Goal: Task Accomplishment & Management: Complete application form

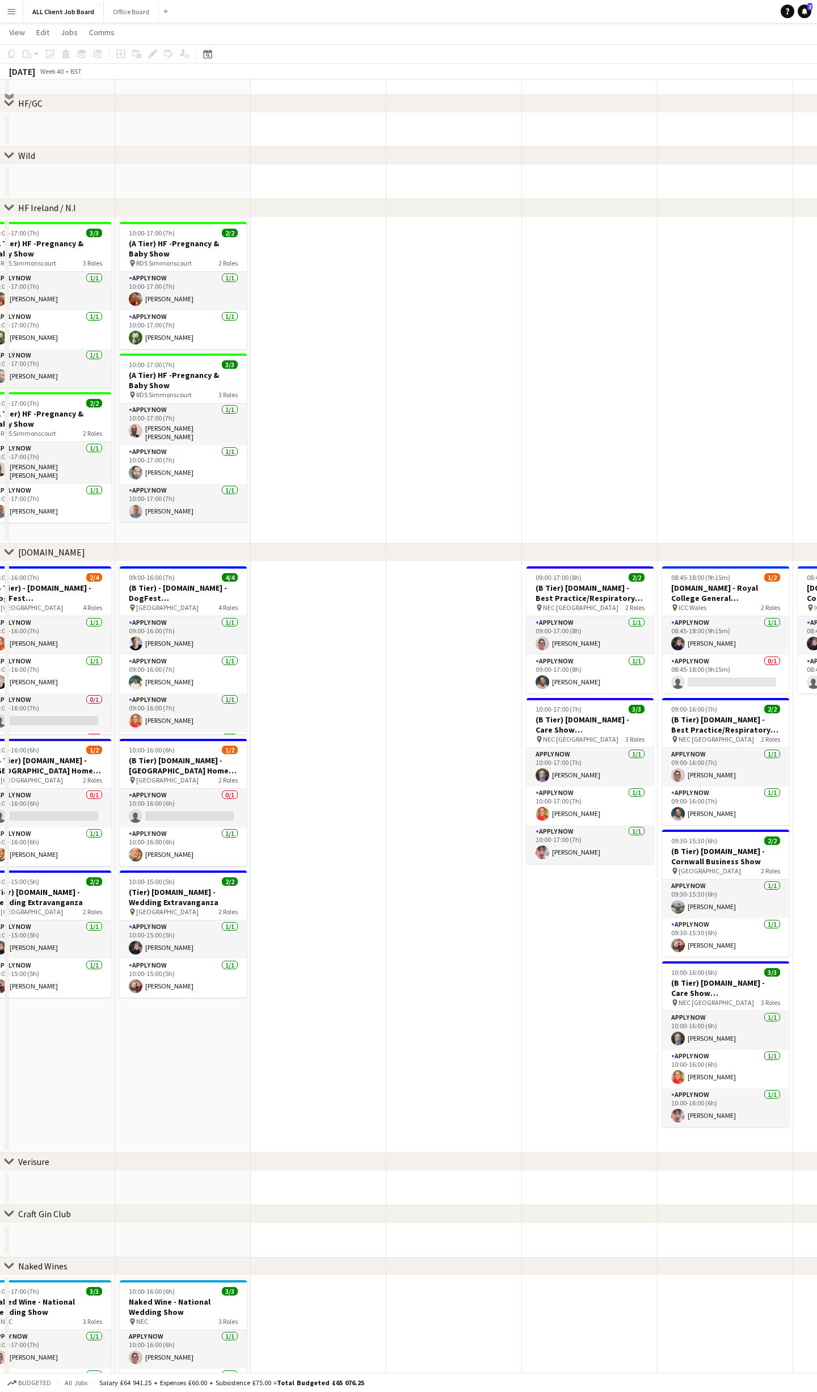
scroll to position [2477, 0]
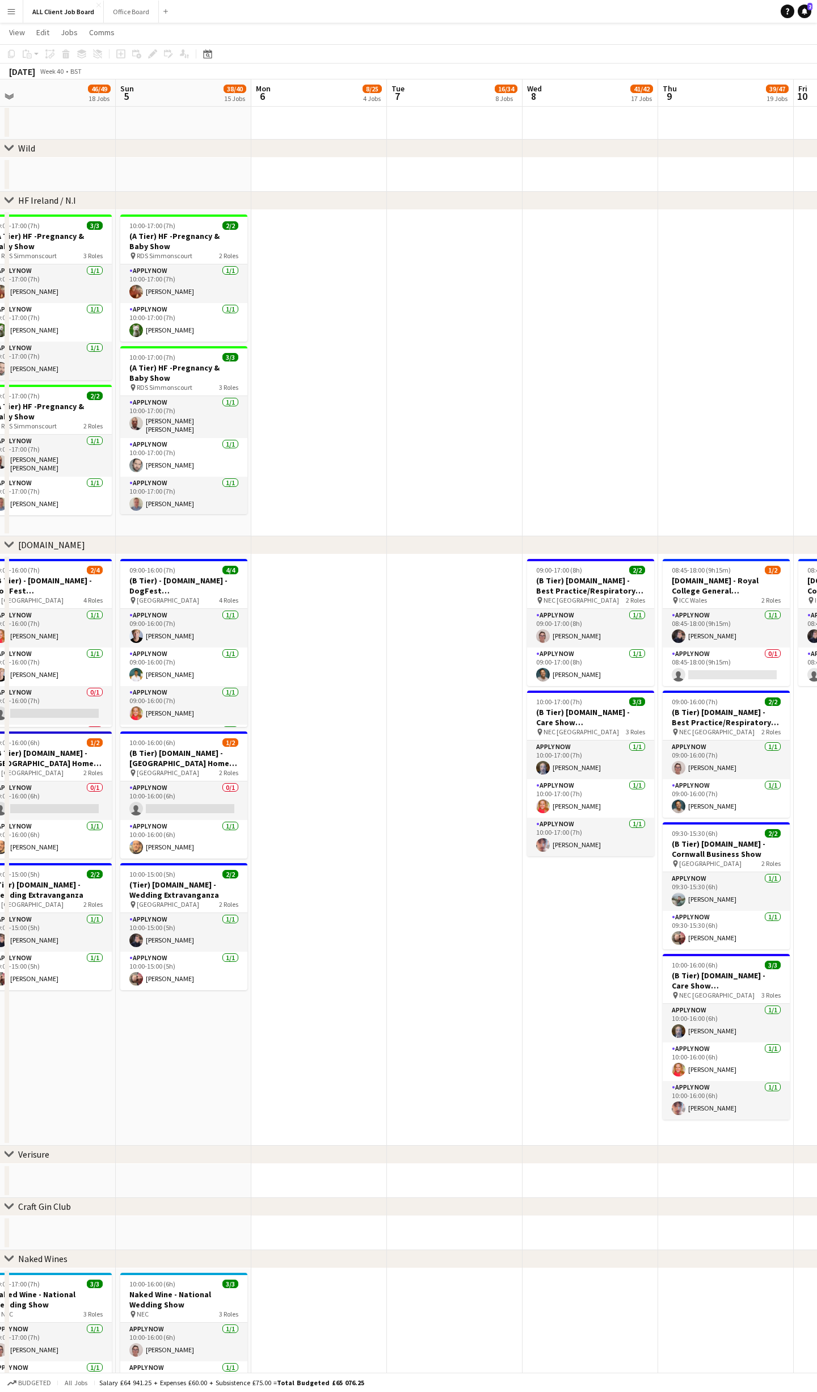
click at [429, 592] on app-date-cell at bounding box center [455, 849] width 136 height 591
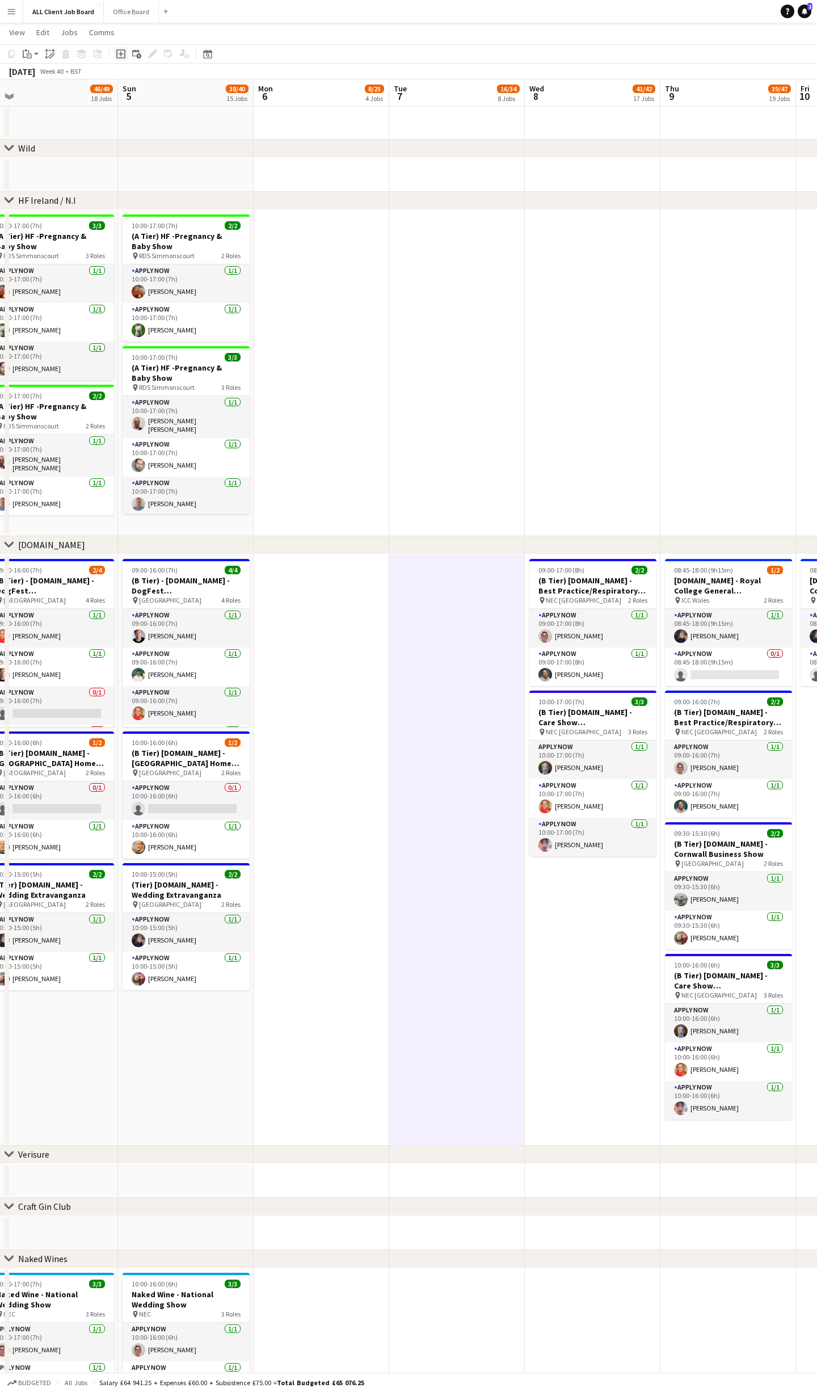
click at [121, 53] on icon "Add job" at bounding box center [120, 53] width 9 height 9
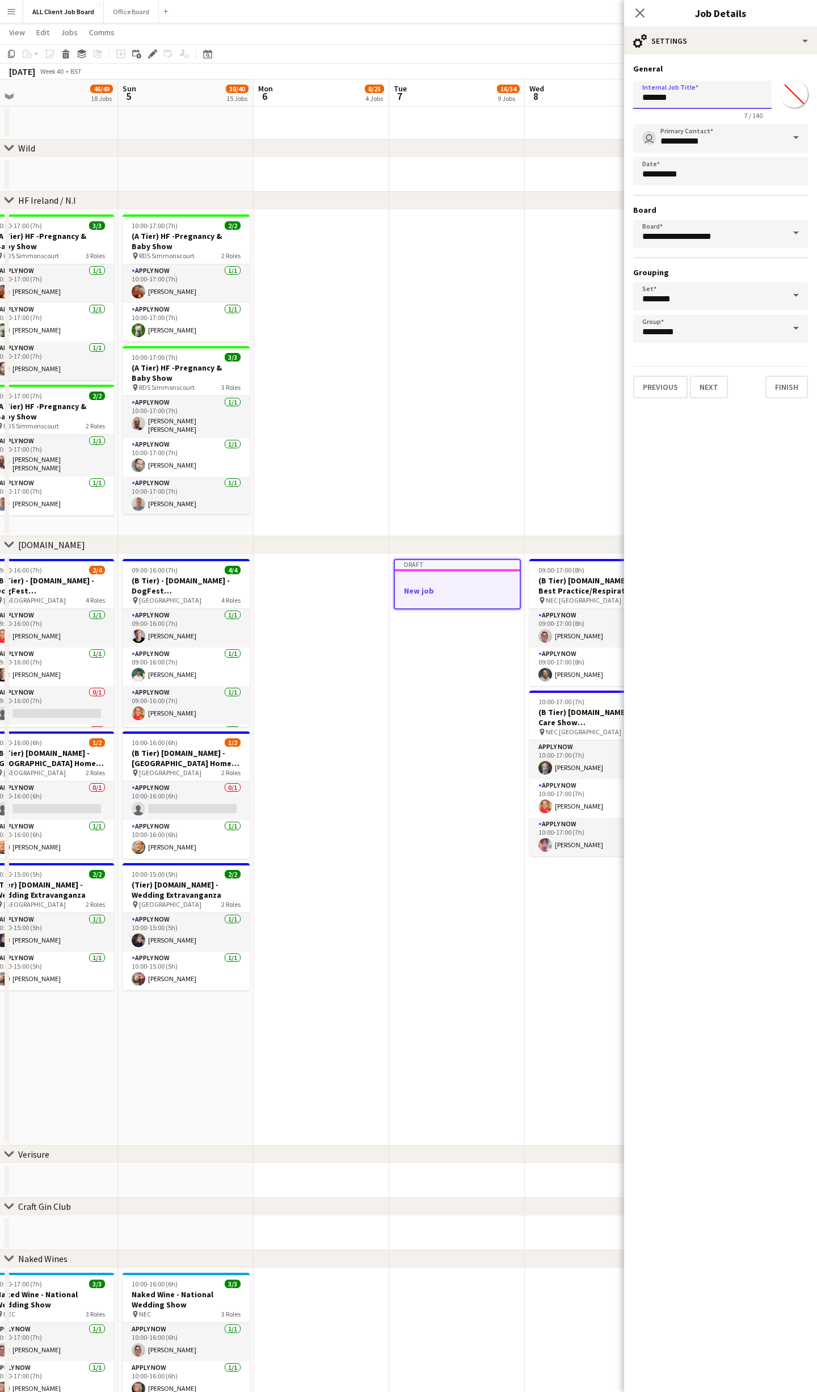
drag, startPoint x: 705, startPoint y: 91, endPoint x: 625, endPoint y: 87, distance: 79.6
click at [625, 87] on form "**********" at bounding box center [720, 231] width 193 height 335
type input "**********"
click at [795, 94] on input "*******" at bounding box center [794, 94] width 41 height 41
type input "*******"
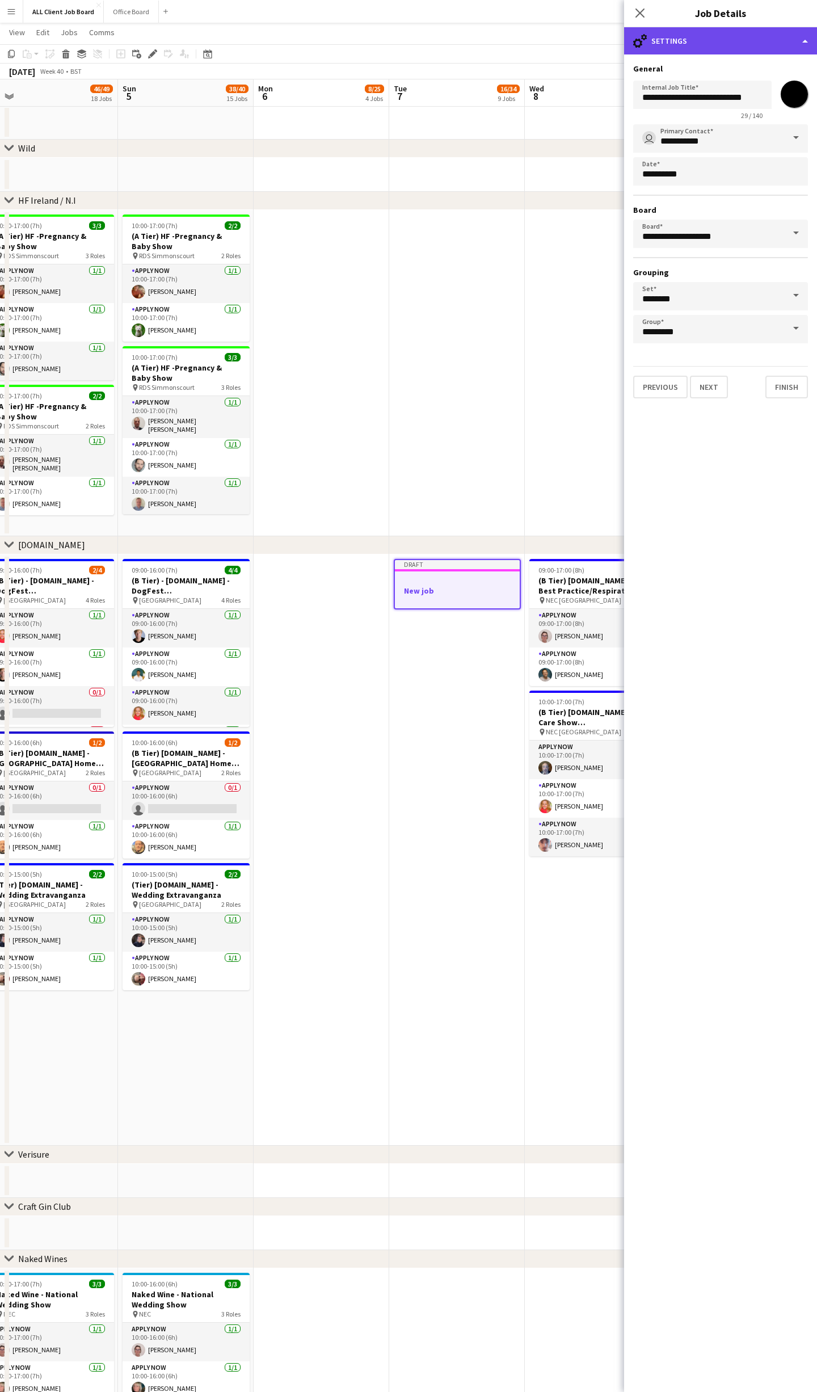
click at [790, 39] on div "cog-double-3 Settings" at bounding box center [720, 40] width 193 height 27
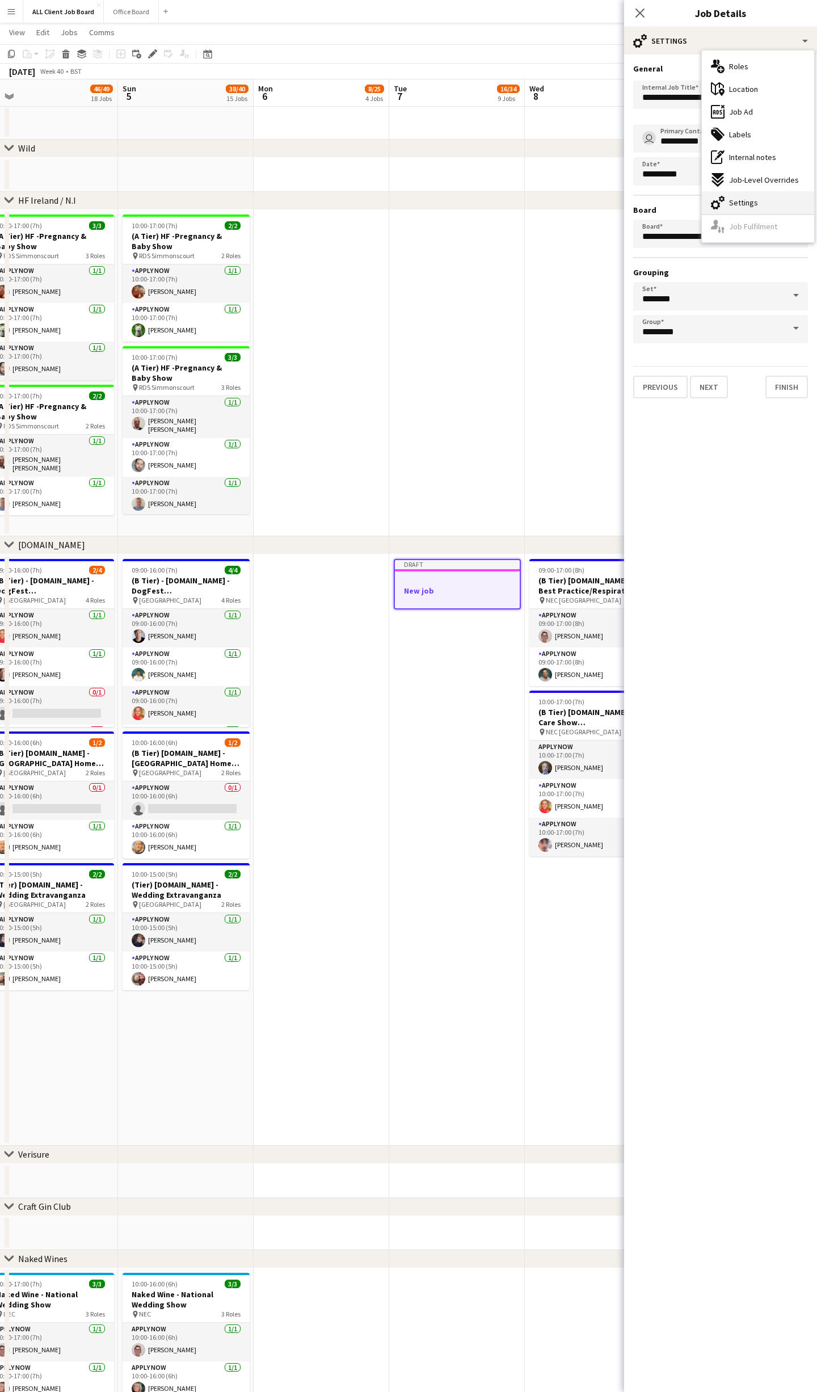
click at [747, 205] on span "Settings" at bounding box center [743, 202] width 29 height 10
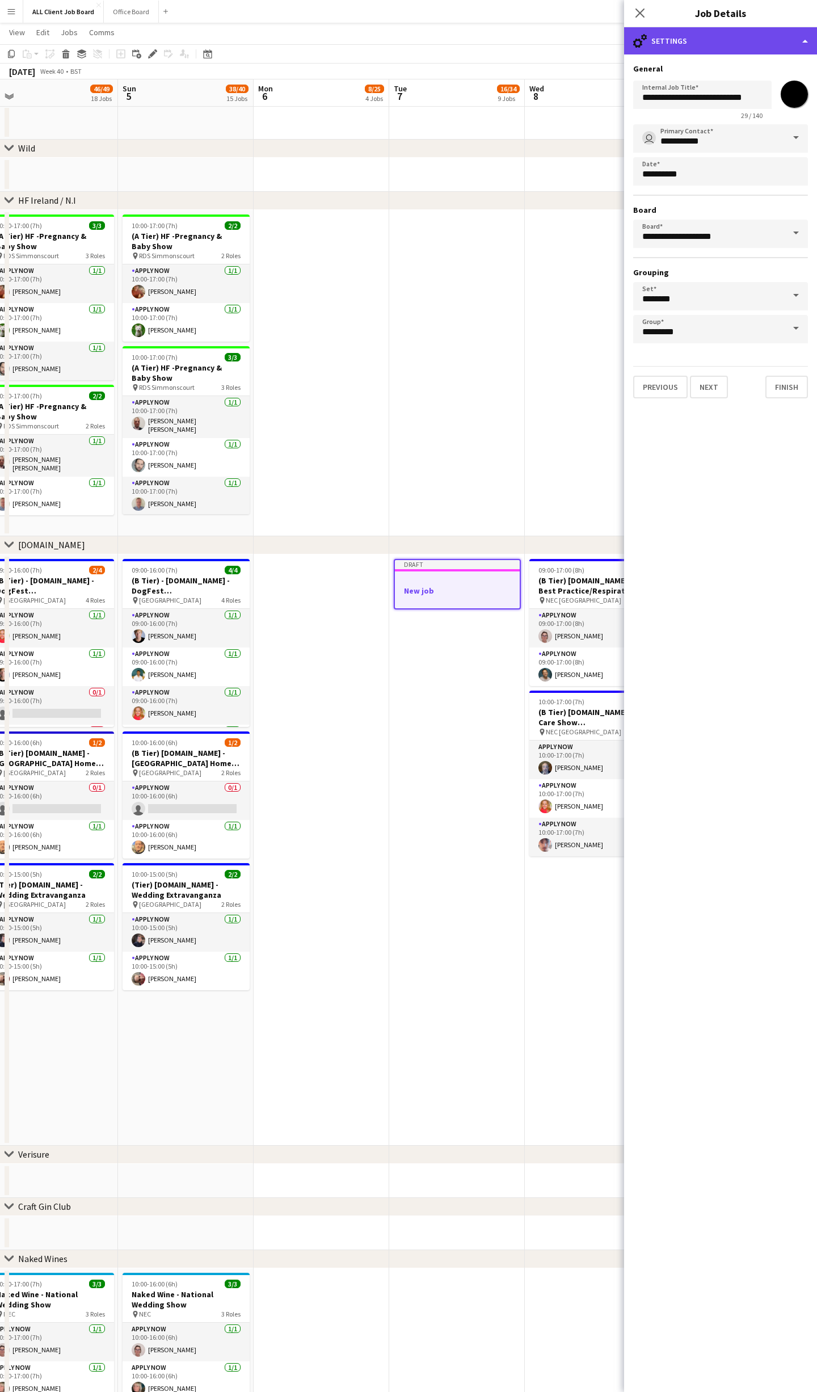
click at [776, 44] on div "cog-double-3 Settings" at bounding box center [720, 40] width 193 height 27
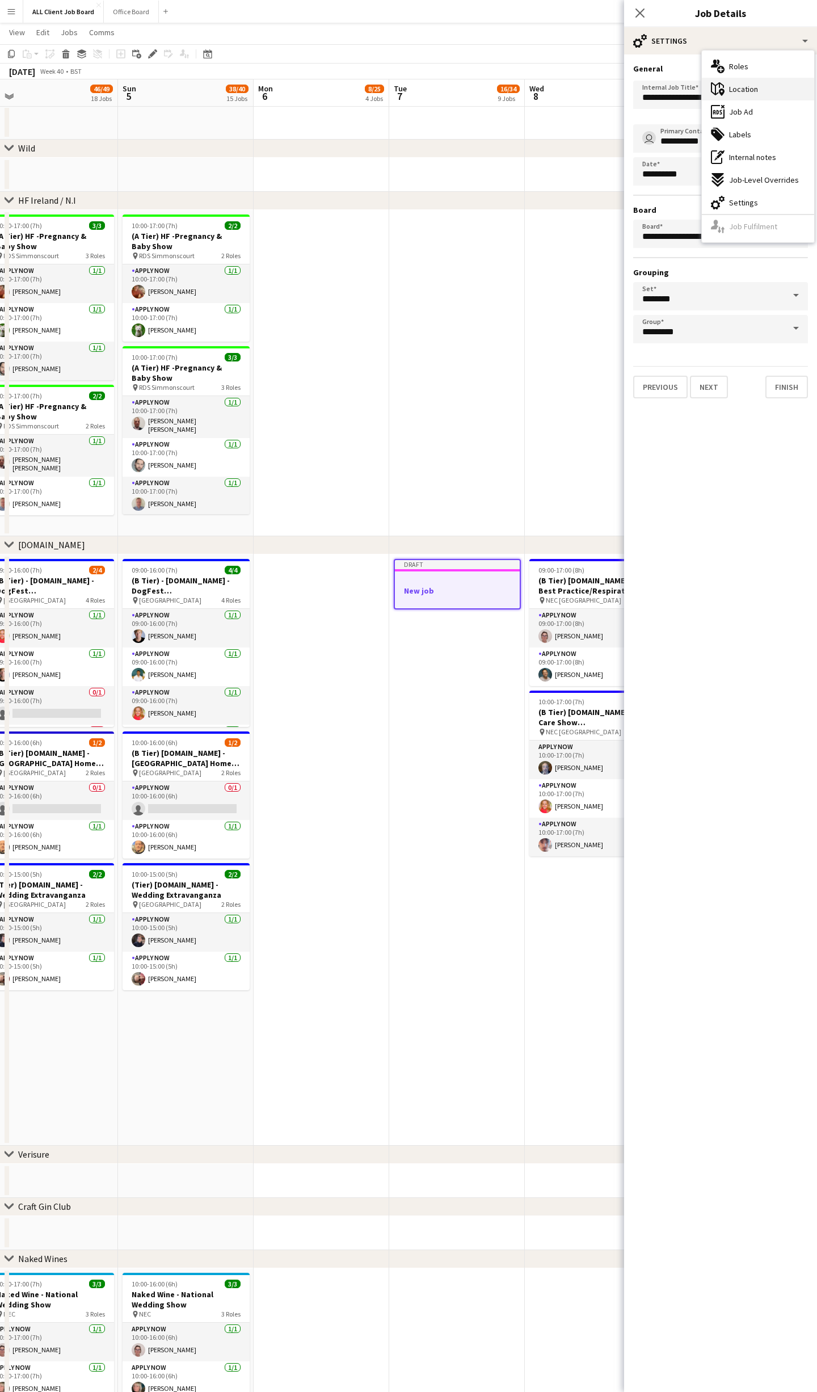
click at [765, 89] on div "maps-pin-1 Location" at bounding box center [758, 89] width 112 height 23
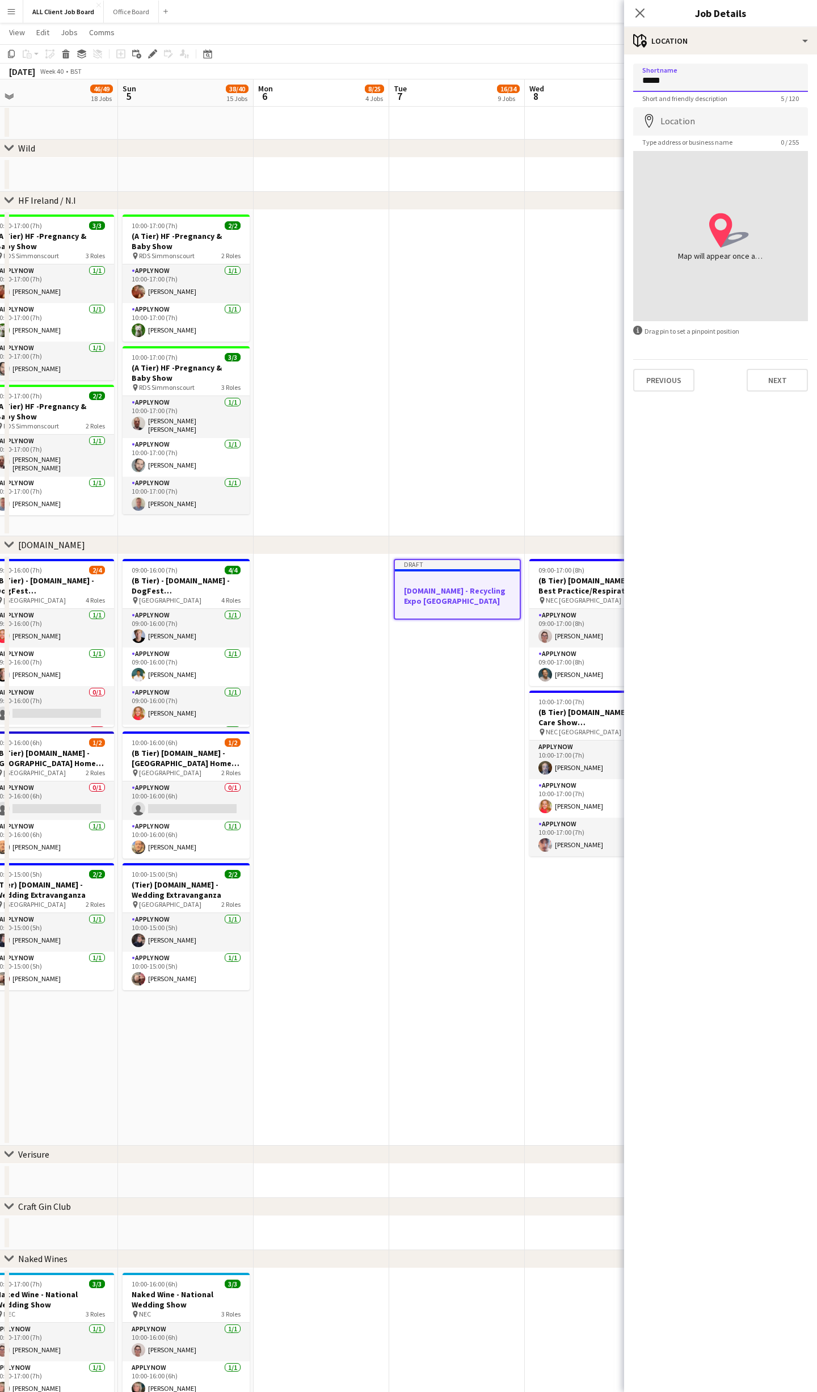
type input "*****"
type input "**********"
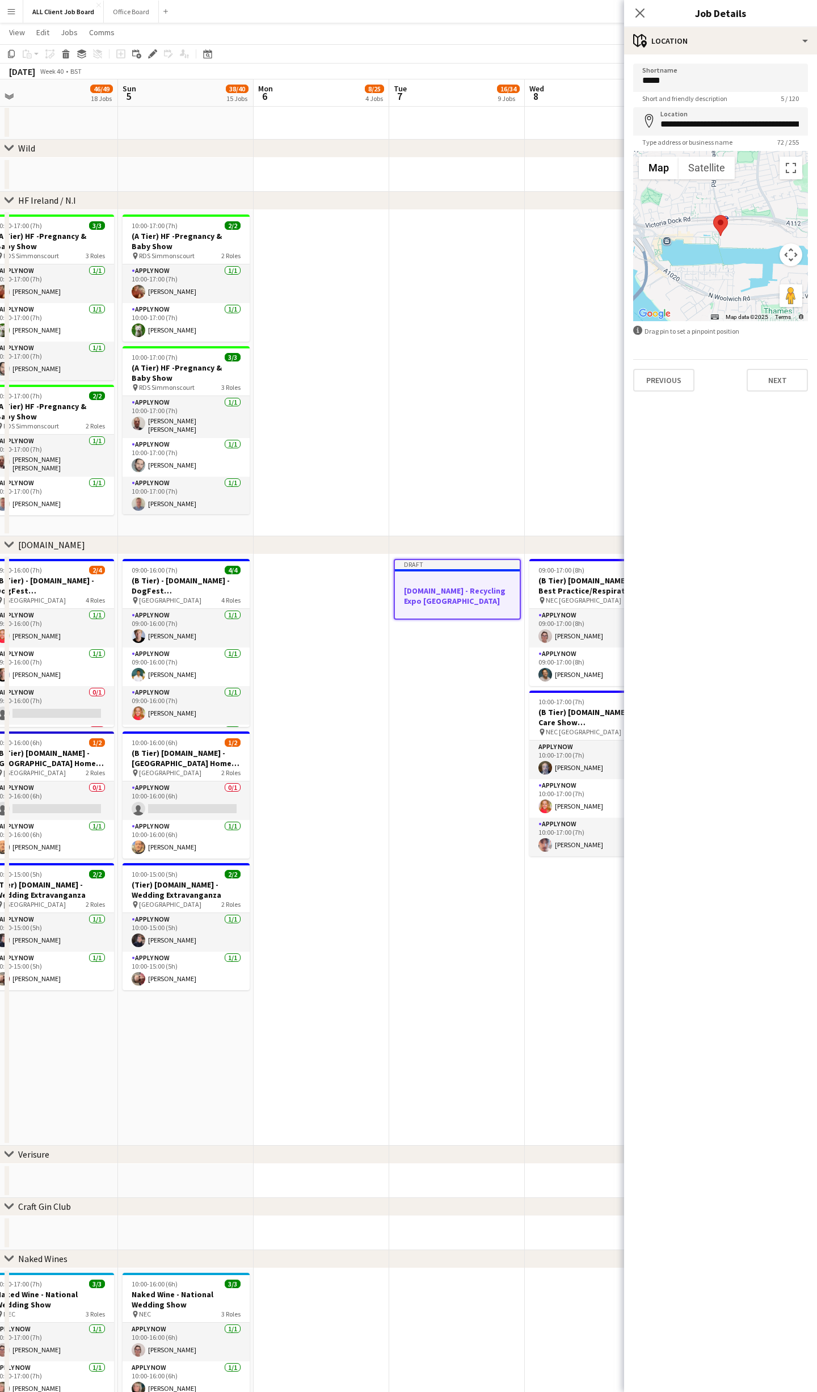
click at [789, 383] on button "Next" at bounding box center [777, 380] width 61 height 23
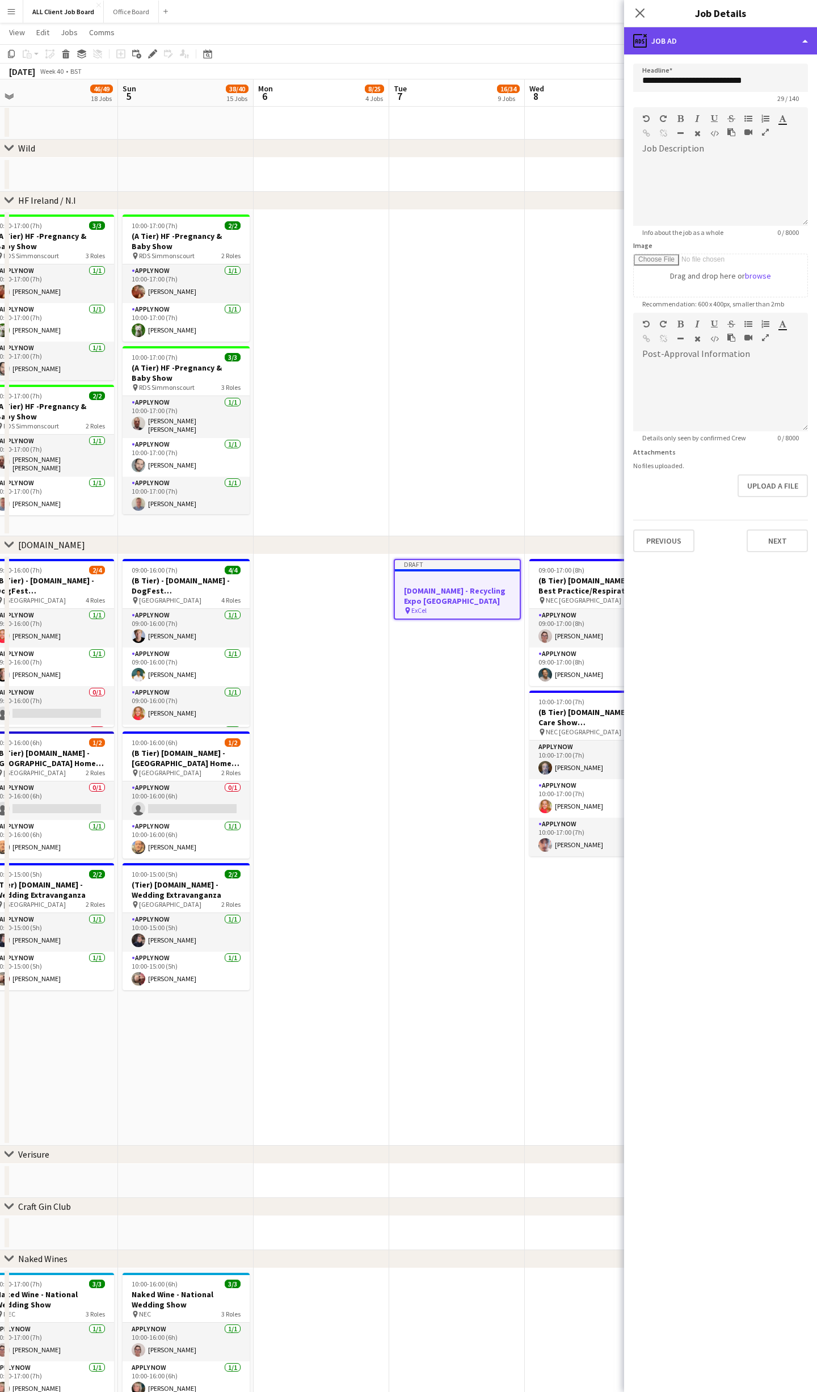
click at [751, 46] on div "ads-window Job Ad" at bounding box center [720, 40] width 193 height 27
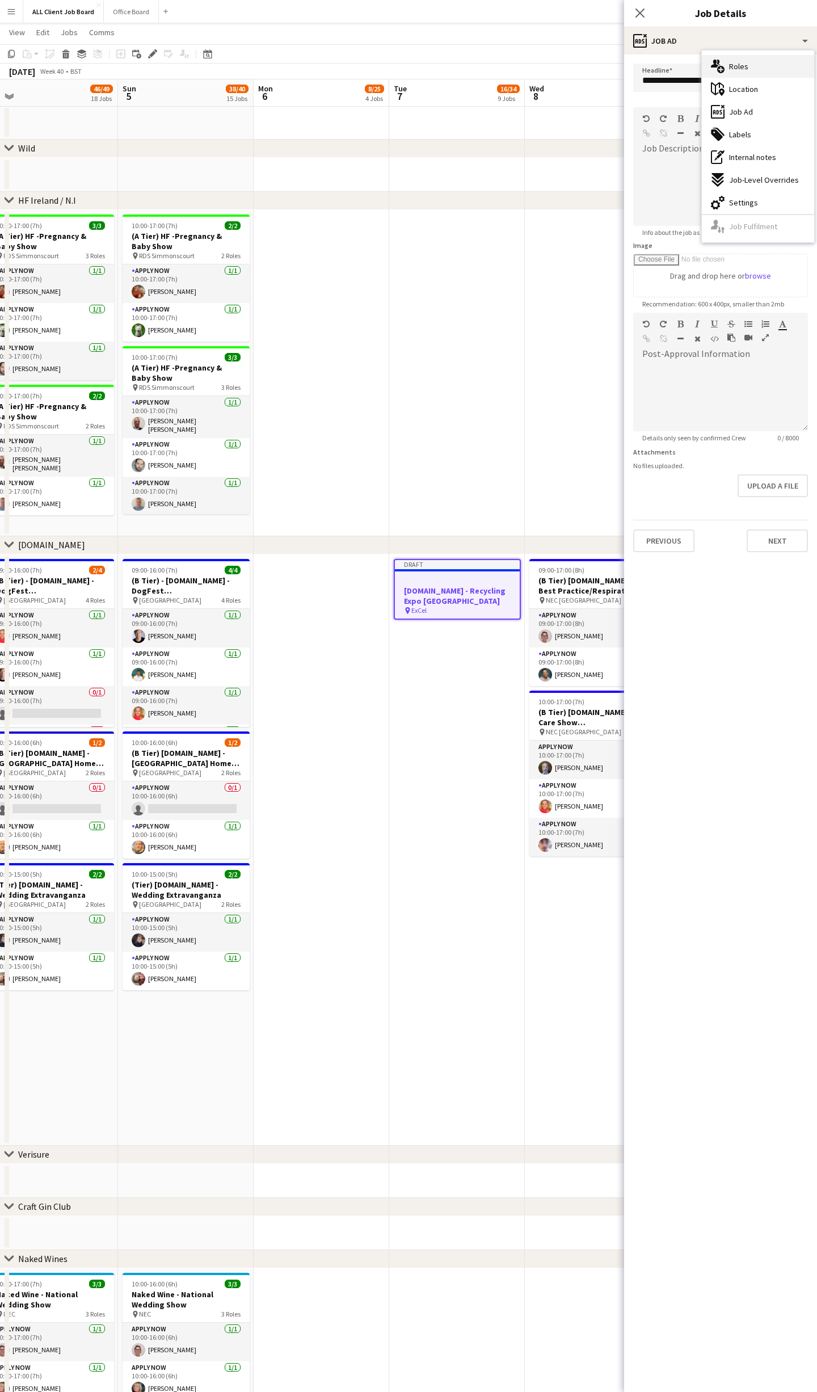
click at [748, 72] on div "multiple-users-add Roles" at bounding box center [758, 66] width 112 height 23
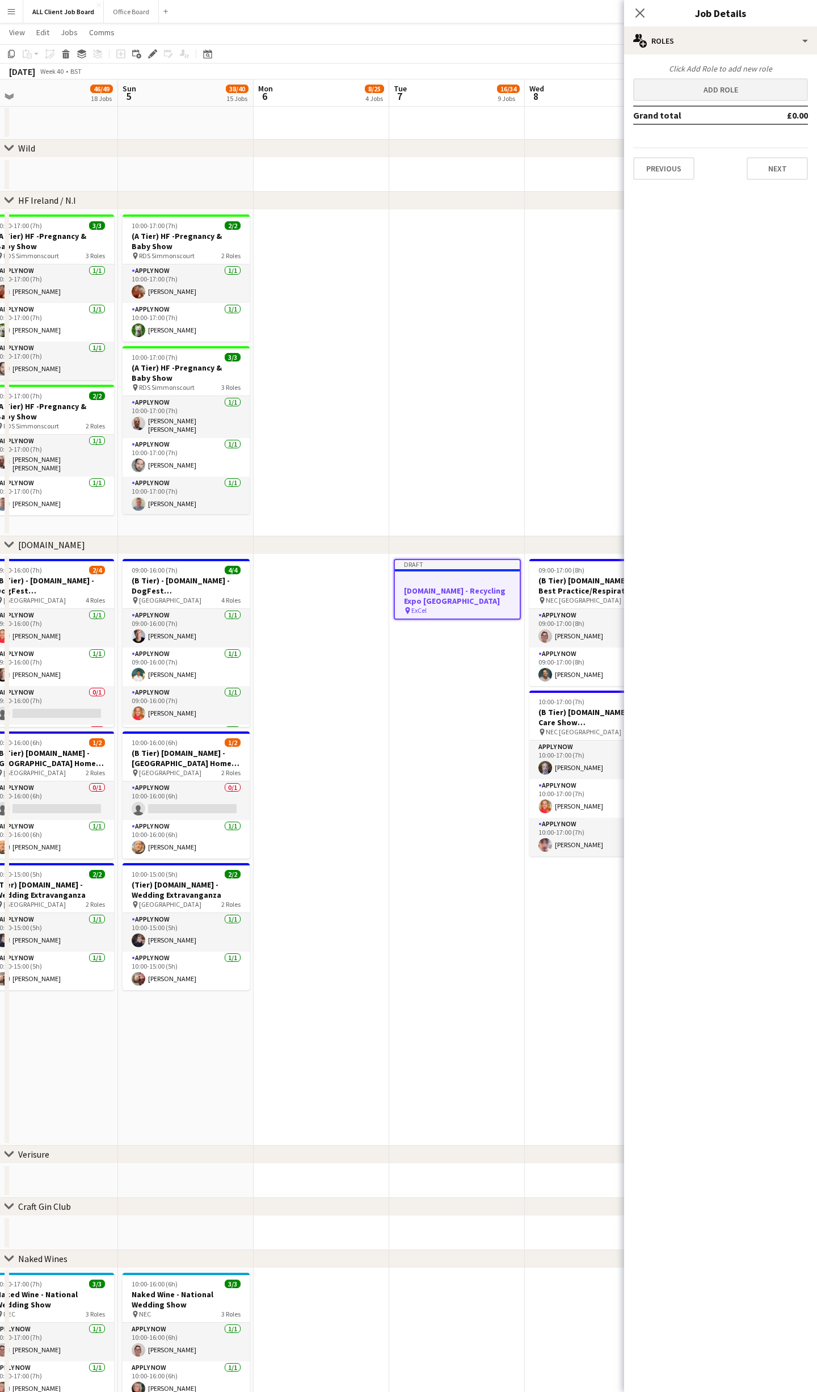
click at [735, 98] on button "Add role" at bounding box center [720, 89] width 175 height 23
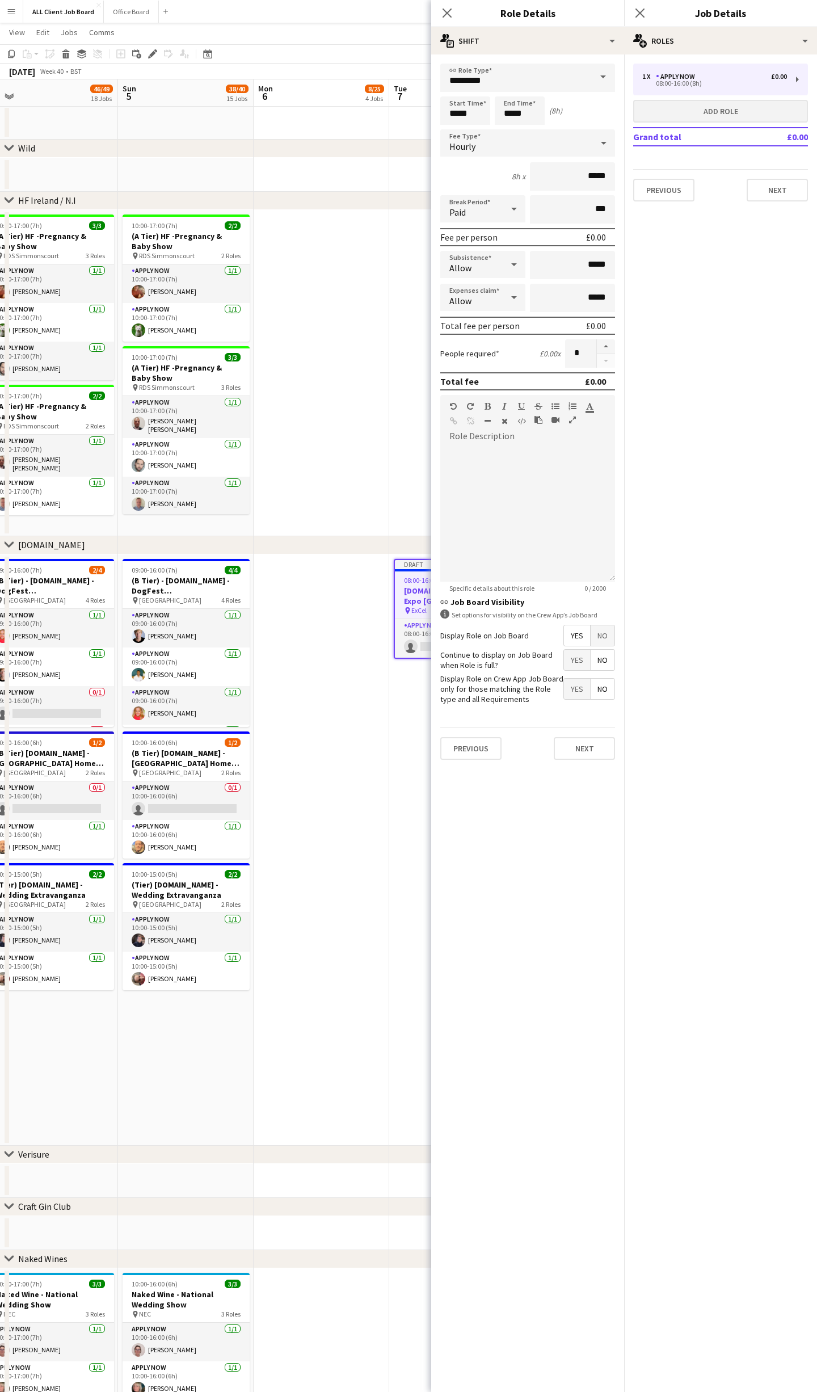
click at [728, 108] on button "Add role" at bounding box center [720, 111] width 175 height 23
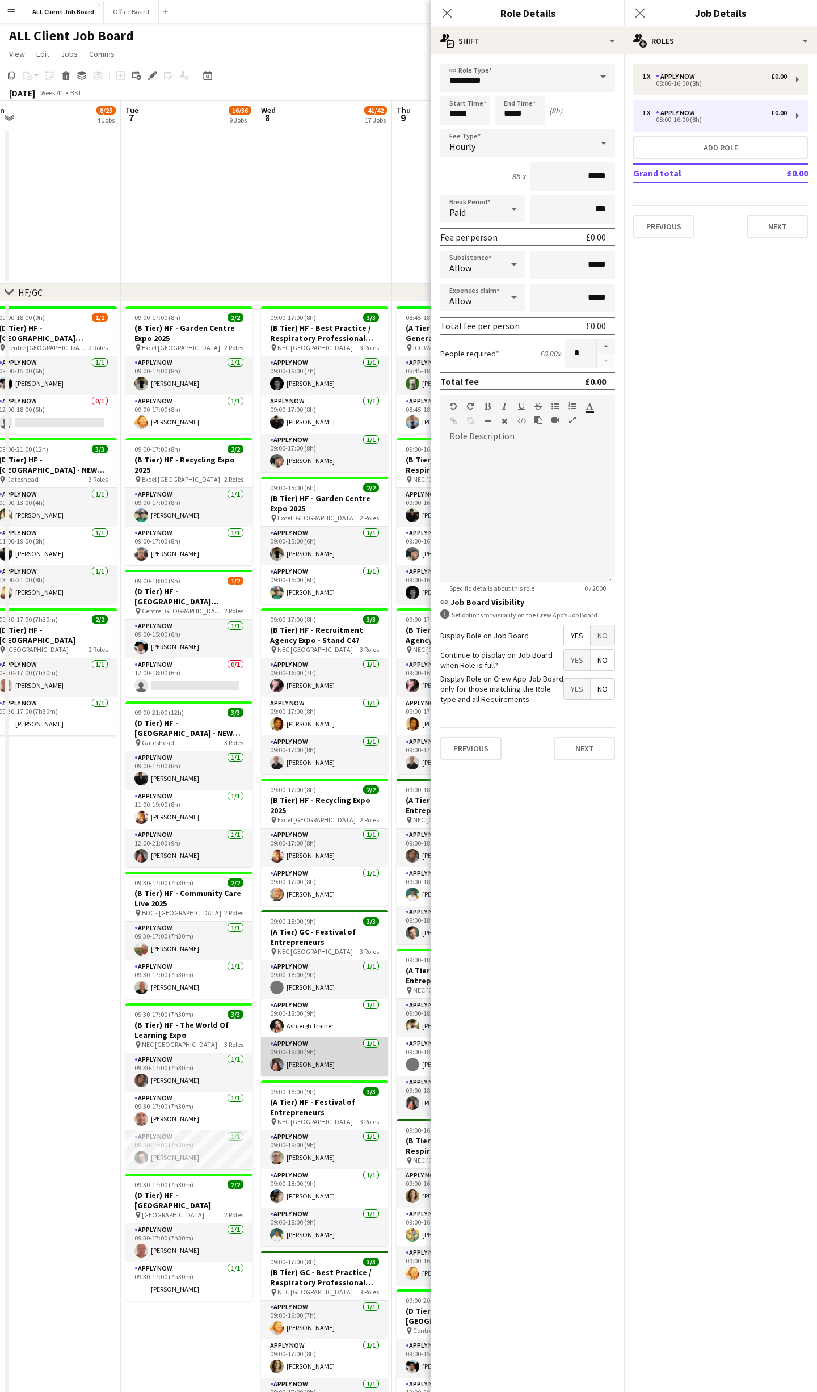
scroll to position [0, 0]
drag, startPoint x: 468, startPoint y: 110, endPoint x: 457, endPoint y: 100, distance: 14.5
click at [464, 107] on input "*****" at bounding box center [465, 110] width 50 height 28
type input "*****"
drag, startPoint x: 452, startPoint y: 90, endPoint x: 473, endPoint y: 95, distance: 21.2
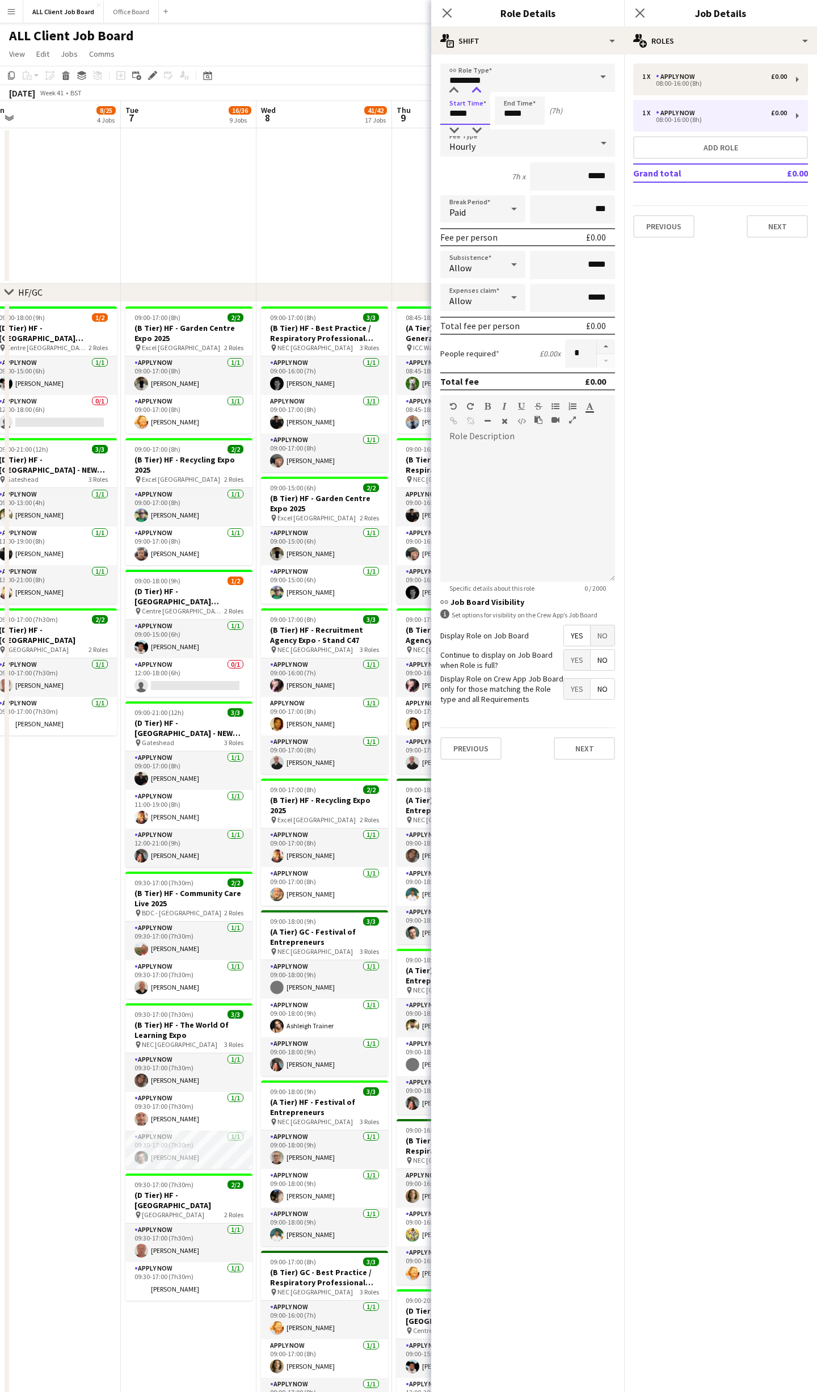
click at [454, 91] on div at bounding box center [454, 90] width 23 height 11
click at [516, 107] on input "*****" at bounding box center [520, 110] width 50 height 28
type input "*****"
click at [510, 86] on div at bounding box center [508, 90] width 23 height 11
click at [641, 11] on icon at bounding box center [639, 12] width 11 height 11
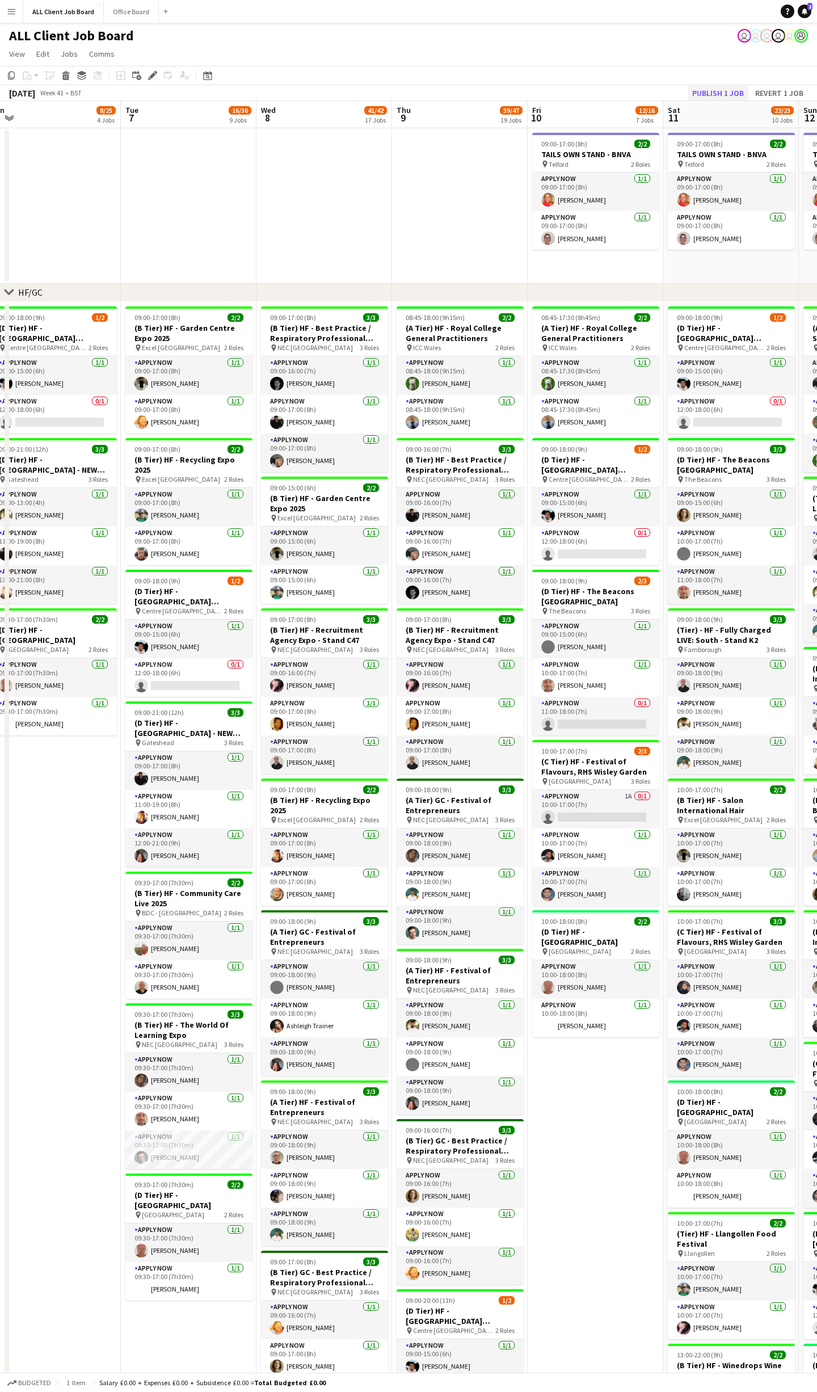
click at [730, 90] on button "Publish 1 job" at bounding box center [718, 93] width 61 height 15
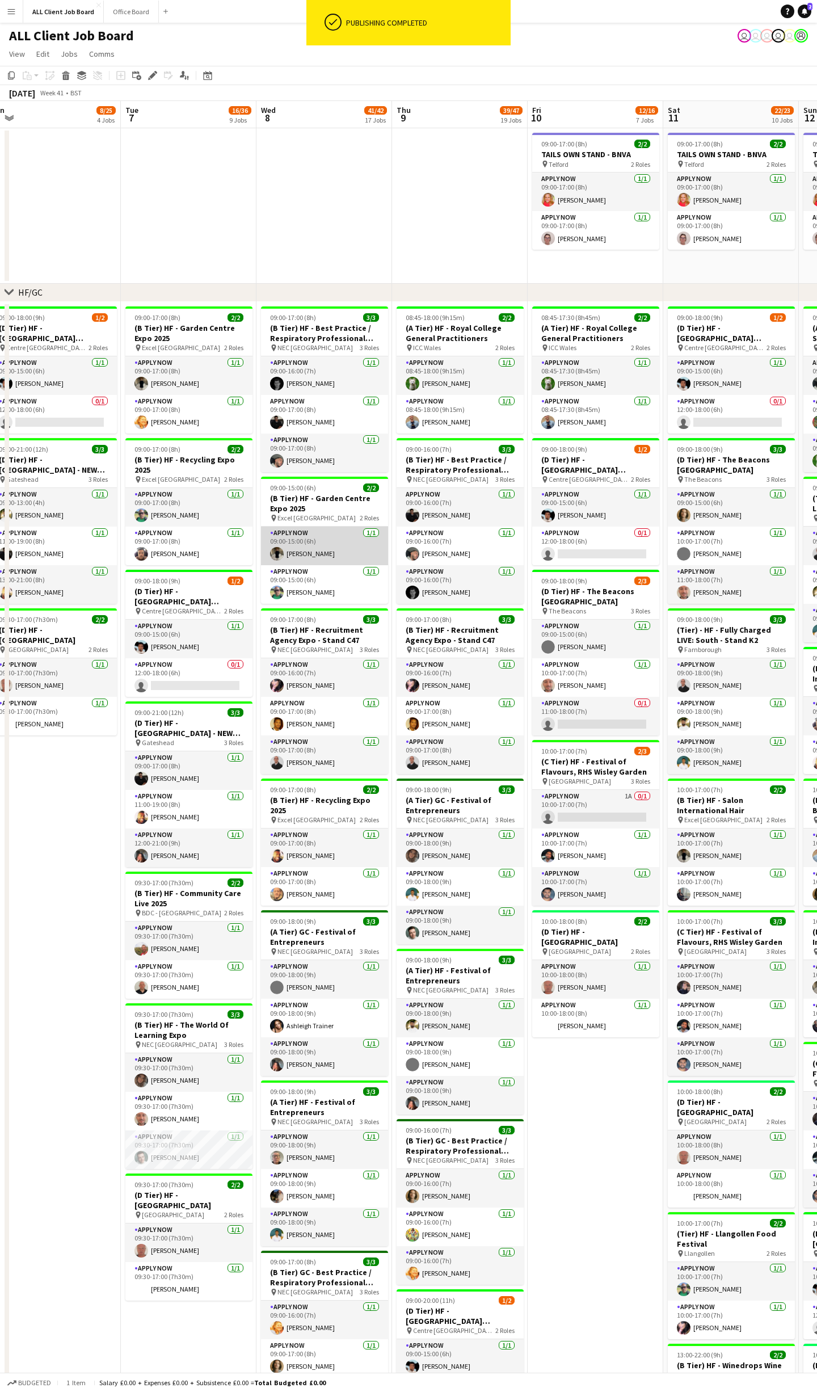
click at [297, 547] on app-card-role "APPLY NOW [DATE] 09:00-15:00 (6h) [PERSON_NAME]" at bounding box center [324, 546] width 127 height 39
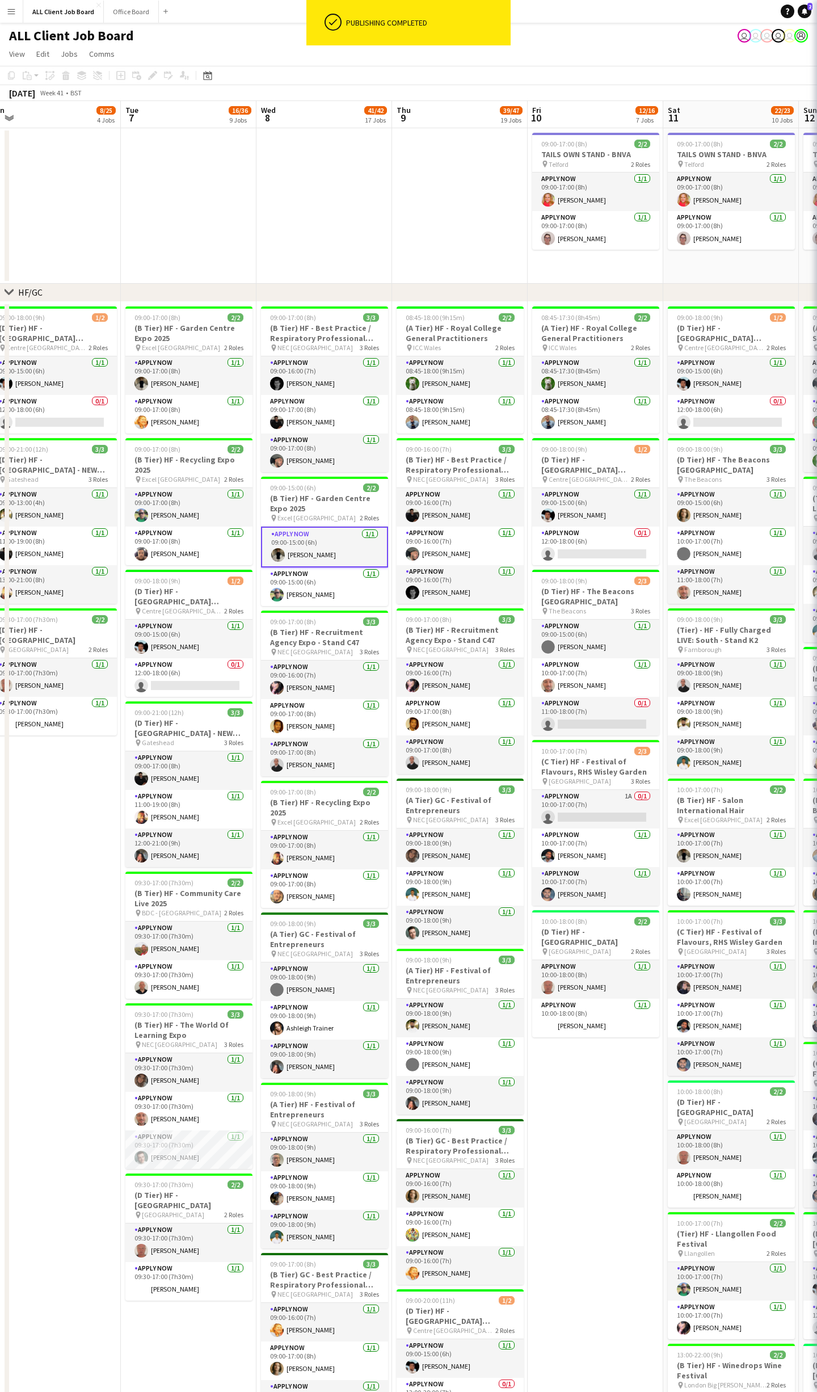
scroll to position [0, 557]
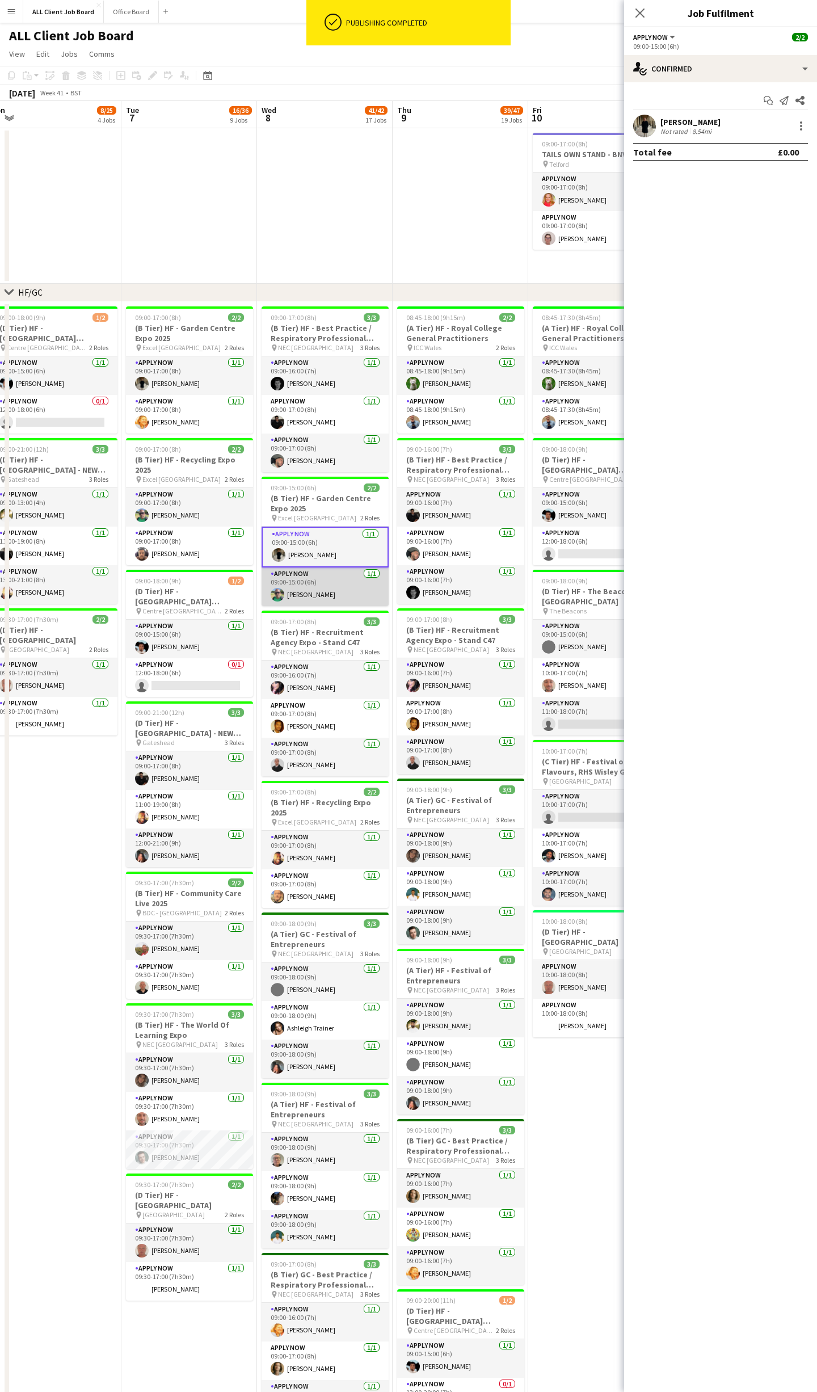
click at [323, 586] on app-card-role "APPLY NOW [DATE] 09:00-15:00 (6h) [PERSON_NAME]" at bounding box center [325, 587] width 127 height 39
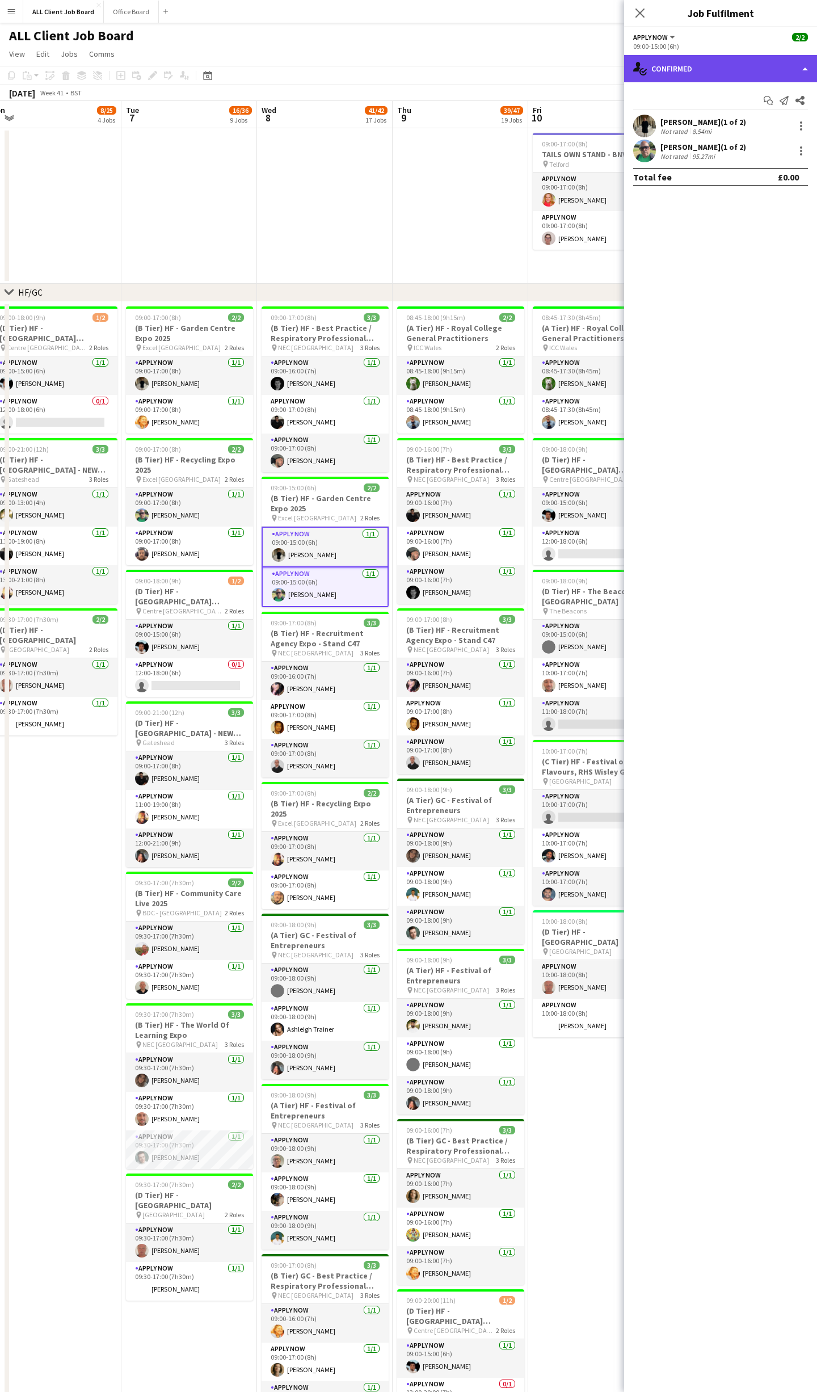
click at [799, 58] on div "single-neutral-actions-check-2 Confirmed" at bounding box center [720, 68] width 193 height 27
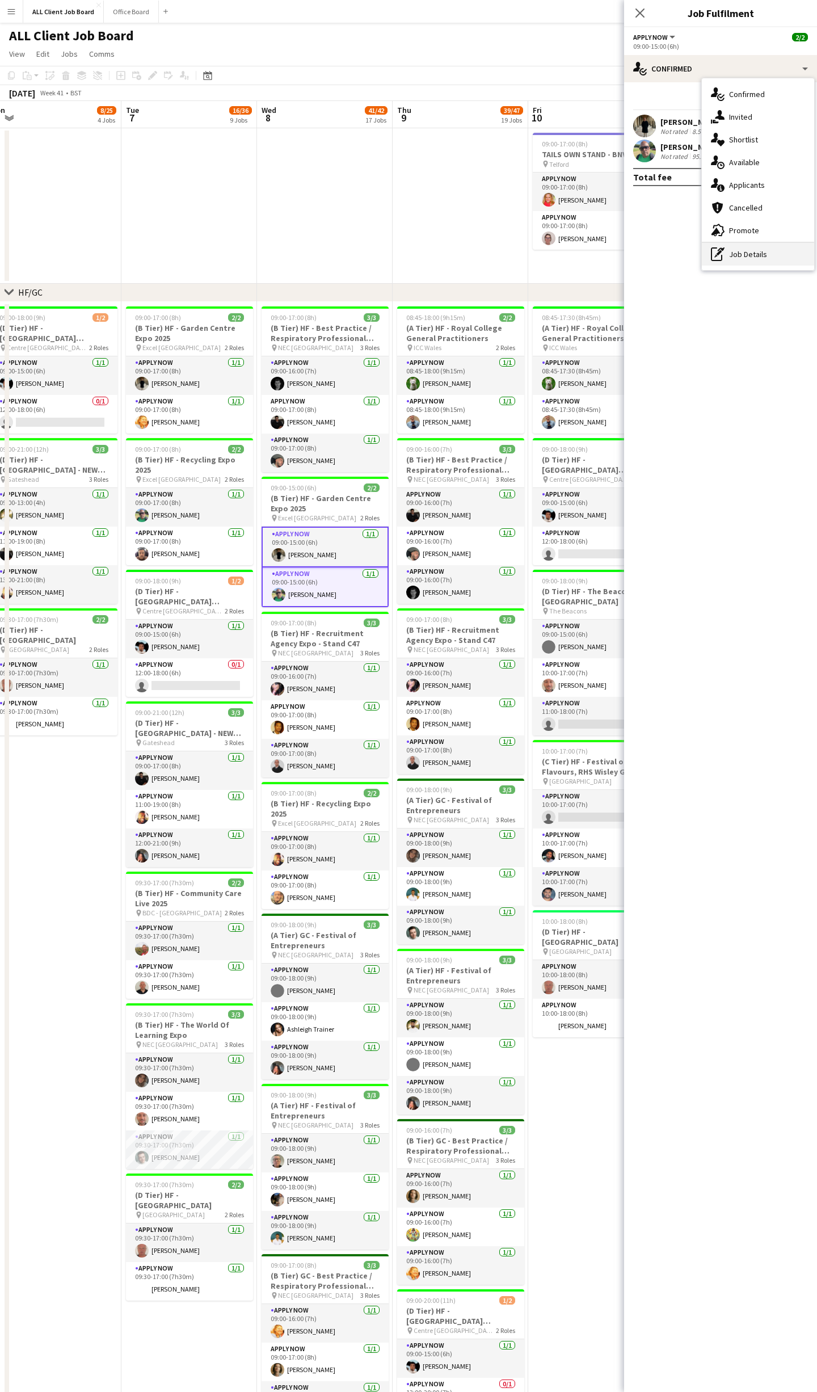
click at [747, 253] on div "pen-write Job Details" at bounding box center [758, 254] width 112 height 23
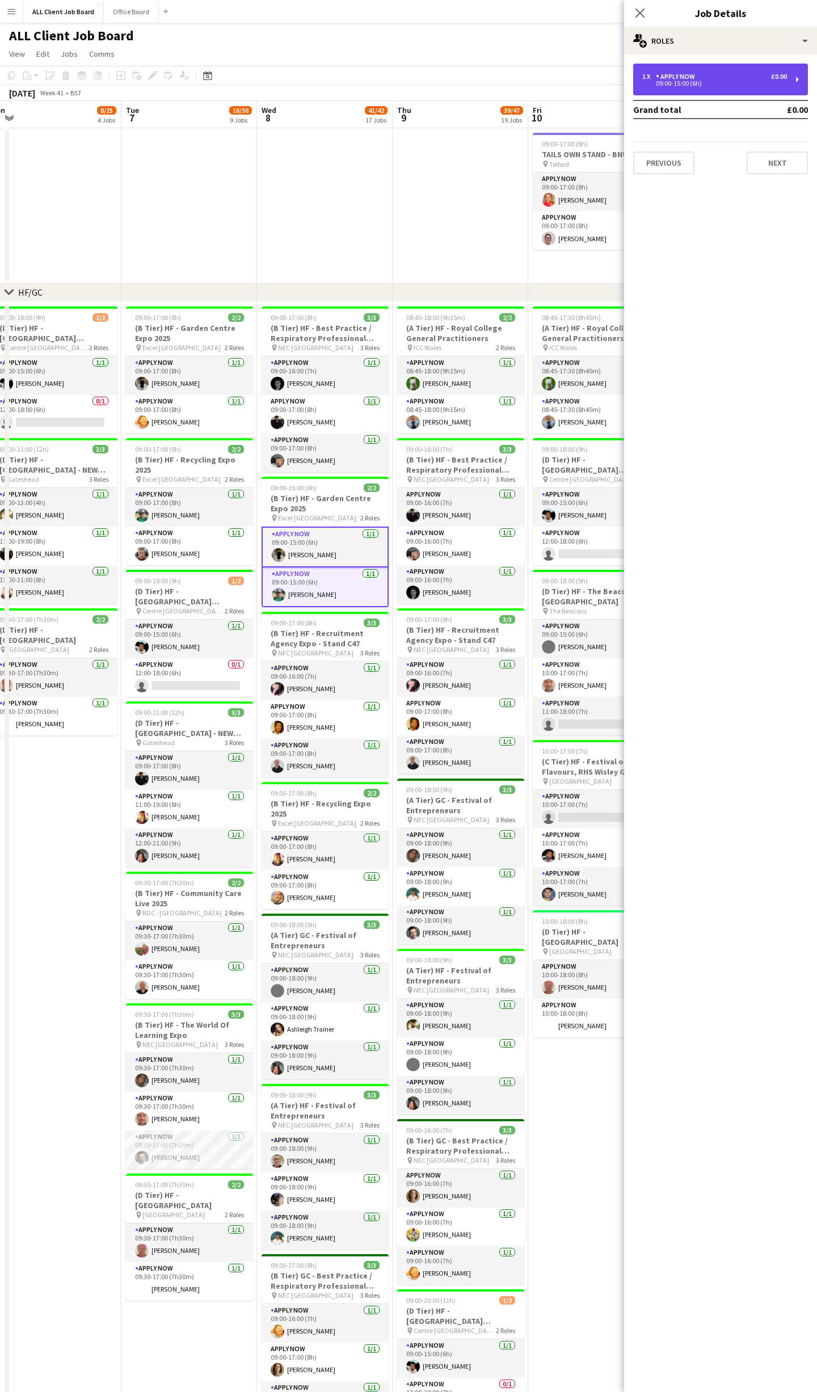
click at [718, 89] on div "1 x APPLY NOW £0.00 09:00-15:00 (6h)" at bounding box center [720, 80] width 175 height 32
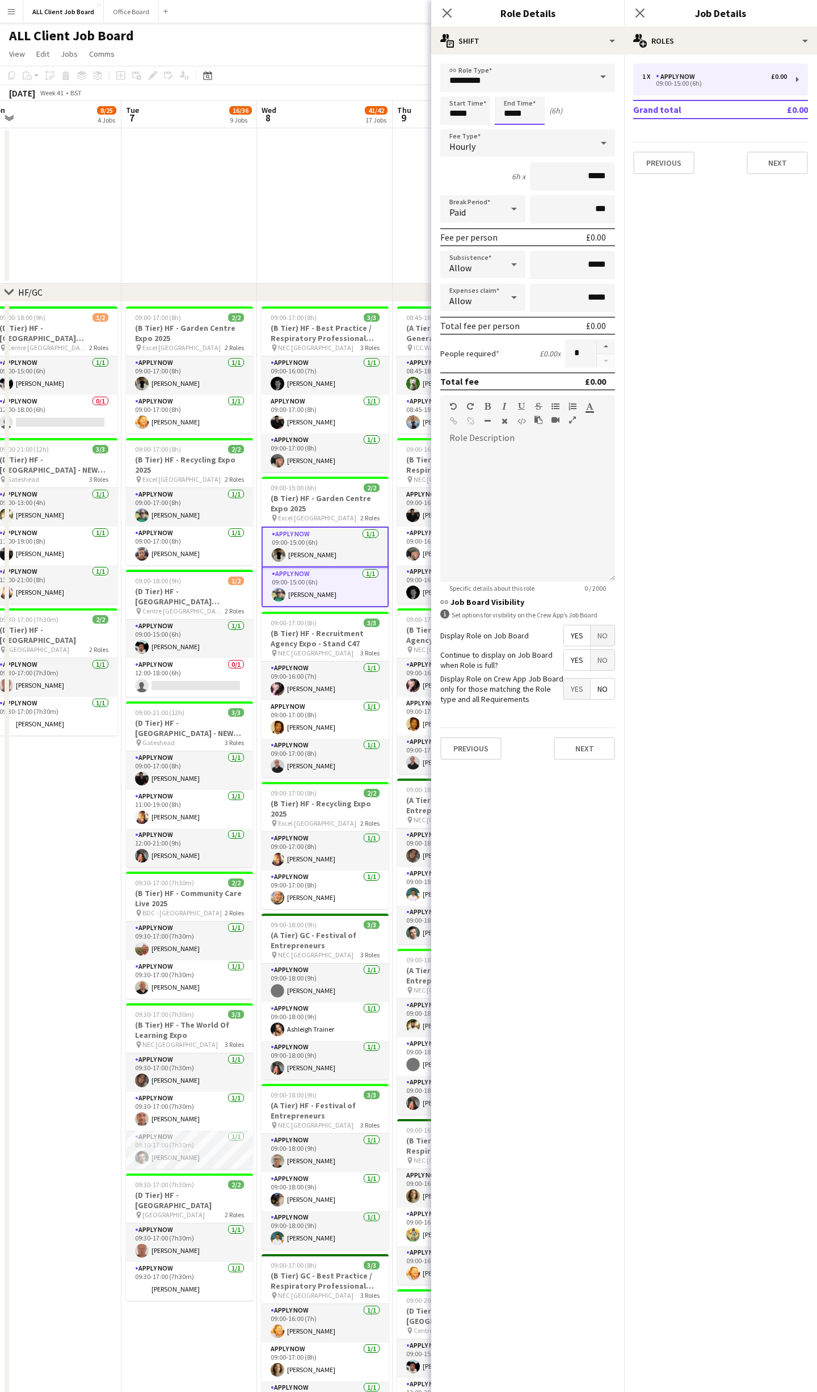
drag, startPoint x: 526, startPoint y: 110, endPoint x: 527, endPoint y: 102, distance: 7.5
click at [526, 107] on input "*****" at bounding box center [520, 110] width 50 height 28
click at [531, 87] on div at bounding box center [531, 90] width 23 height 11
type input "*****"
click at [531, 87] on div at bounding box center [531, 90] width 23 height 11
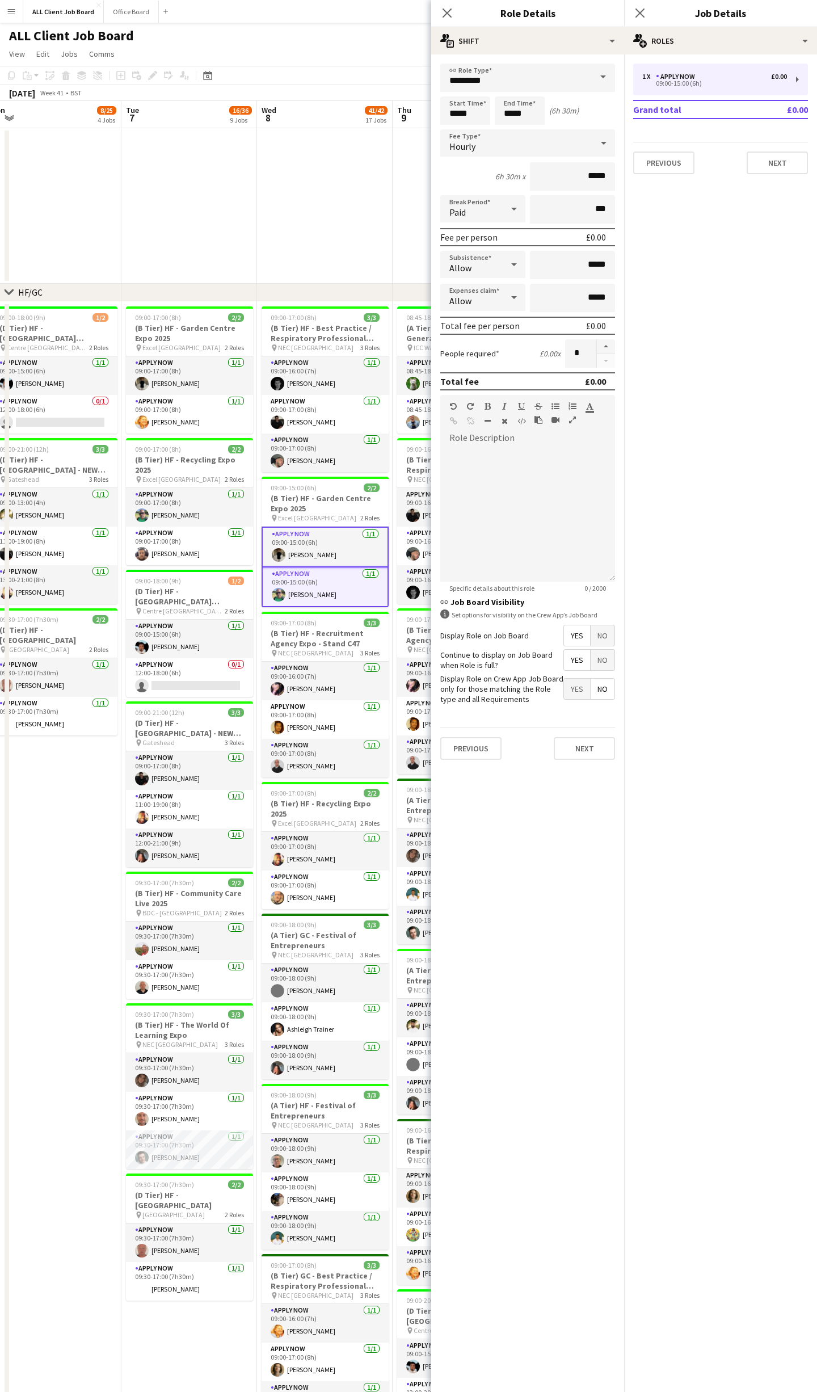
drag, startPoint x: 643, startPoint y: 9, endPoint x: 663, endPoint y: 24, distance: 25.2
click at [643, 9] on icon "Close pop-in" at bounding box center [640, 13] width 9 height 9
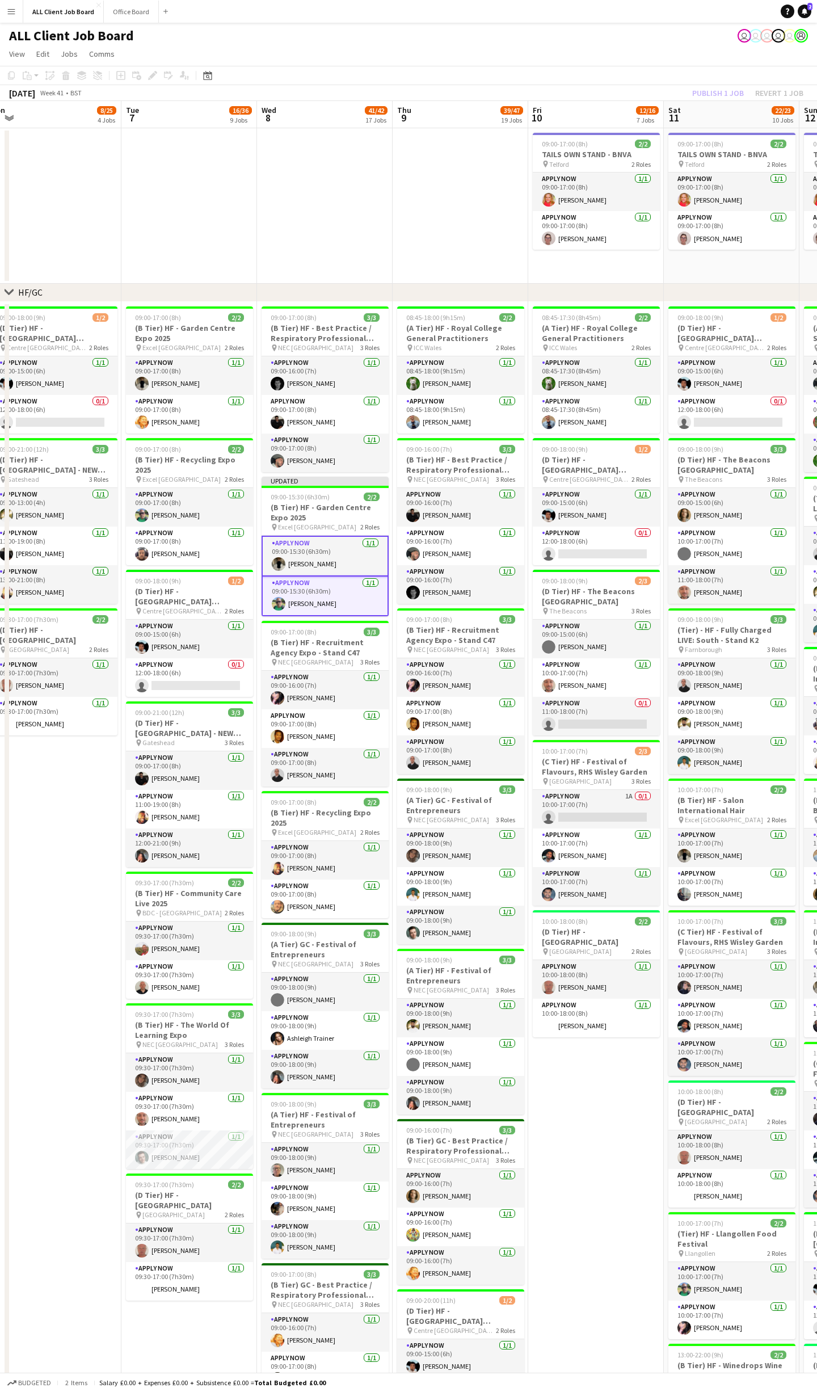
click at [736, 94] on div "Publish 1 job Revert 1 job" at bounding box center [748, 93] width 138 height 15
click at [736, 94] on button "Publish 1 job" at bounding box center [718, 93] width 61 height 15
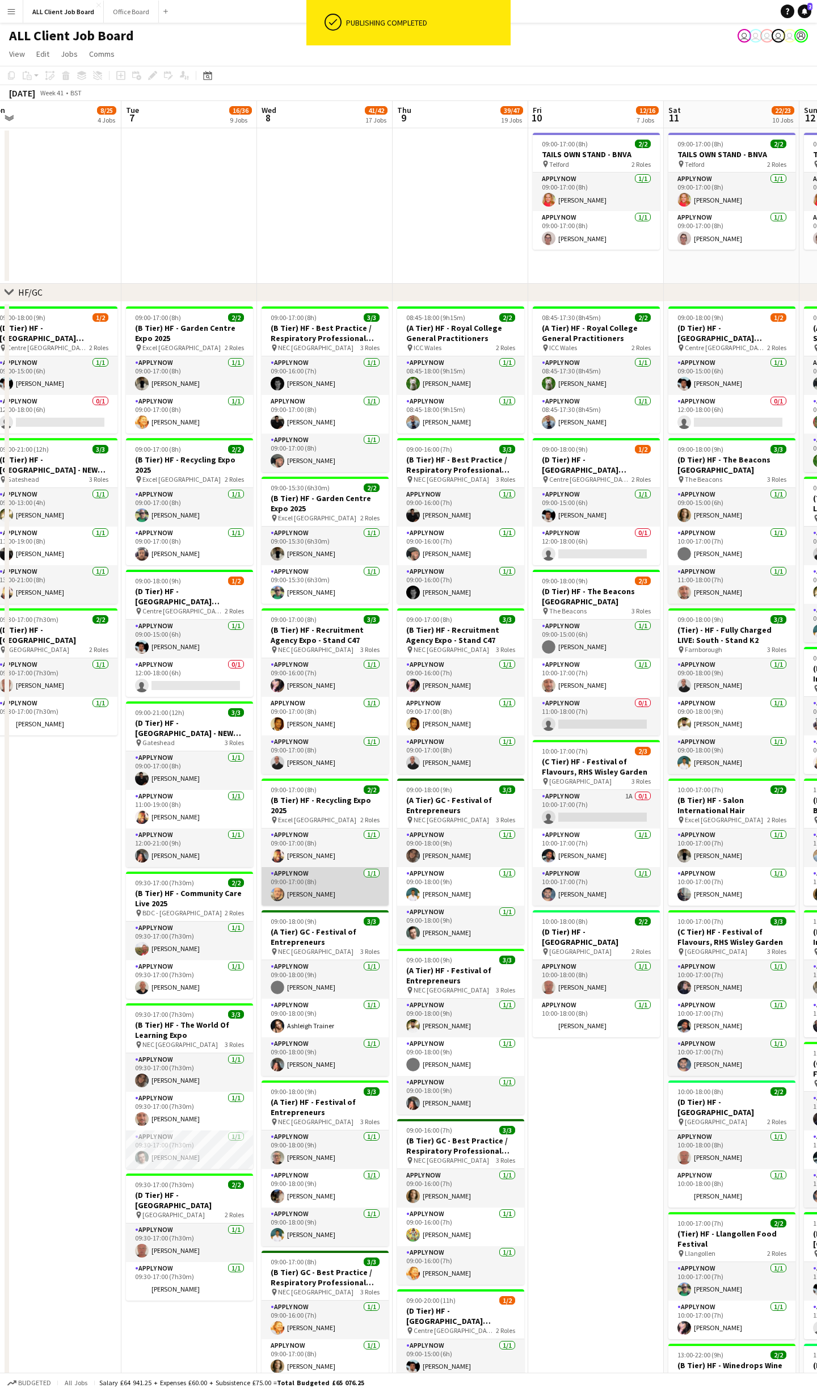
click at [307, 840] on app-card-role "APPLY NOW [DATE] 09:00-17:00 (8h) [PERSON_NAME]" at bounding box center [325, 848] width 127 height 39
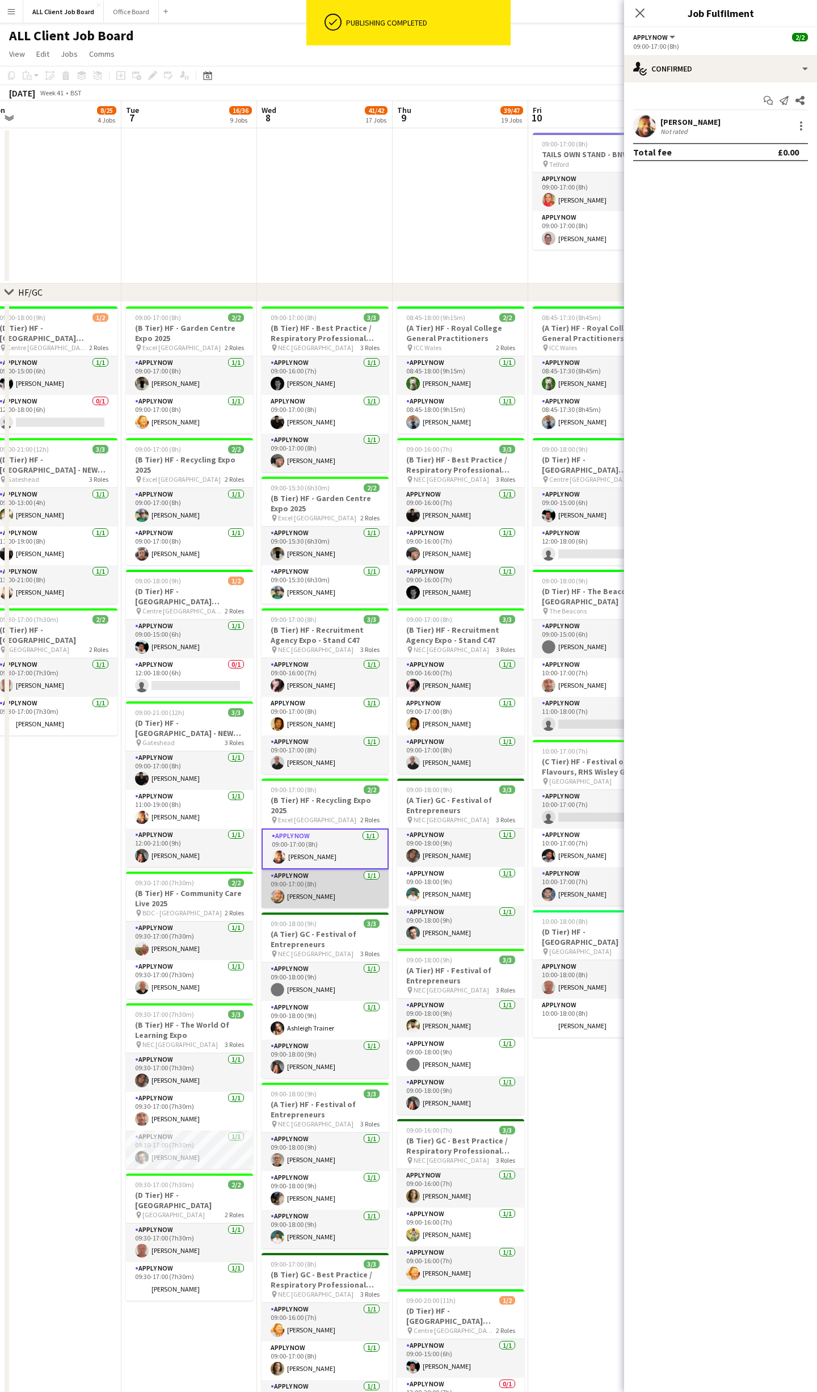
click at [322, 881] on app-card-role "APPLY NOW [DATE] 09:00-17:00 (8h) [PERSON_NAME]" at bounding box center [325, 888] width 127 height 39
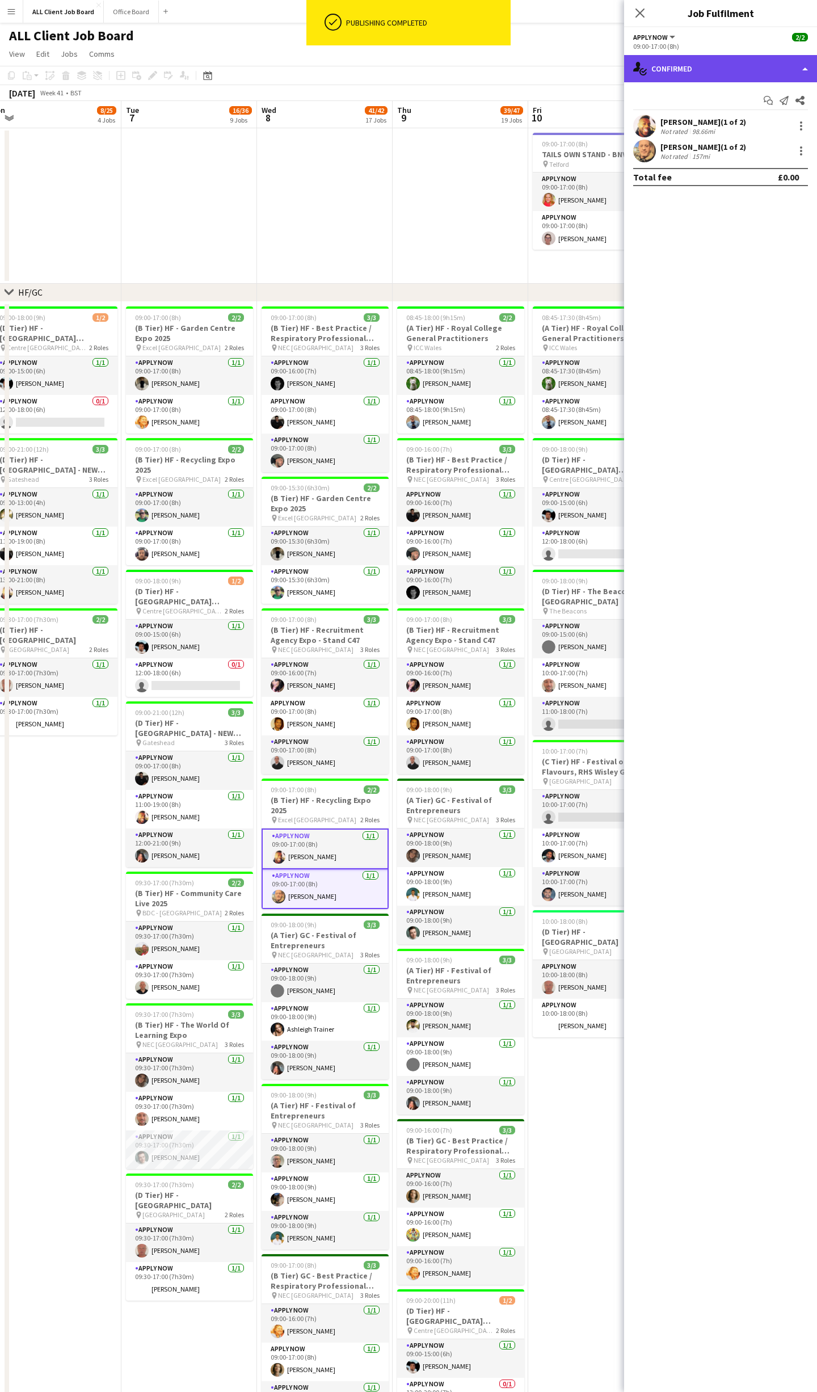
click at [805, 69] on div "single-neutral-actions-check-2 Confirmed" at bounding box center [720, 68] width 193 height 27
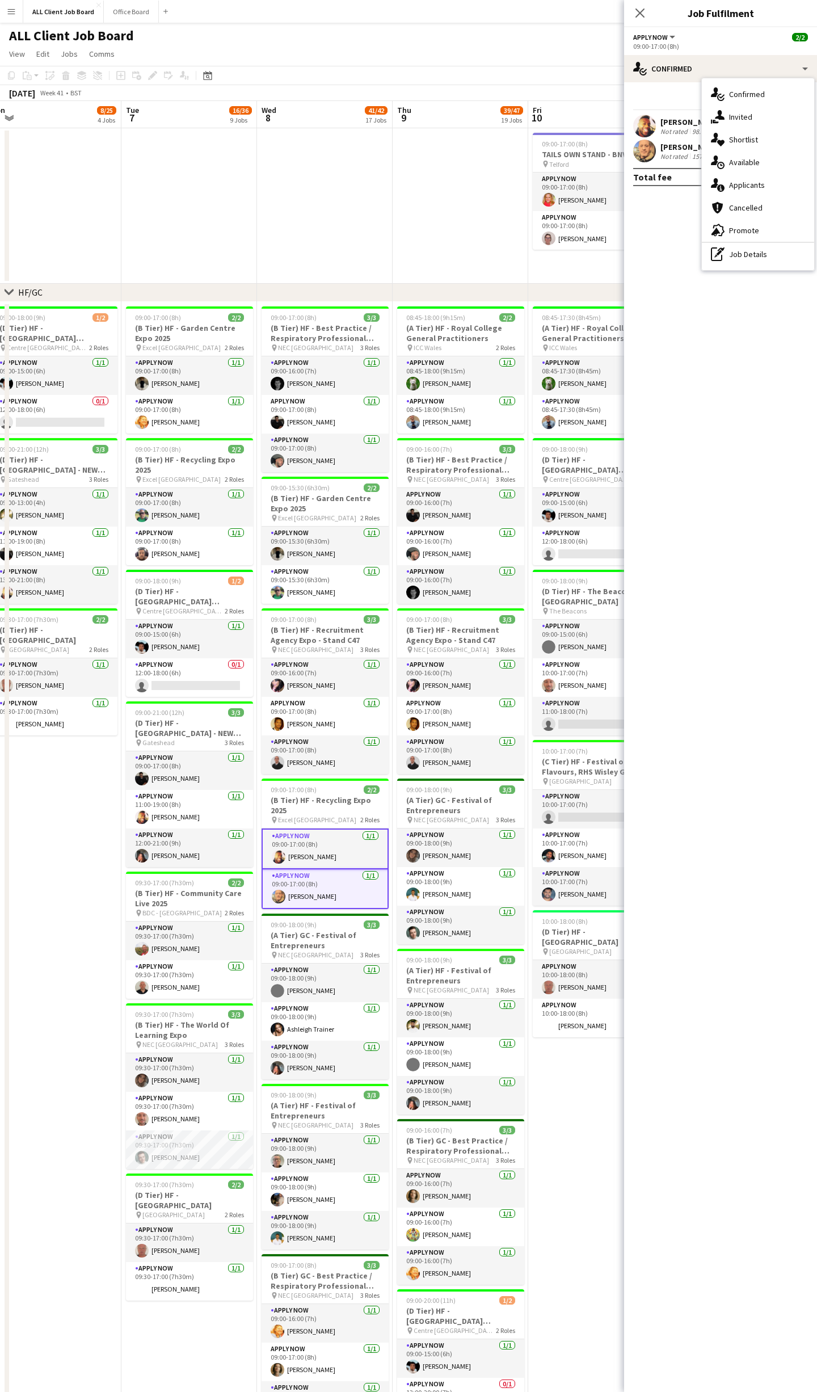
drag, startPoint x: 766, startPoint y: 250, endPoint x: 766, endPoint y: 243, distance: 6.2
click at [766, 250] on div "pen-write Job Details" at bounding box center [758, 254] width 112 height 23
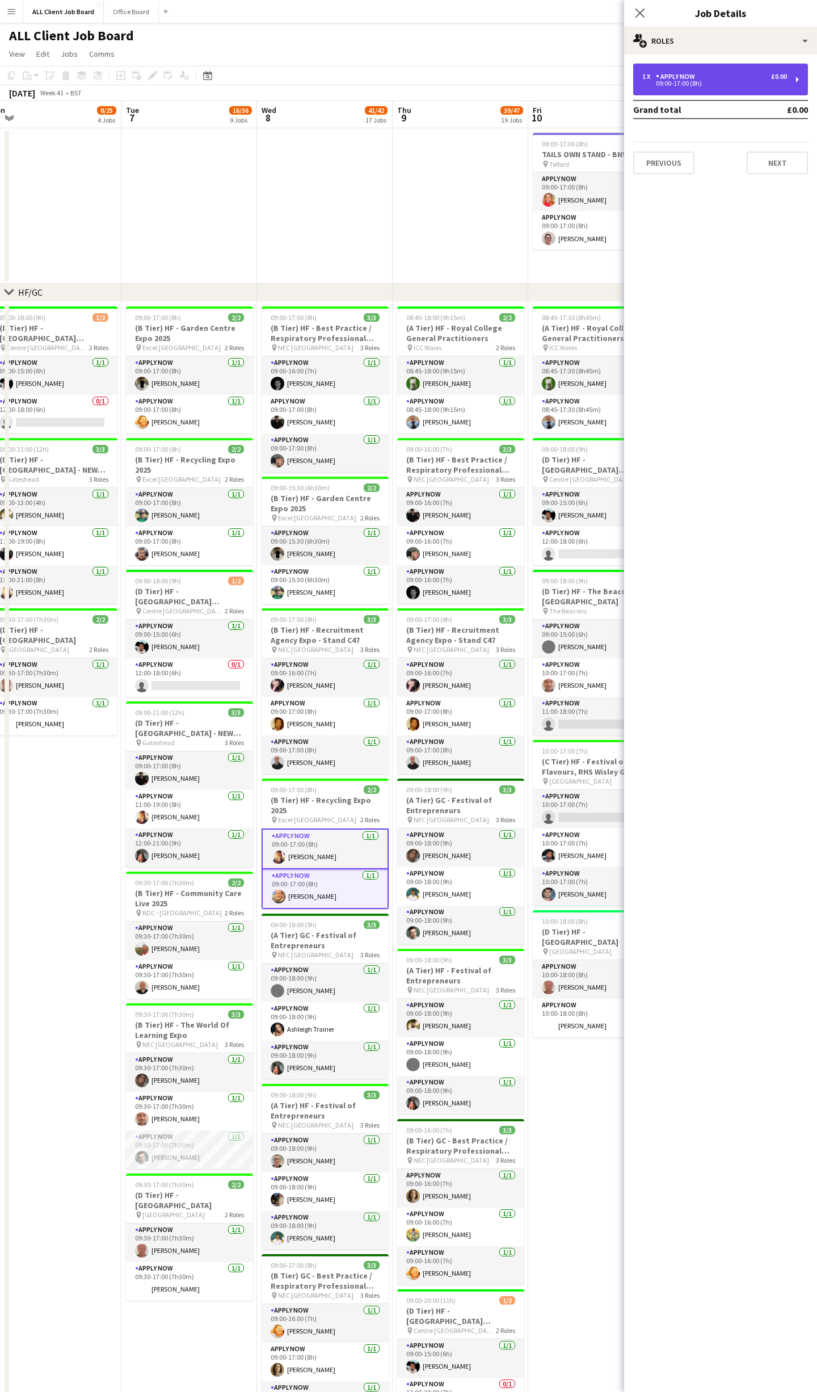
click at [689, 78] on div "APPLY NOW" at bounding box center [678, 77] width 44 height 8
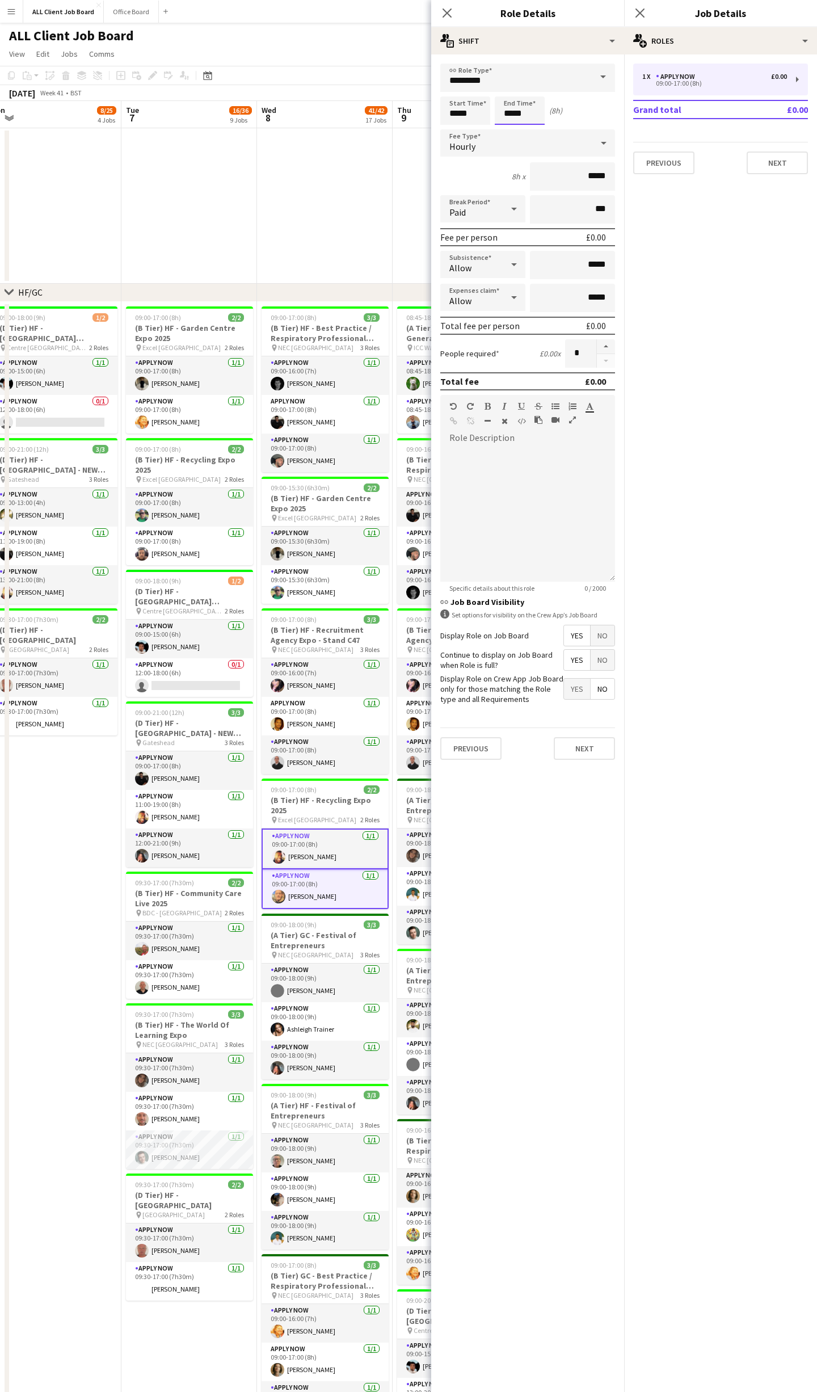
click at [507, 114] on input "*****" at bounding box center [520, 110] width 50 height 28
click at [512, 128] on div at bounding box center [508, 130] width 23 height 11
click at [533, 90] on div at bounding box center [531, 90] width 23 height 11
type input "*****"
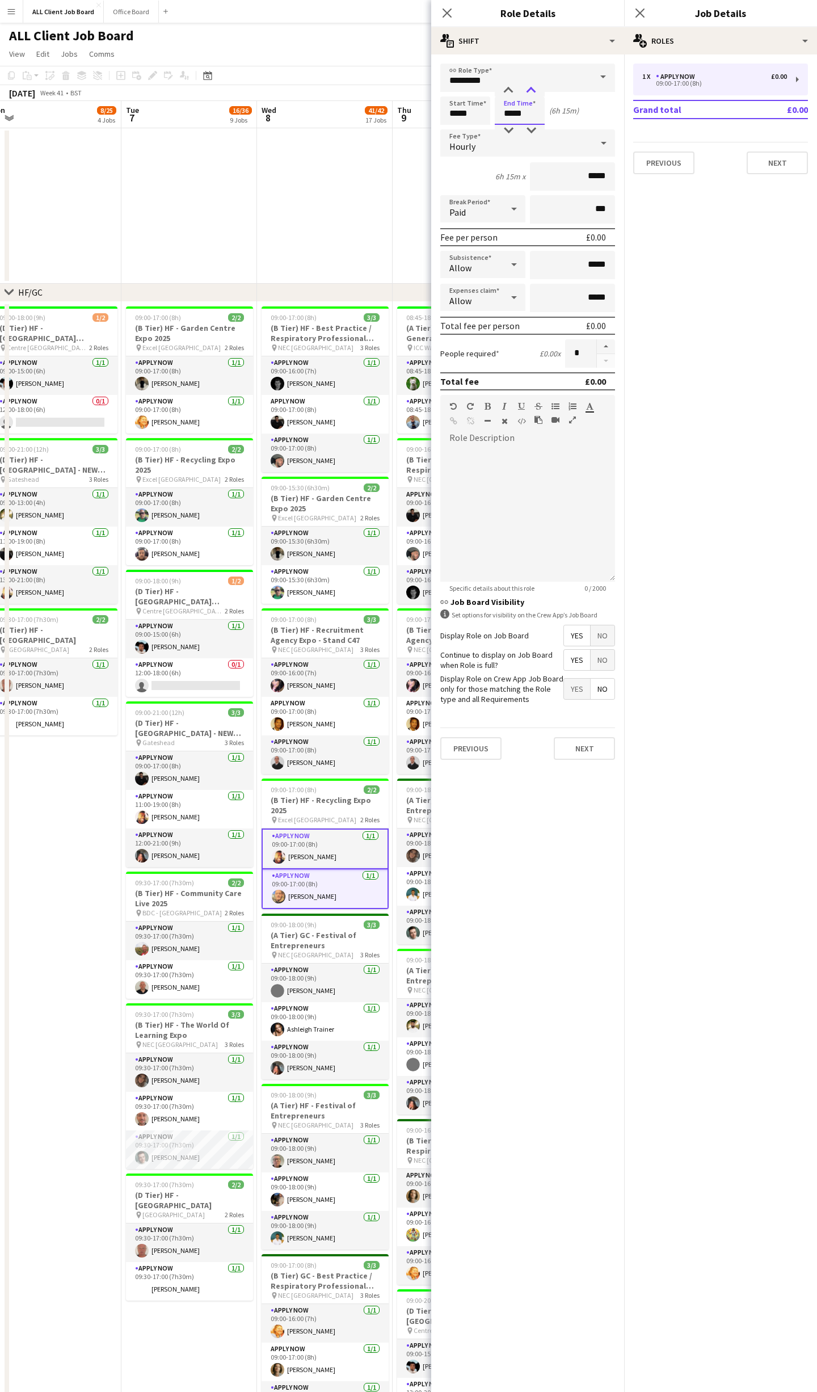
click at [533, 90] on div at bounding box center [531, 90] width 23 height 11
drag, startPoint x: 646, startPoint y: 14, endPoint x: 669, endPoint y: 27, distance: 26.5
click at [646, 14] on app-icon "Close pop-in" at bounding box center [640, 13] width 14 height 14
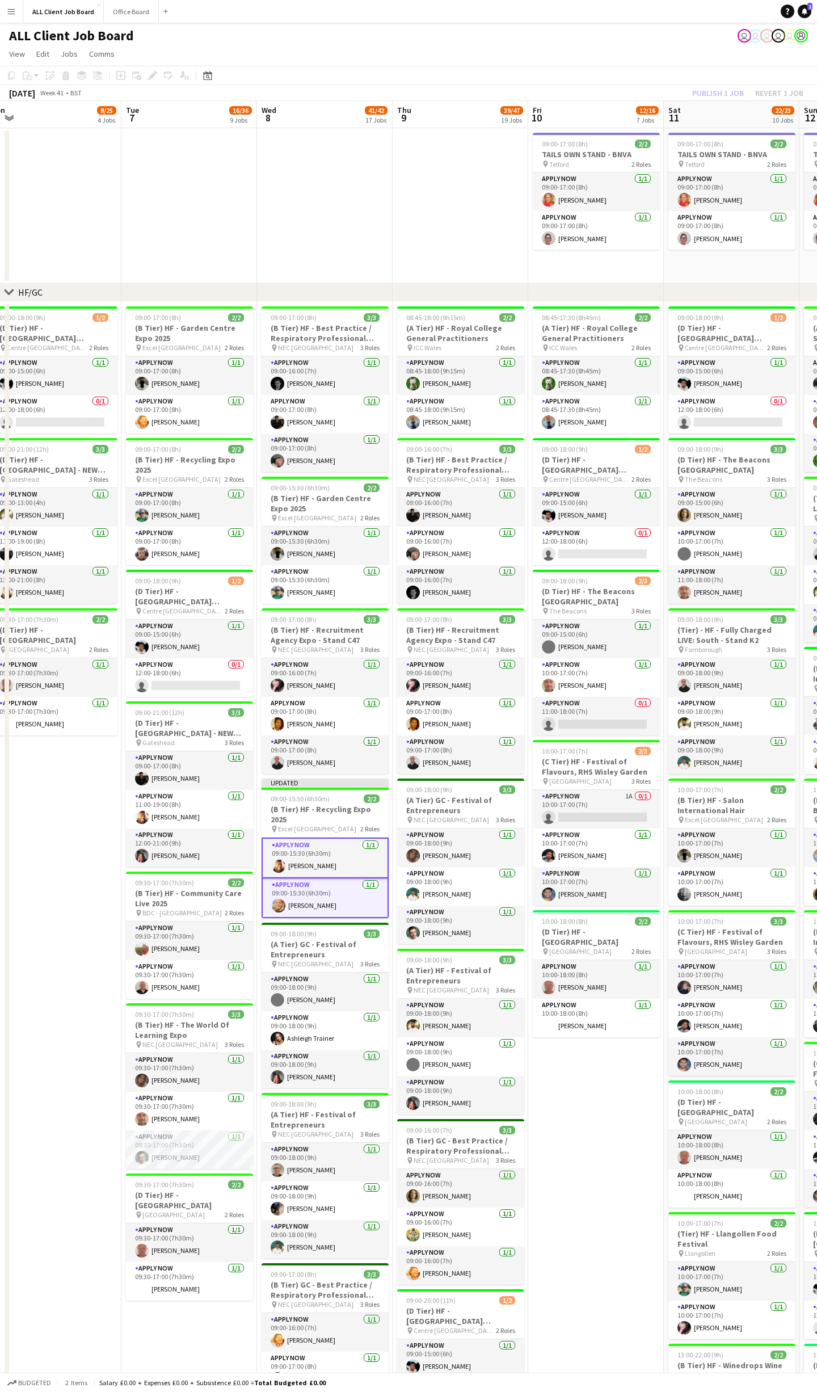
click at [725, 96] on div "Publish 1 job Revert 1 job" at bounding box center [748, 93] width 138 height 15
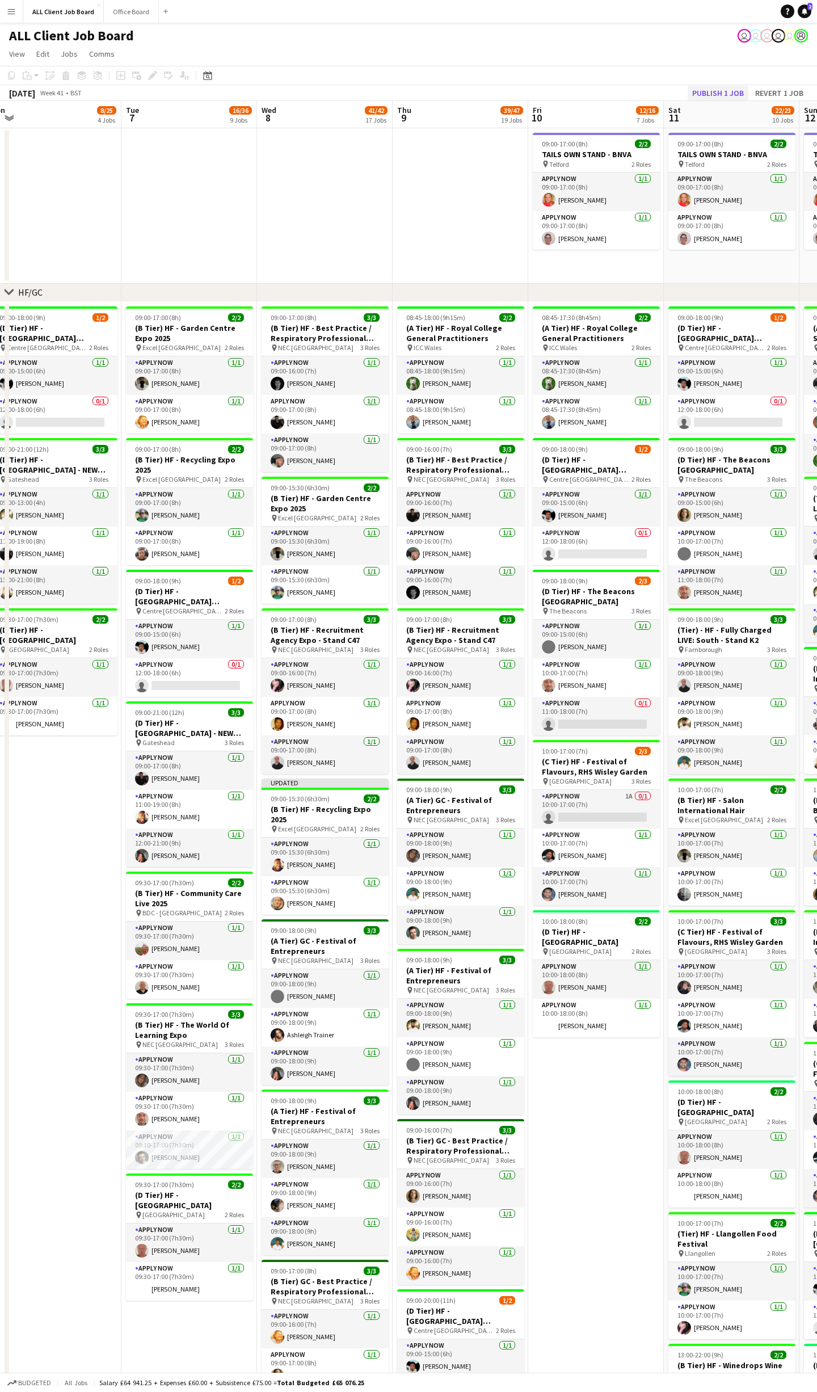
click at [725, 96] on button "Publish 1 job" at bounding box center [718, 93] width 61 height 15
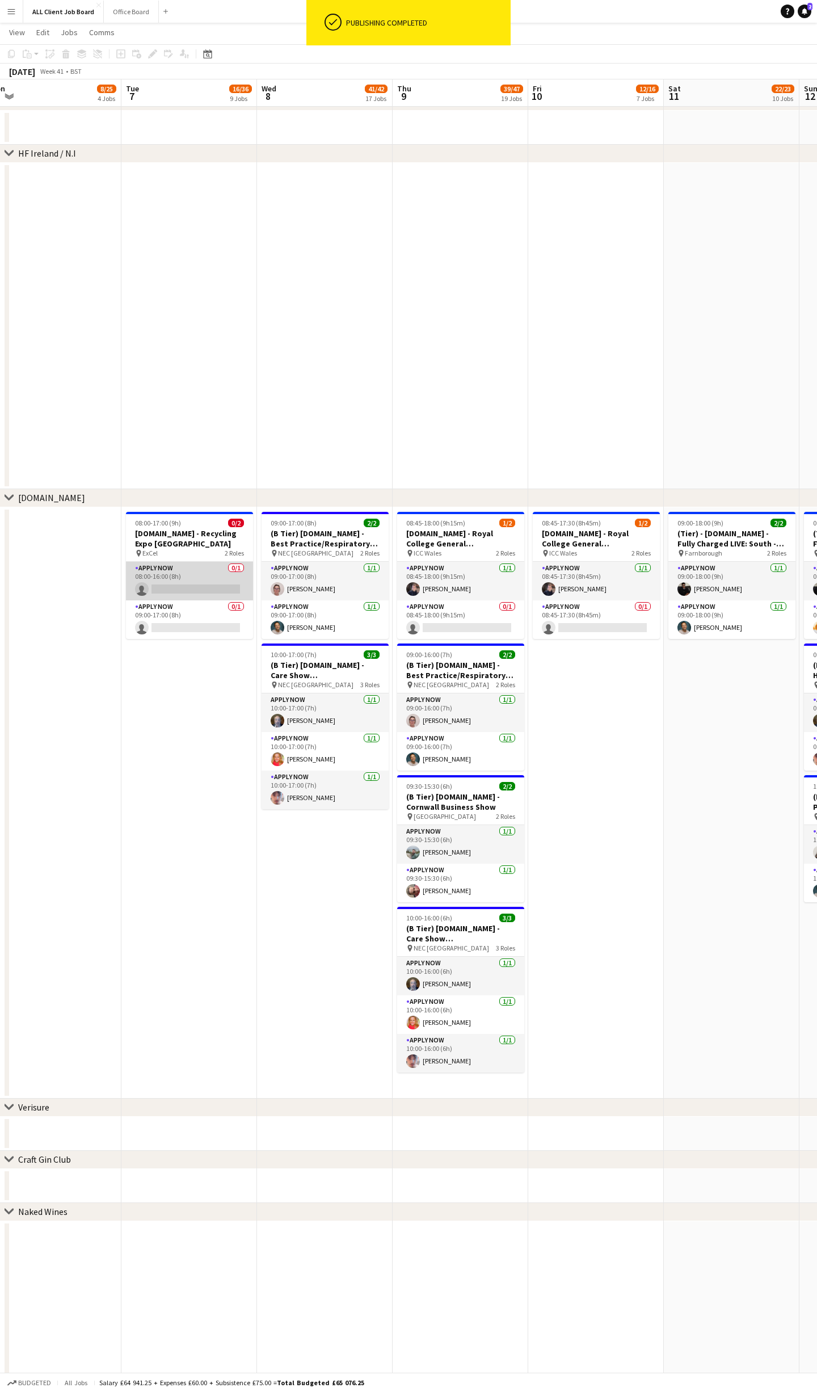
scroll to position [0, 556]
click at [191, 566] on app-card-role "APPLY NOW 0/1 08:00-16:00 (8h) single-neutral-actions" at bounding box center [190, 581] width 127 height 39
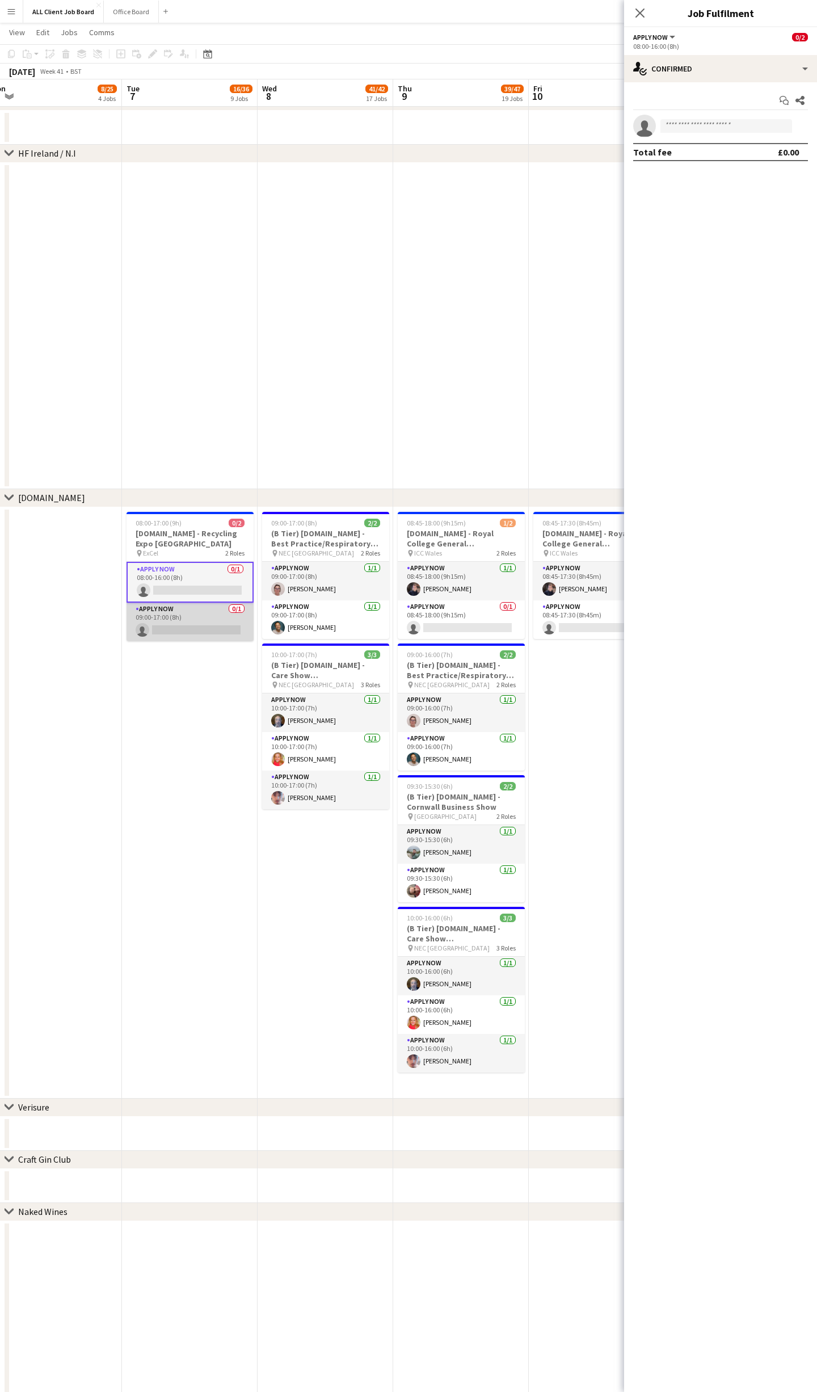
drag, startPoint x: 205, startPoint y: 611, endPoint x: 196, endPoint y: 612, distance: 9.1
click at [205, 611] on app-card-role "APPLY NOW 0/1 09:00-17:00 (8h) single-neutral-actions" at bounding box center [190, 622] width 127 height 39
click at [783, 68] on div "single-neutral-actions-check-2 Confirmed" at bounding box center [720, 68] width 193 height 27
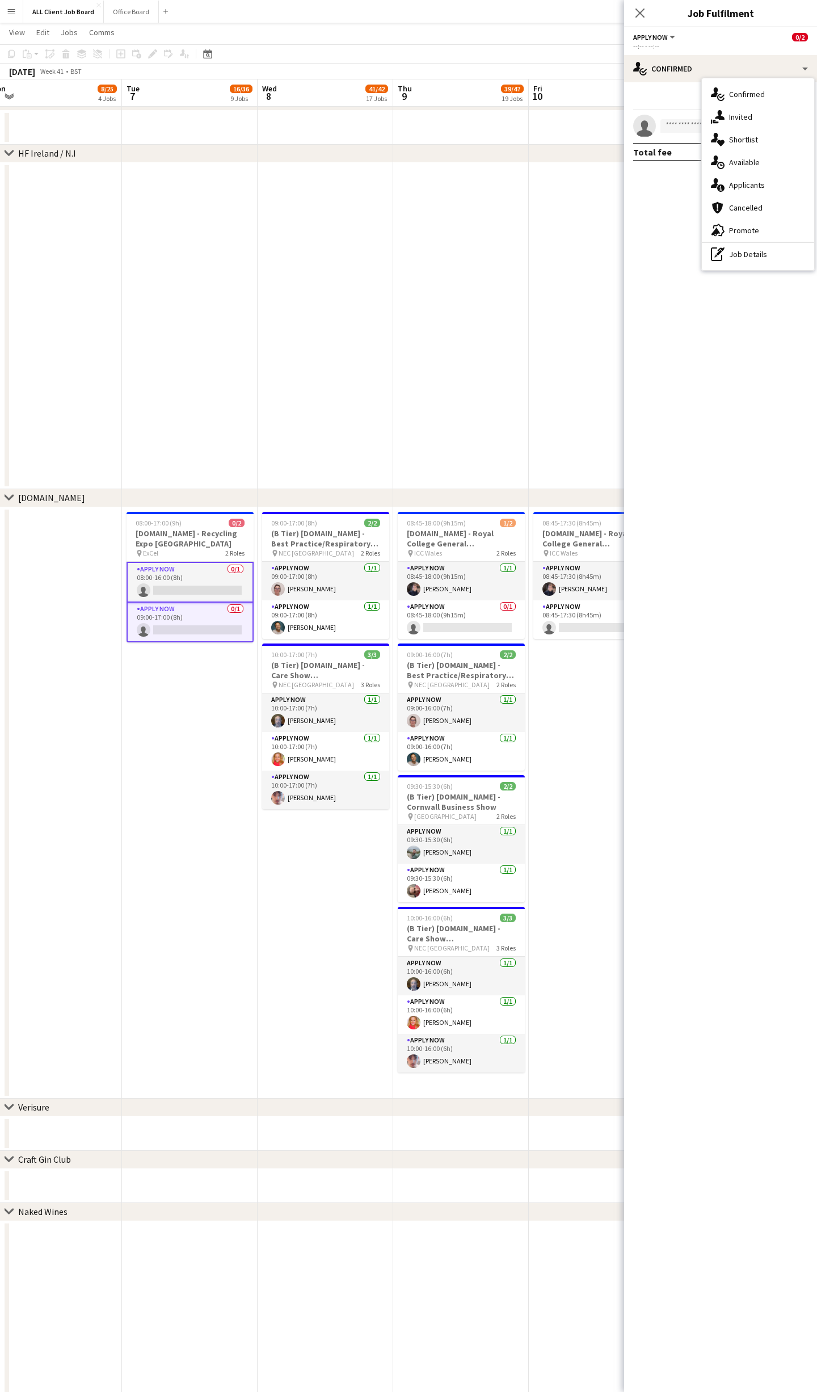
click at [753, 259] on div "pen-write Job Details" at bounding box center [758, 254] width 112 height 23
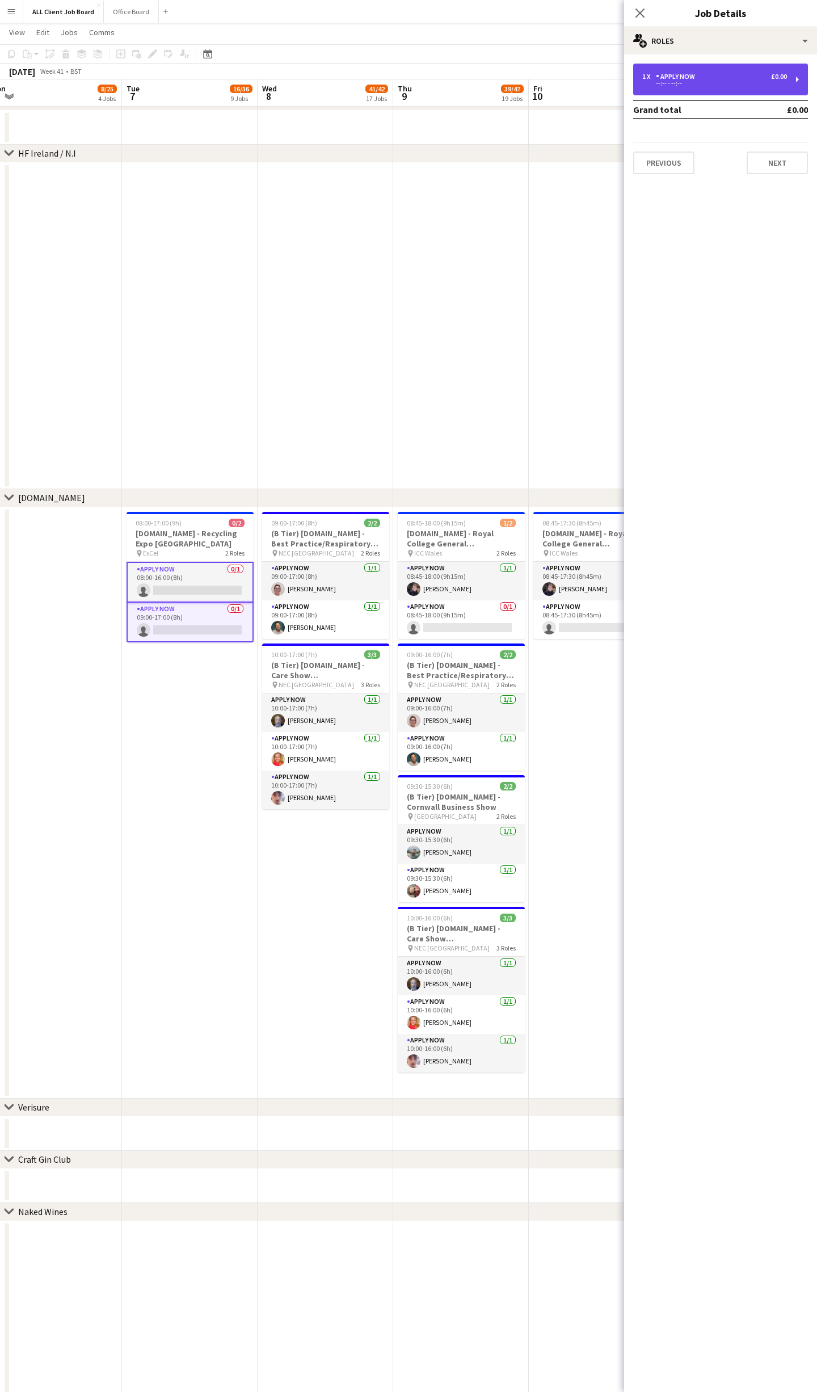
click at [682, 72] on div "1 x APPLY NOW £0.00 --:-- - --:--" at bounding box center [720, 80] width 175 height 32
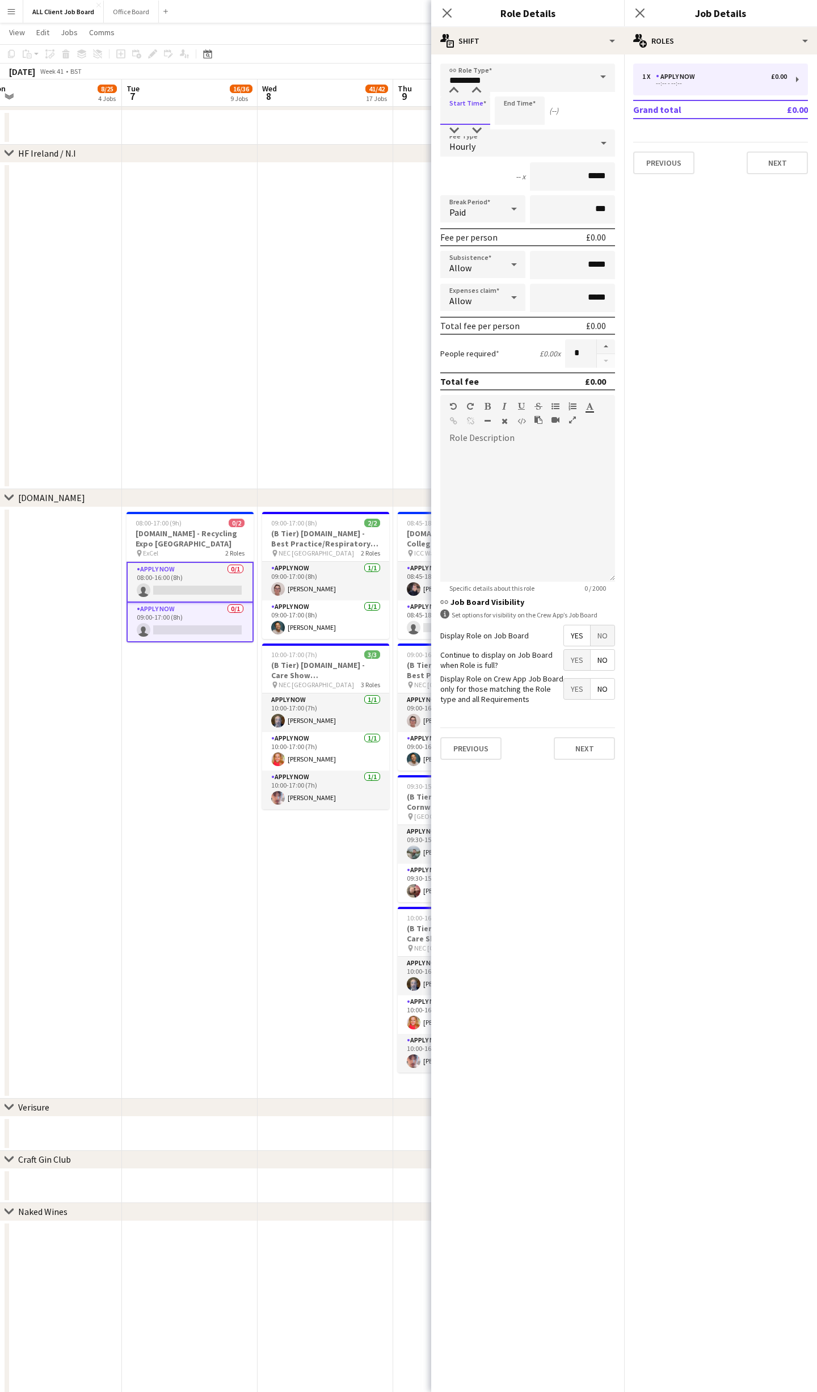
drag, startPoint x: 447, startPoint y: 114, endPoint x: 462, endPoint y: 100, distance: 19.7
click at [448, 114] on input at bounding box center [465, 110] width 50 height 28
click at [460, 89] on div at bounding box center [454, 90] width 23 height 11
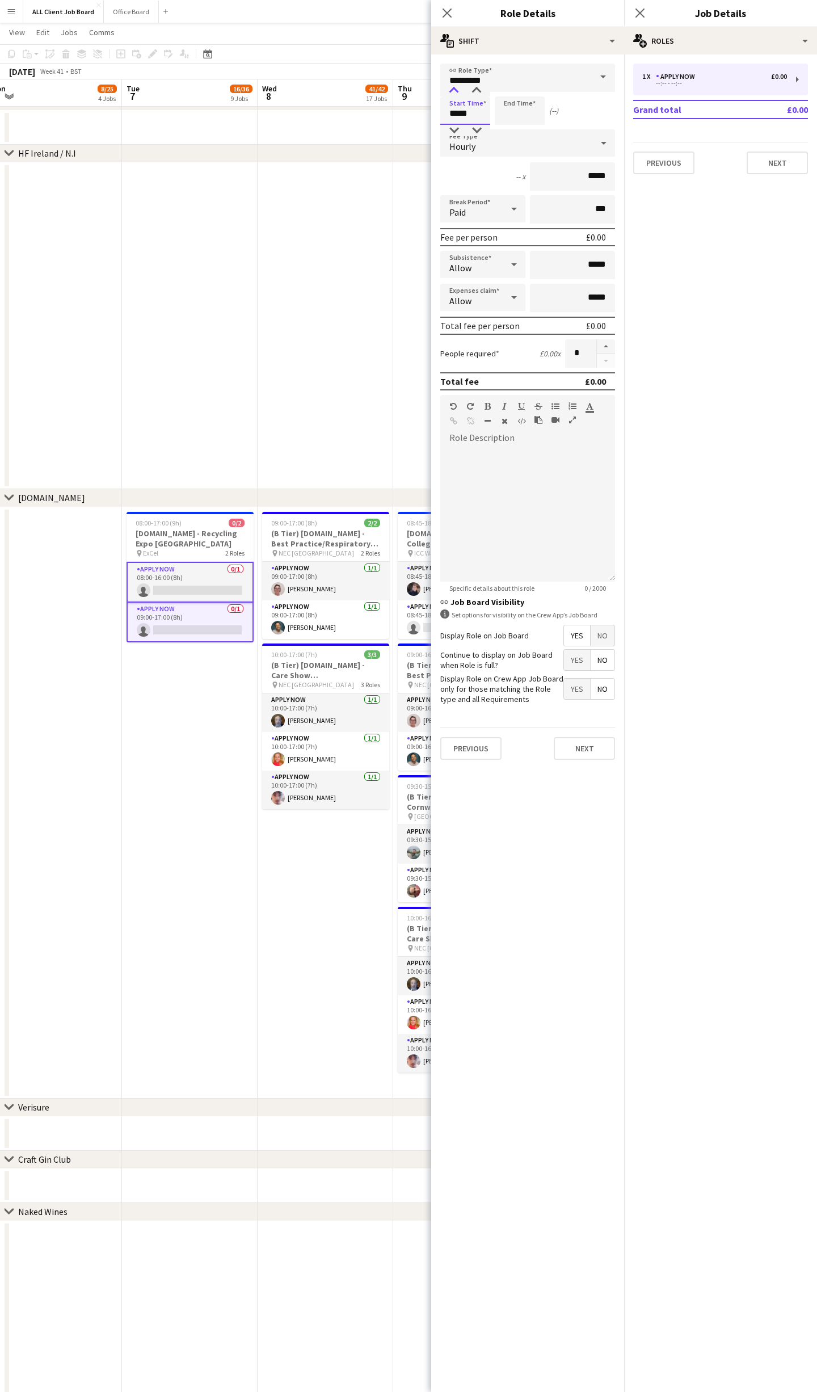
click at [460, 89] on div at bounding box center [454, 90] width 23 height 11
click at [452, 131] on div at bounding box center [454, 130] width 23 height 11
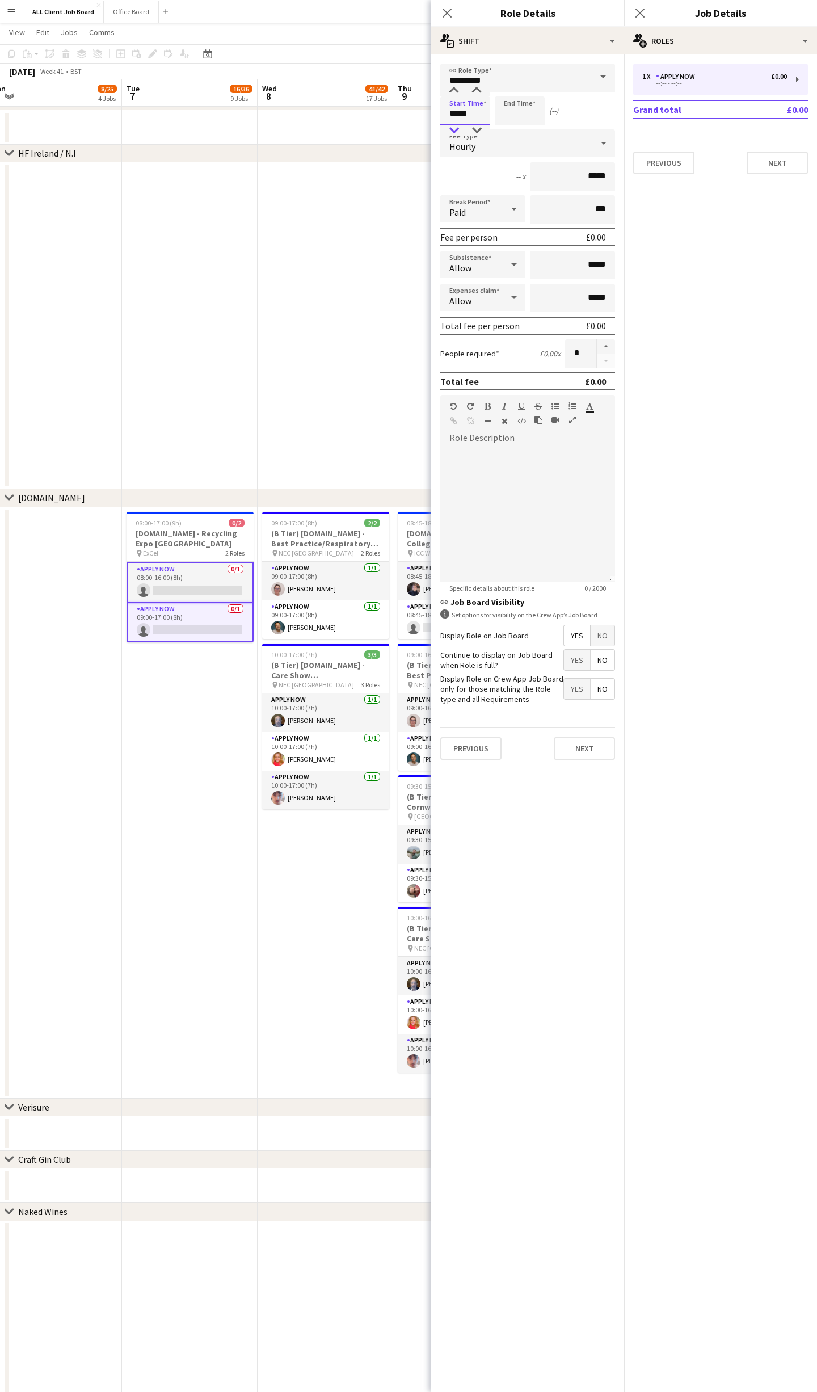
click at [452, 131] on div at bounding box center [454, 130] width 23 height 11
click at [453, 132] on div at bounding box center [454, 130] width 23 height 11
click at [455, 134] on div at bounding box center [454, 130] width 23 height 11
click at [478, 126] on div at bounding box center [476, 130] width 23 height 11
type input "*****"
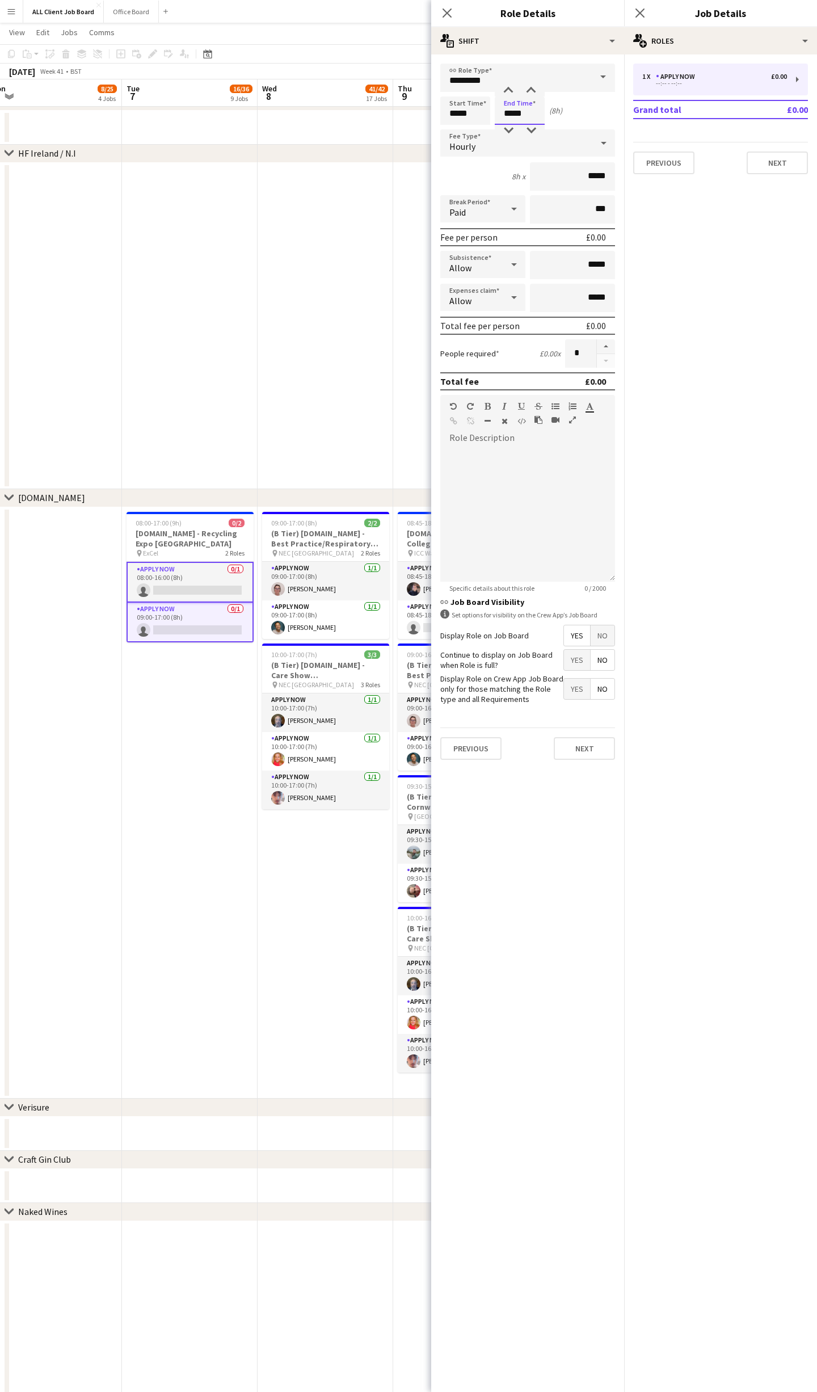
type input "*****"
click at [639, 12] on icon at bounding box center [639, 12] width 11 height 11
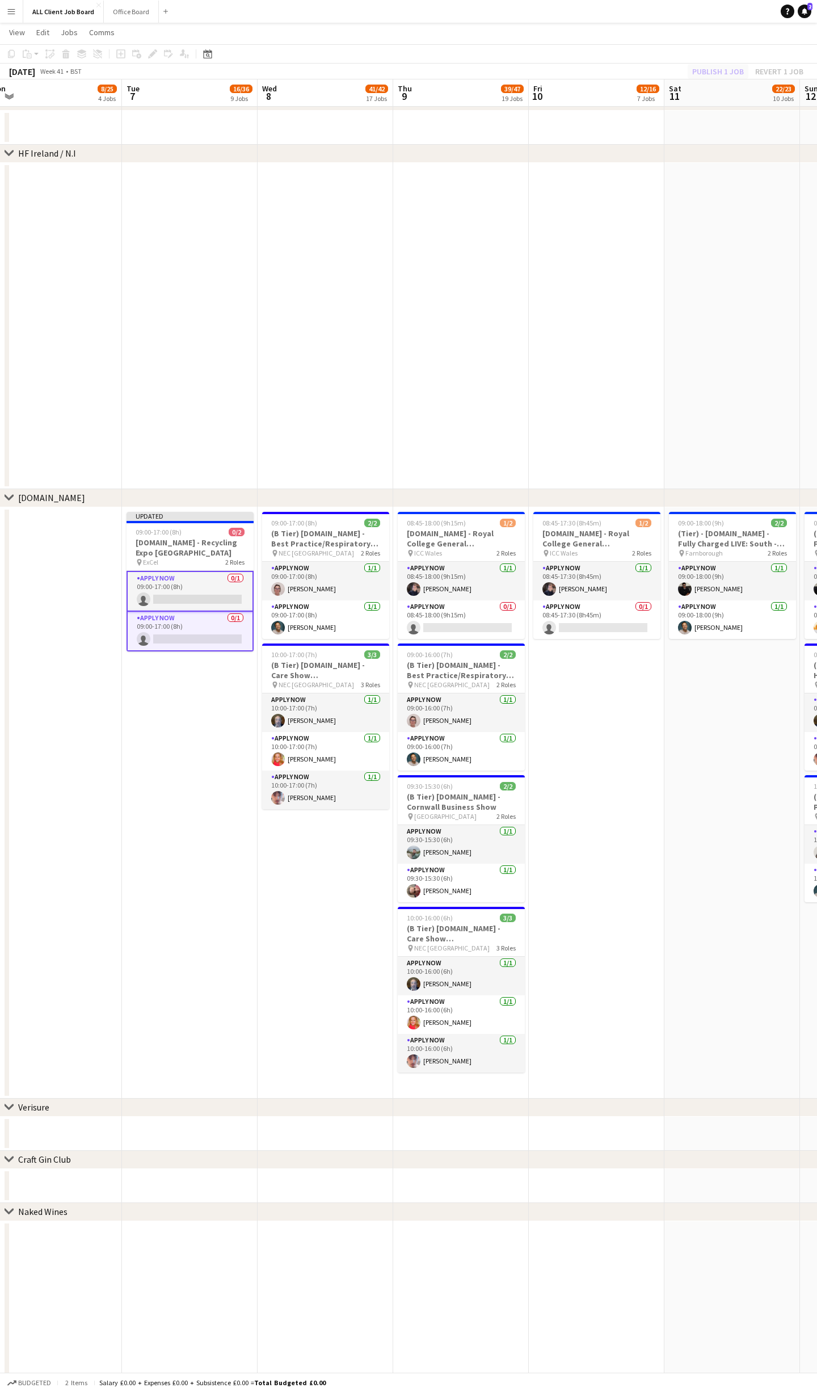
click at [717, 71] on div "Publish 1 job Revert 1 job" at bounding box center [748, 71] width 138 height 15
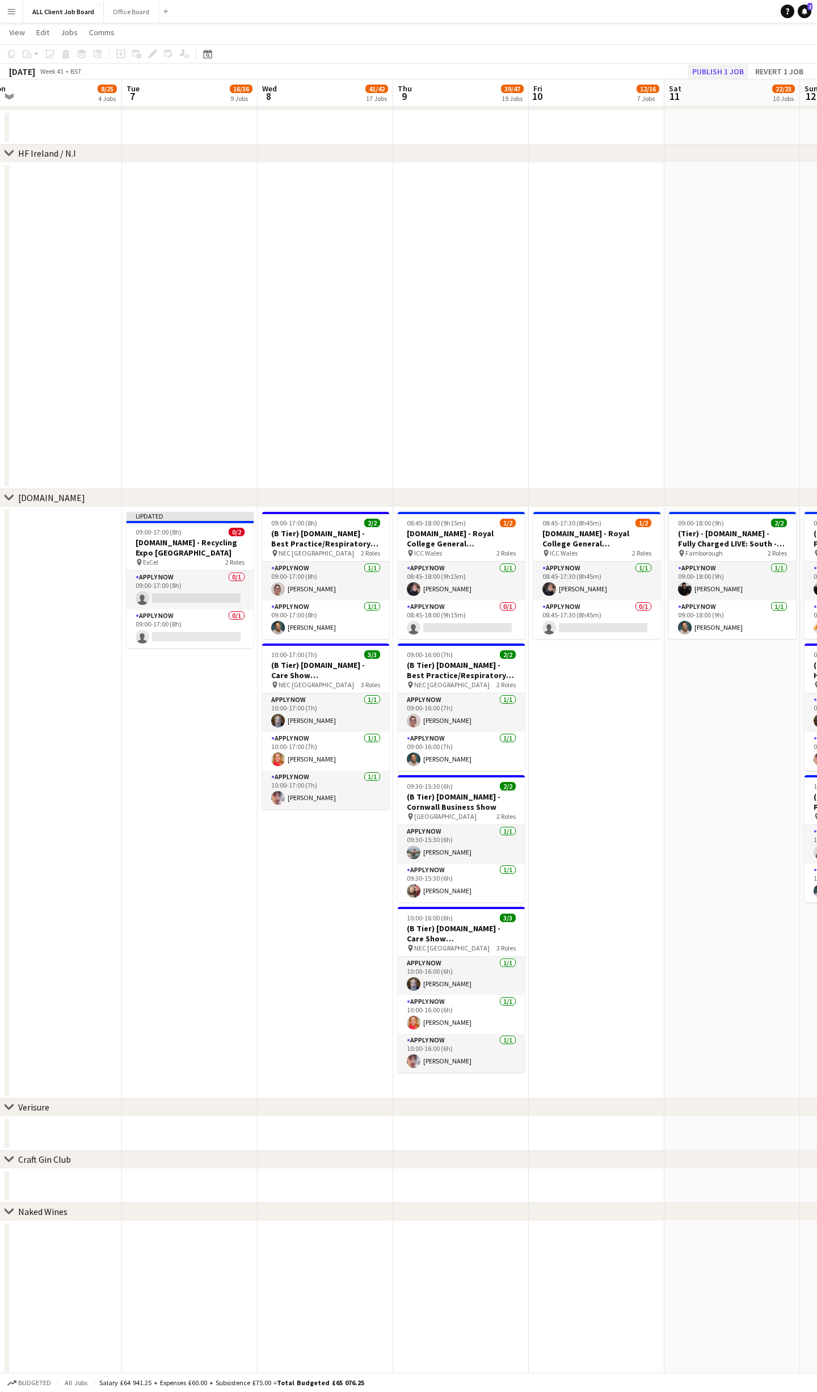
click at [716, 71] on button "Publish 1 job" at bounding box center [718, 71] width 61 height 15
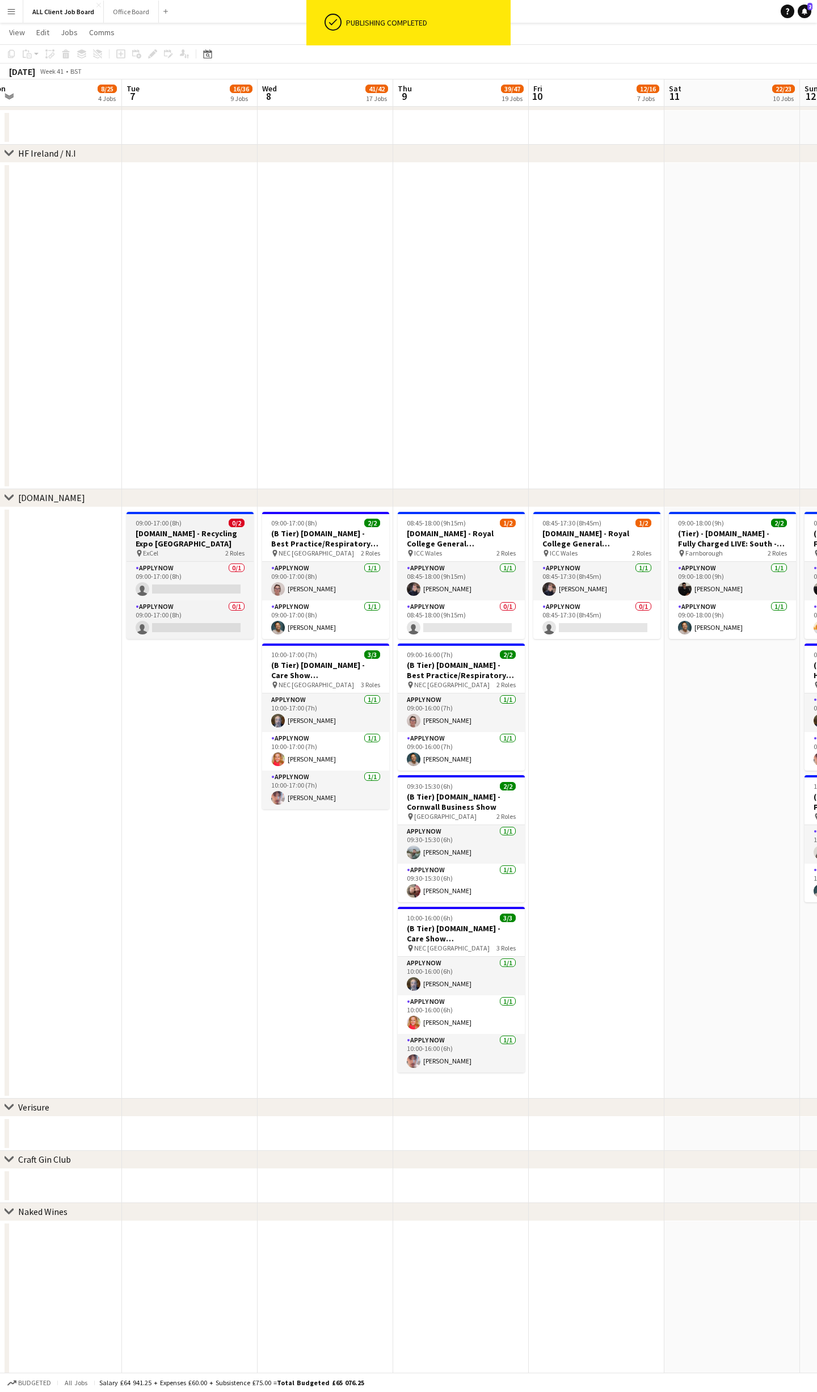
click at [205, 527] on div "09:00-17:00 (8h) 0/2" at bounding box center [190, 523] width 127 height 9
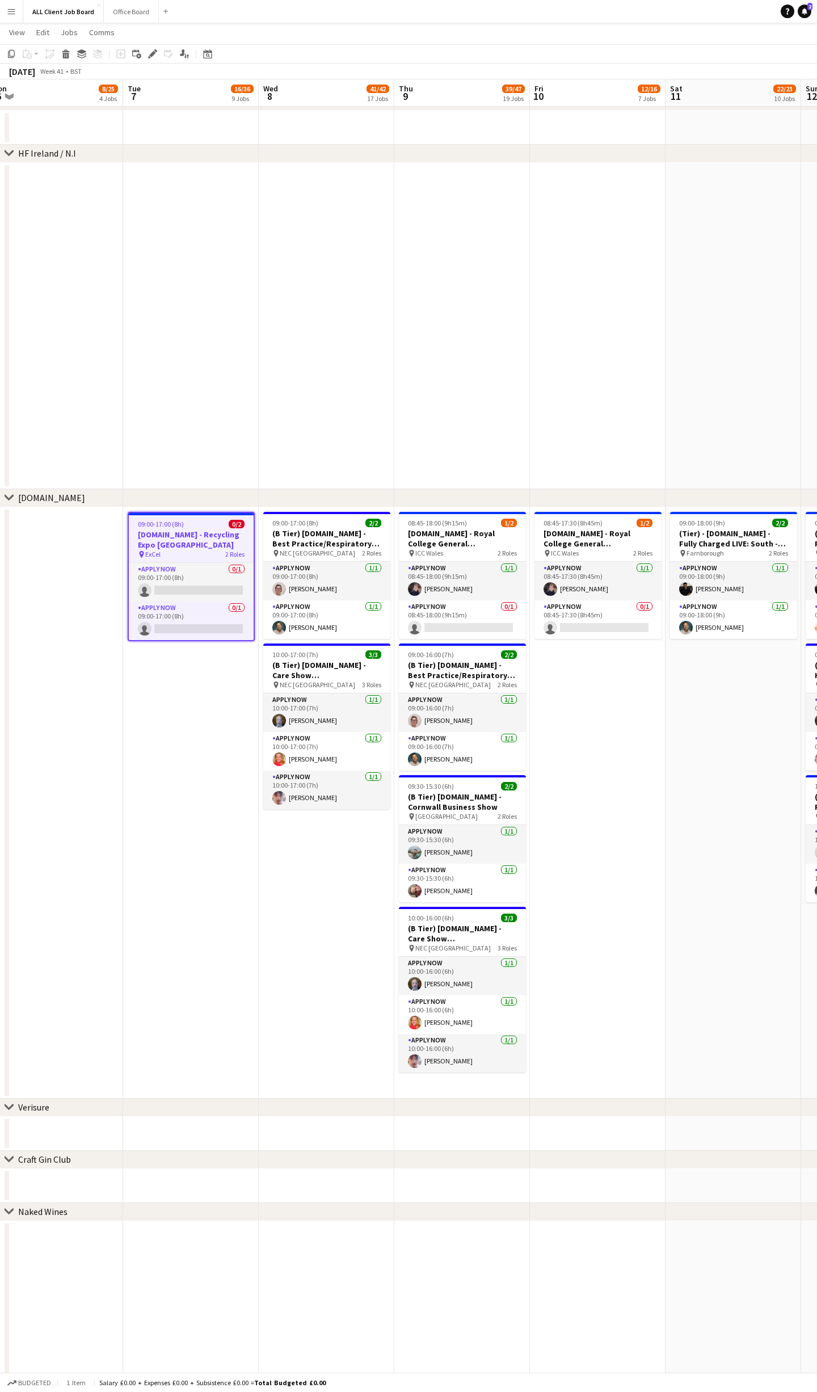
drag, startPoint x: 14, startPoint y: 53, endPoint x: 36, endPoint y: 84, distance: 37.8
click at [14, 53] on icon at bounding box center [11, 54] width 7 height 8
click at [321, 855] on app-date-cell "09:00-17:00 (8h) 2/2 (B Tier) [DOMAIN_NAME] - Best Practice/Respiratory Profess…" at bounding box center [327, 802] width 136 height 591
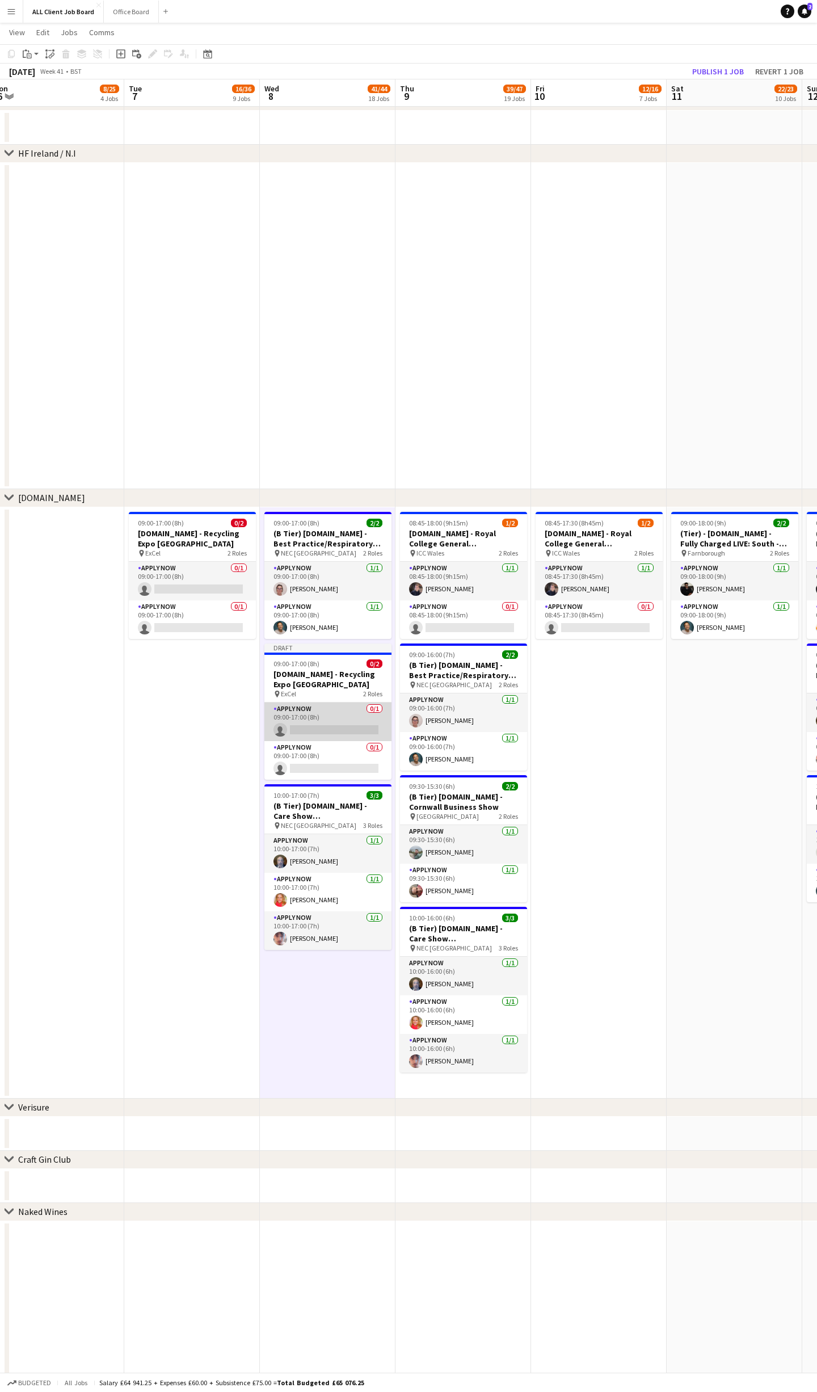
click at [304, 705] on app-card-role "APPLY NOW 0/1 09:00-17:00 (8h) single-neutral-actions" at bounding box center [327, 722] width 127 height 39
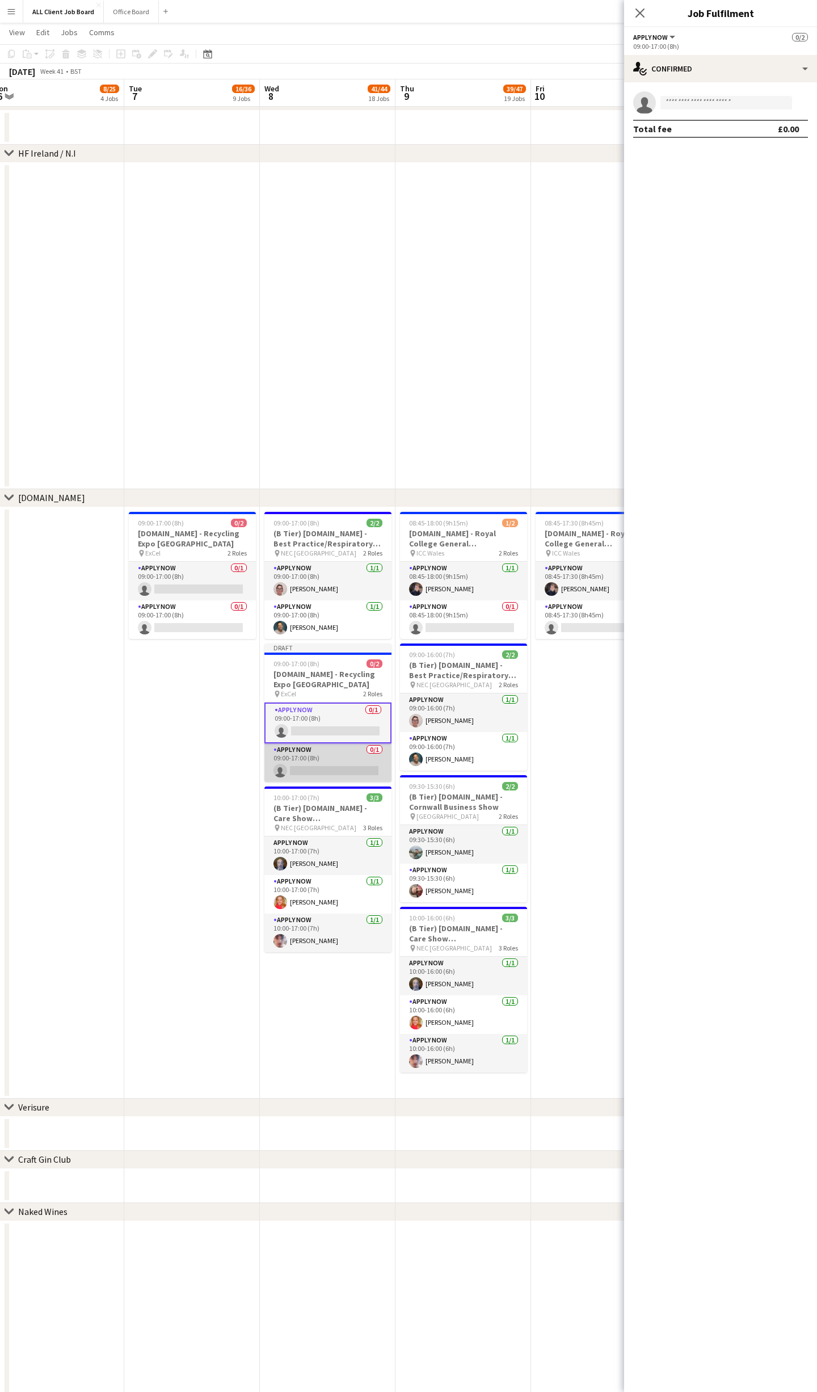
click at [318, 748] on app-card-role "APPLY NOW 0/1 09:00-17:00 (8h) single-neutral-actions" at bounding box center [327, 762] width 127 height 39
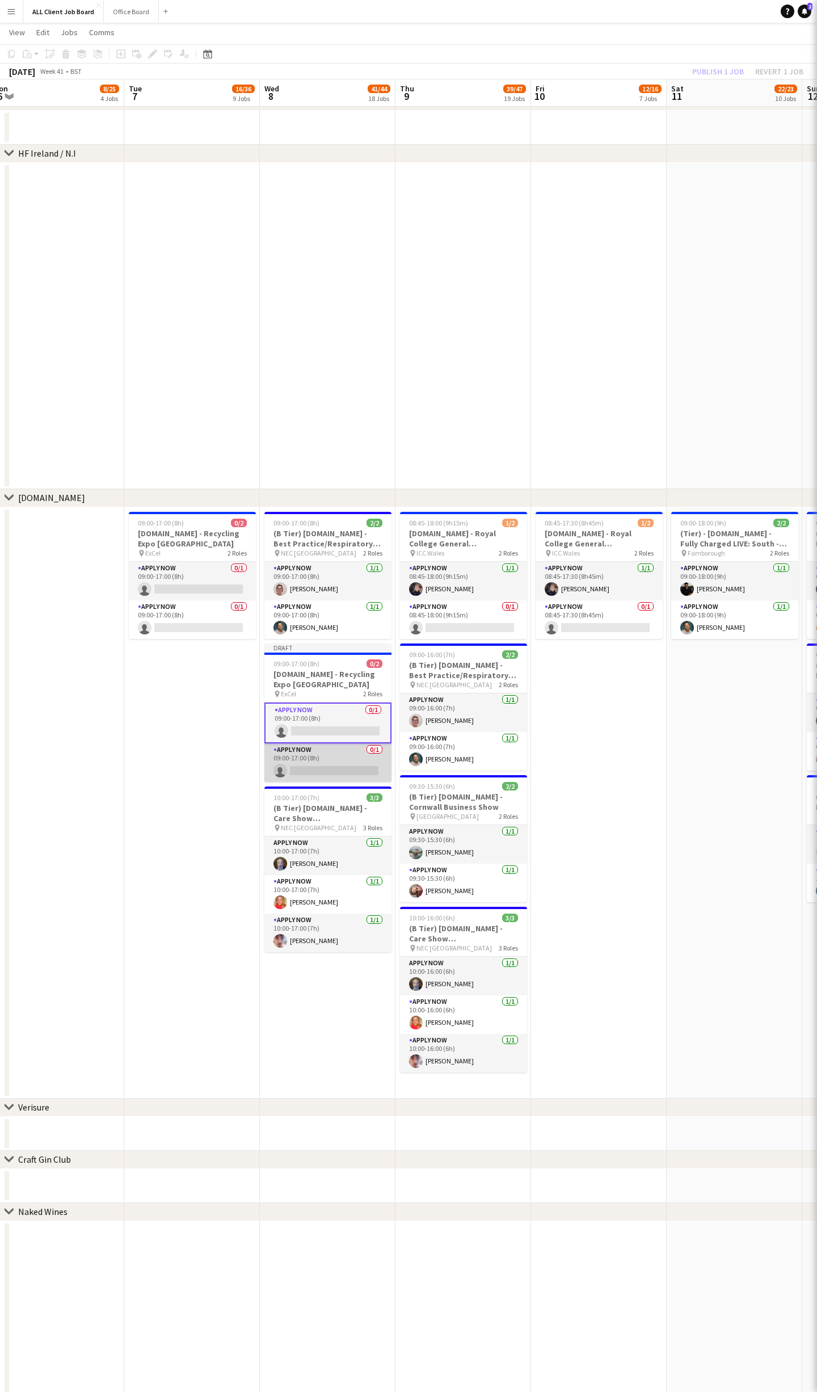
scroll to position [0, 552]
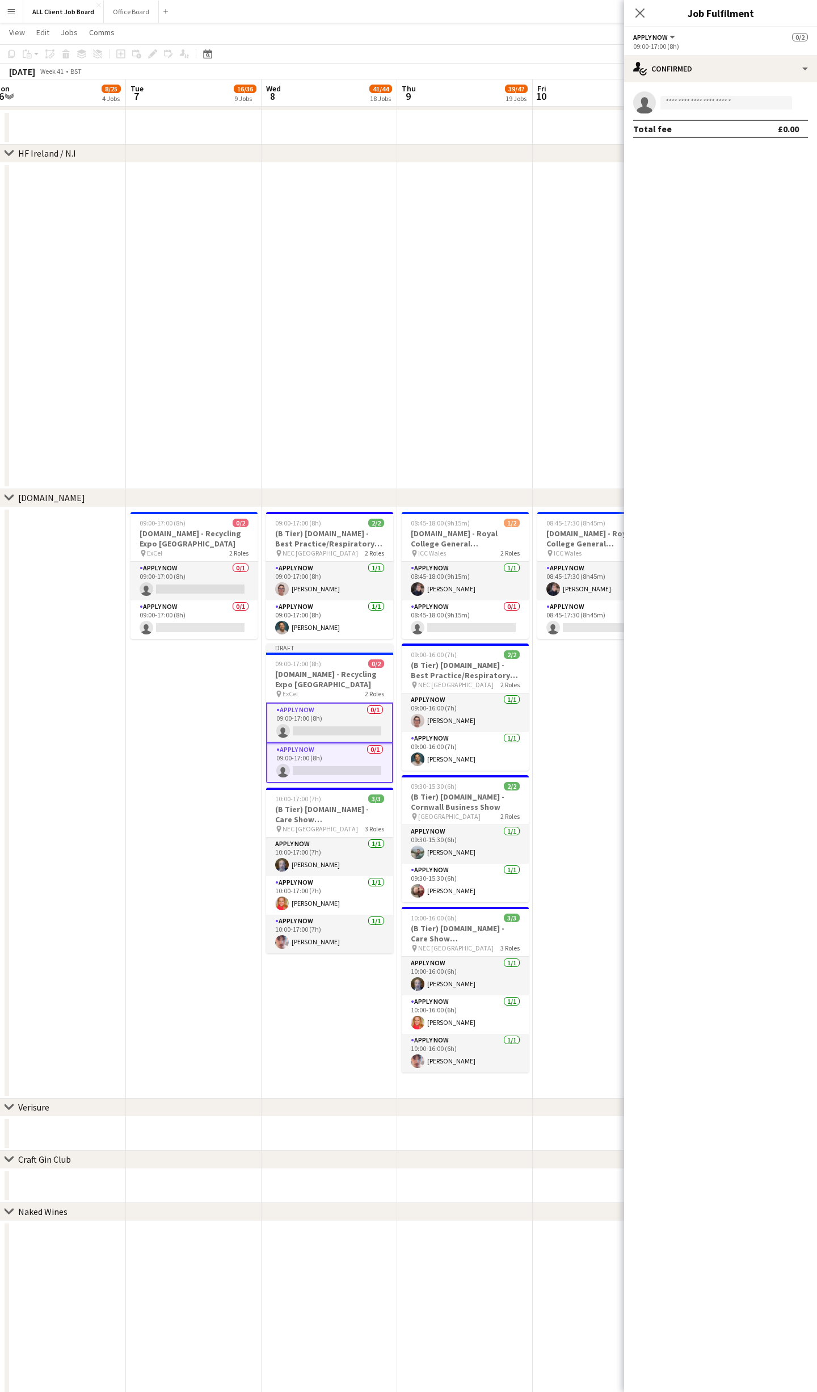
click at [790, 50] on app-options-switcher "APPLY NOW All roles APPLY NOW 0/2 09:00-17:00 (8h)" at bounding box center [720, 41] width 193 height 28
drag, startPoint x: 795, startPoint y: 60, endPoint x: 797, endPoint y: 67, distance: 7.9
click at [796, 62] on div "single-neutral-actions-check-2 Confirmed" at bounding box center [720, 68] width 193 height 27
click at [762, 235] on div "pen-write Job Details" at bounding box center [758, 231] width 112 height 23
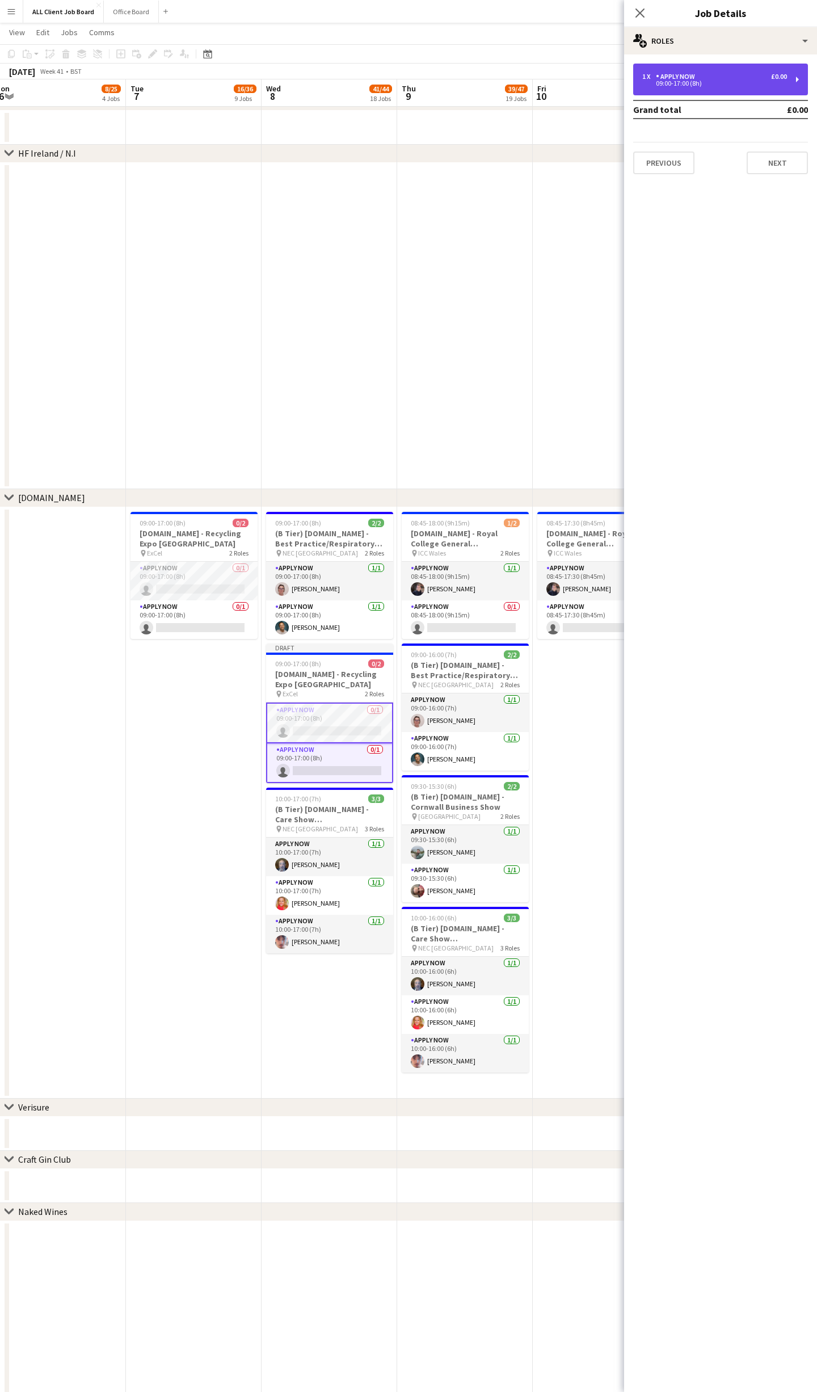
click at [729, 85] on div "09:00-17:00 (8h)" at bounding box center [714, 84] width 145 height 6
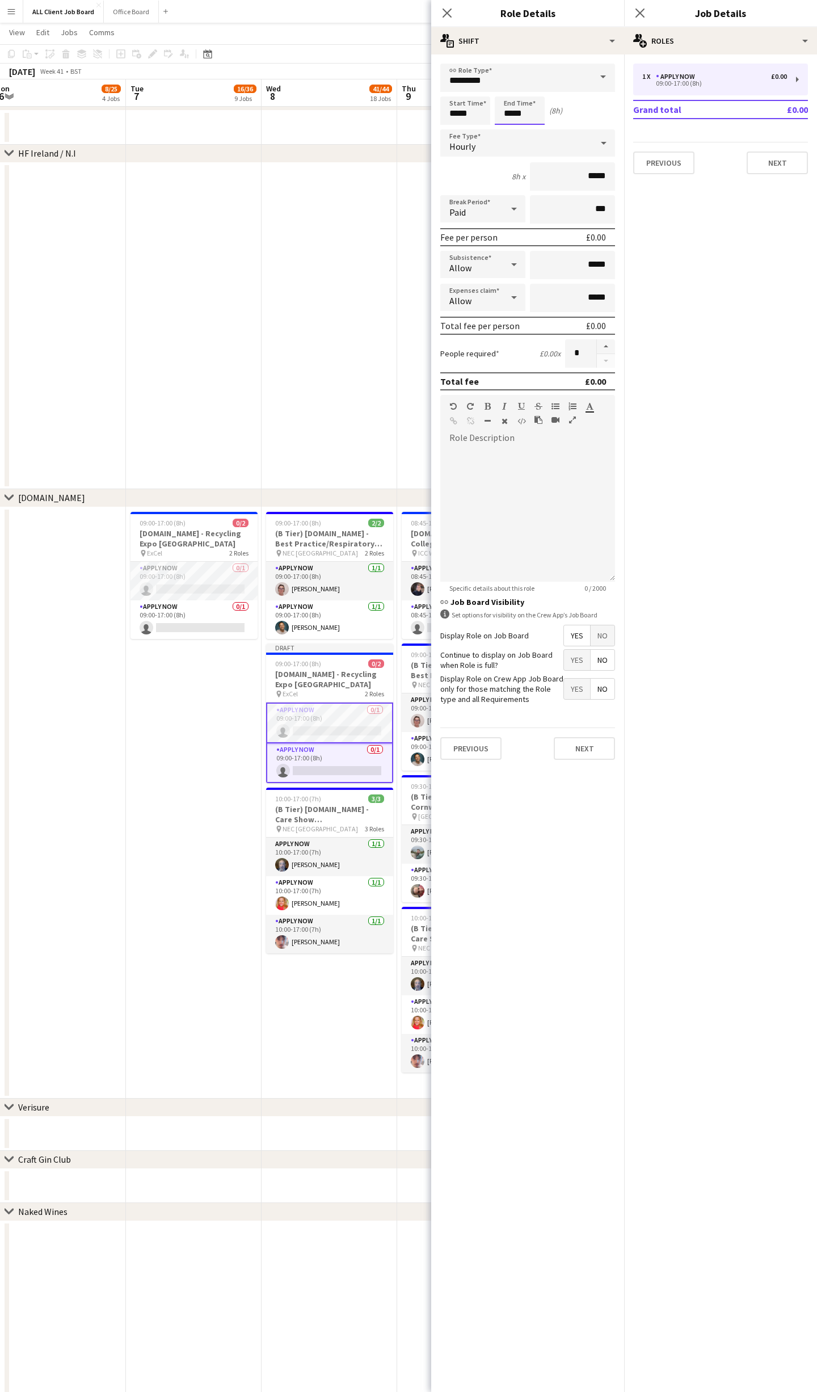
click at [516, 108] on input "*****" at bounding box center [520, 110] width 50 height 28
click at [509, 125] on div at bounding box center [508, 130] width 23 height 11
click at [514, 129] on div at bounding box center [508, 130] width 23 height 11
click at [531, 125] on div at bounding box center [531, 130] width 23 height 11
type input "*****"
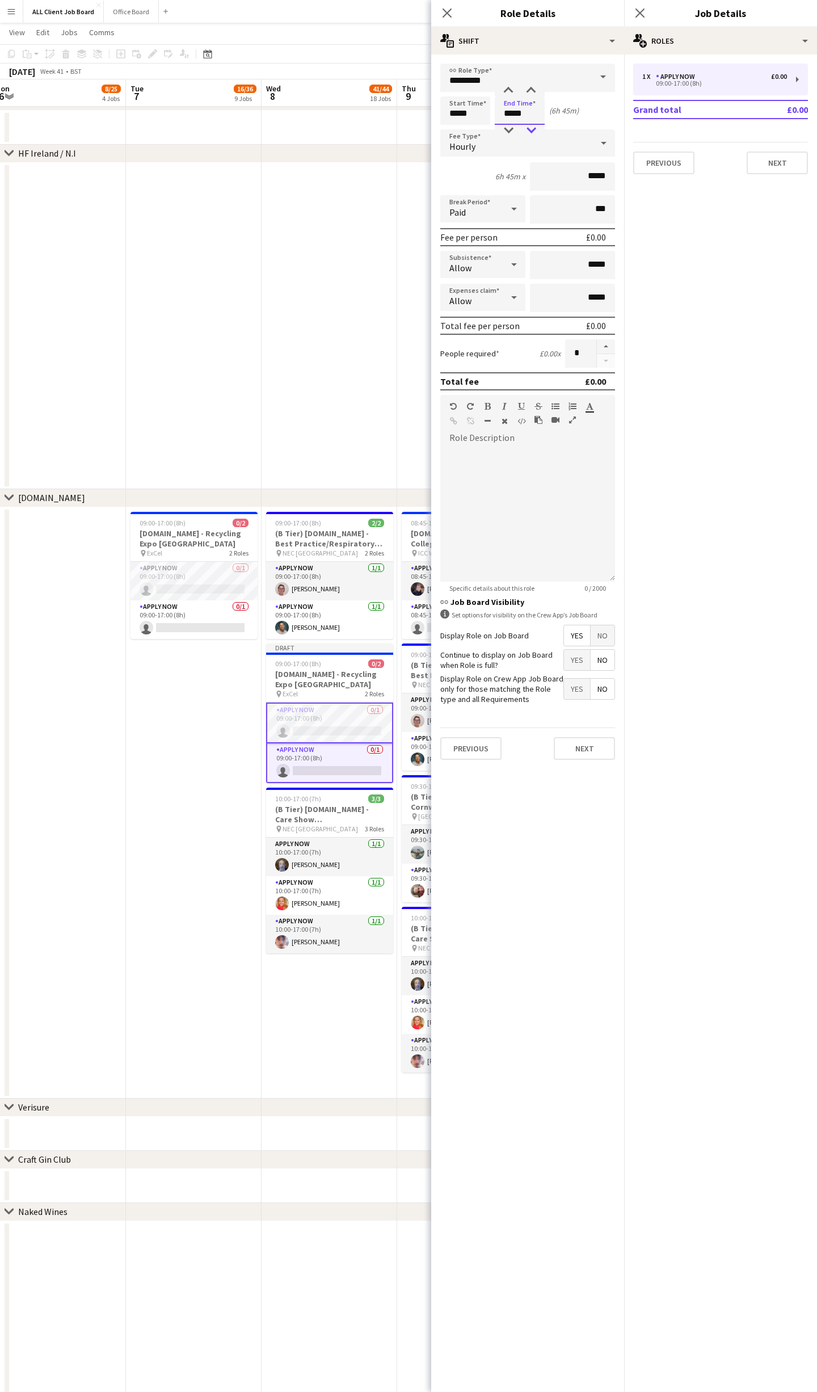
click at [531, 125] on div at bounding box center [531, 130] width 23 height 11
click at [644, 12] on icon "Close pop-in" at bounding box center [640, 13] width 9 height 9
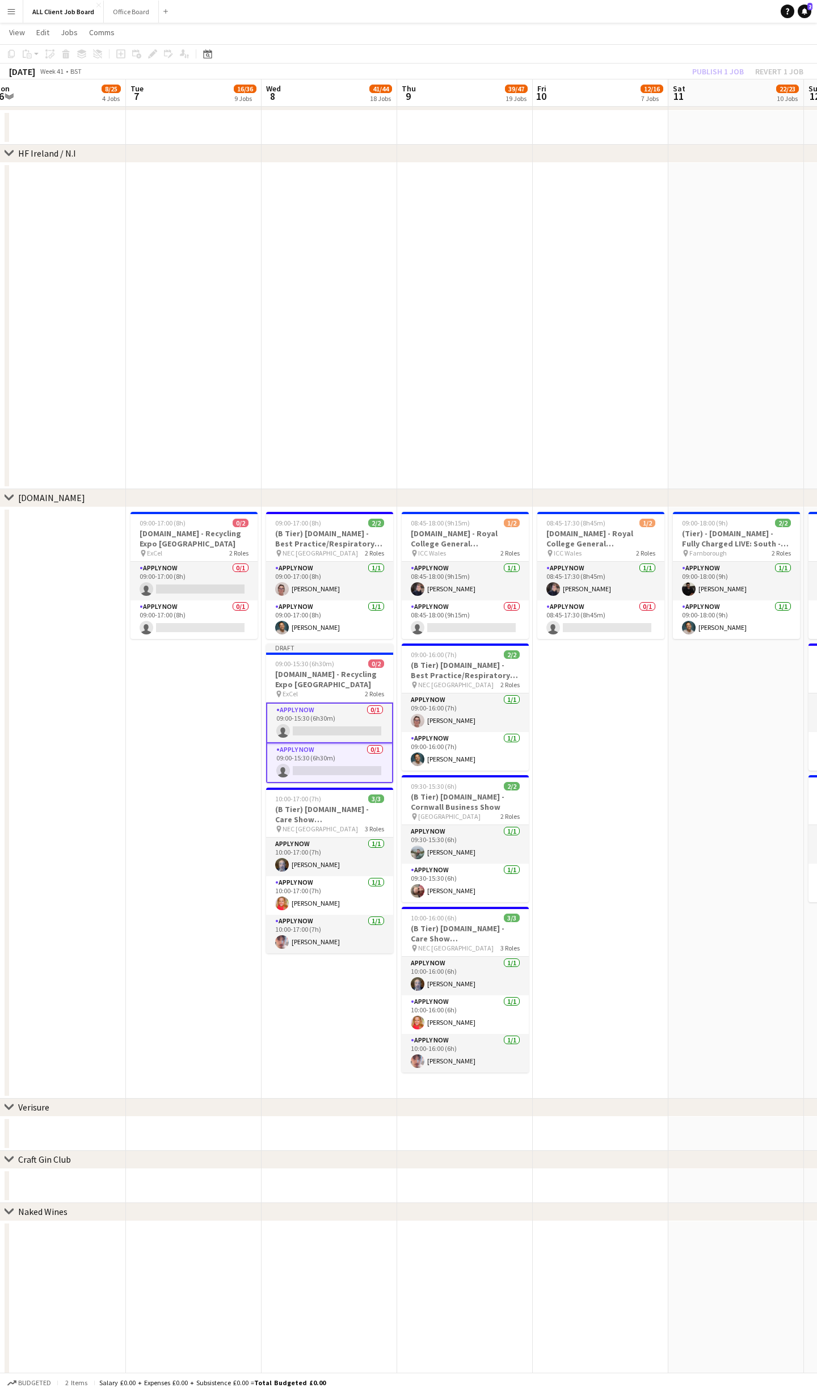
click at [718, 72] on div "Publish 1 job Revert 1 job" at bounding box center [748, 71] width 138 height 15
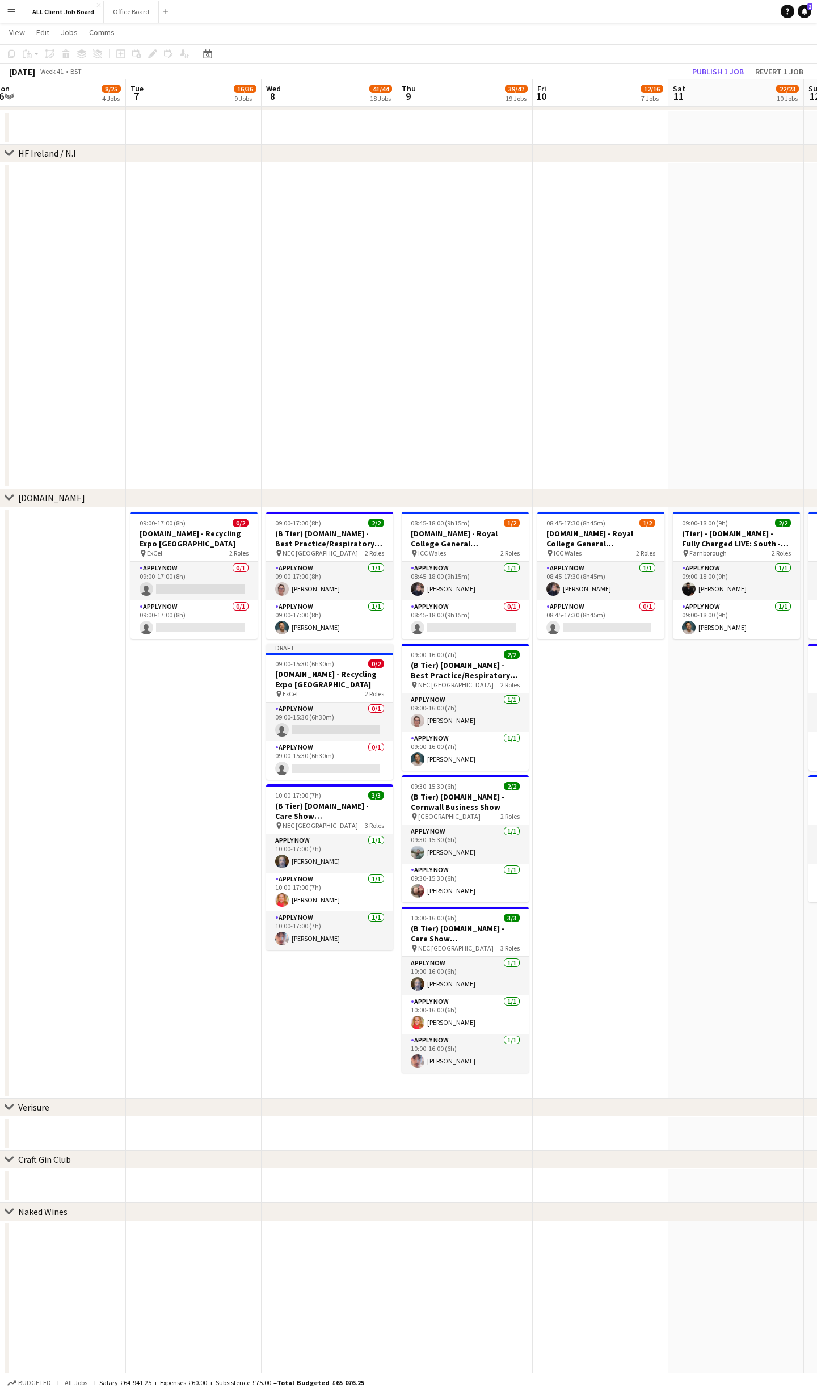
click at [718, 73] on button "Publish 1 job" at bounding box center [718, 71] width 61 height 15
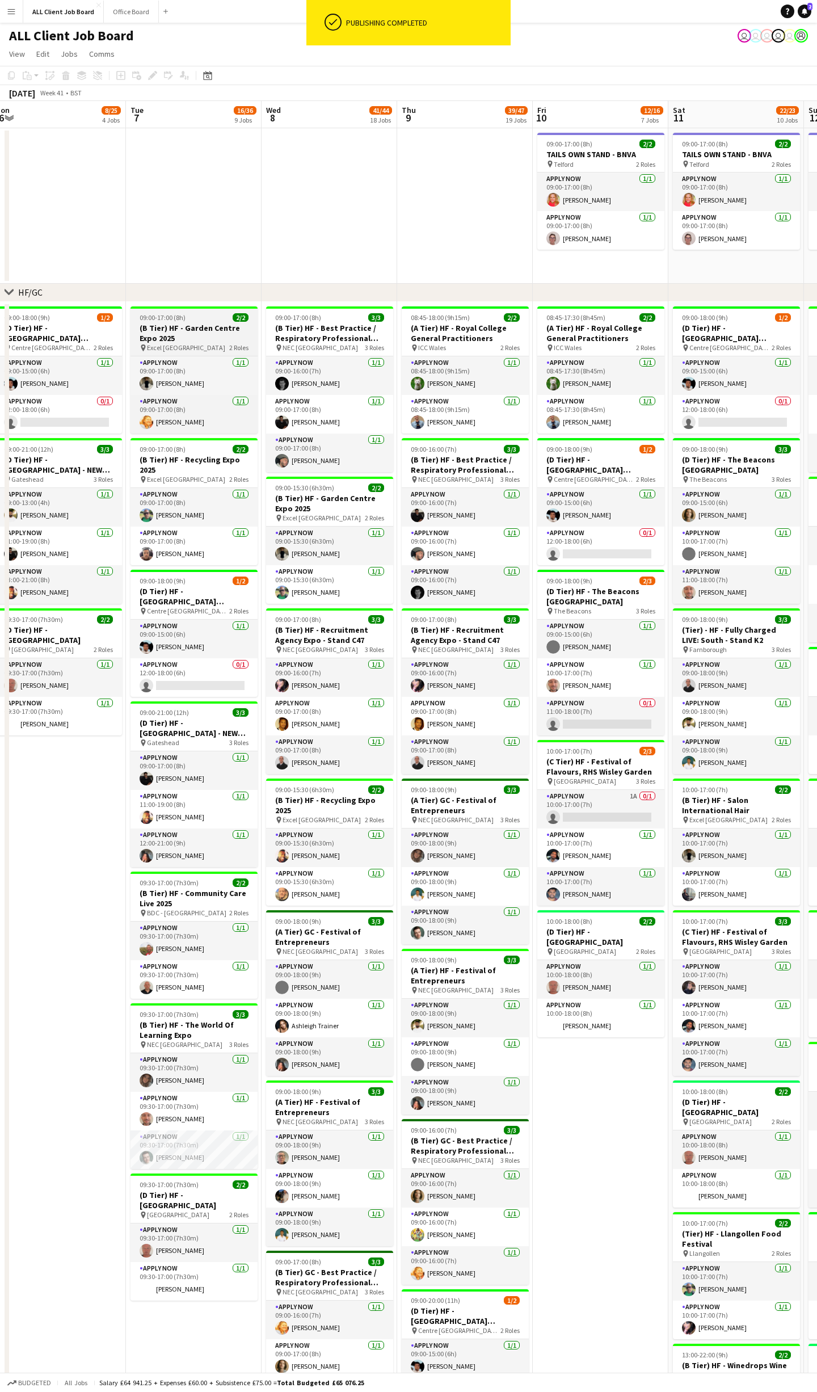
scroll to position [0, 552]
click at [187, 323] on h3 "(B Tier) HF - Garden Centre Expo 2025" at bounding box center [194, 333] width 127 height 20
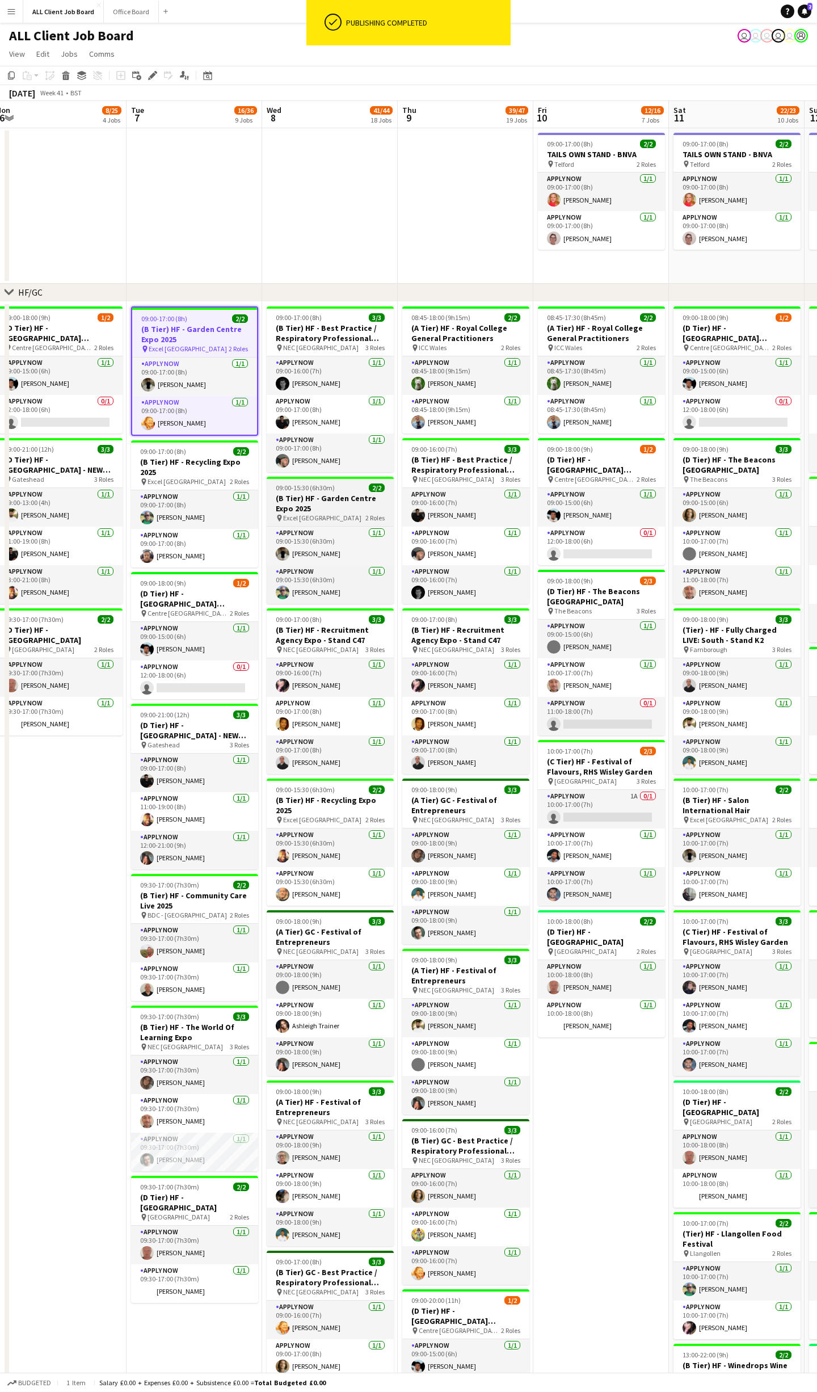
drag, startPoint x: 323, startPoint y: 482, endPoint x: 317, endPoint y: 486, distance: 7.4
click at [322, 484] on span "09:00-15:30 (6h30m)" at bounding box center [305, 488] width 59 height 9
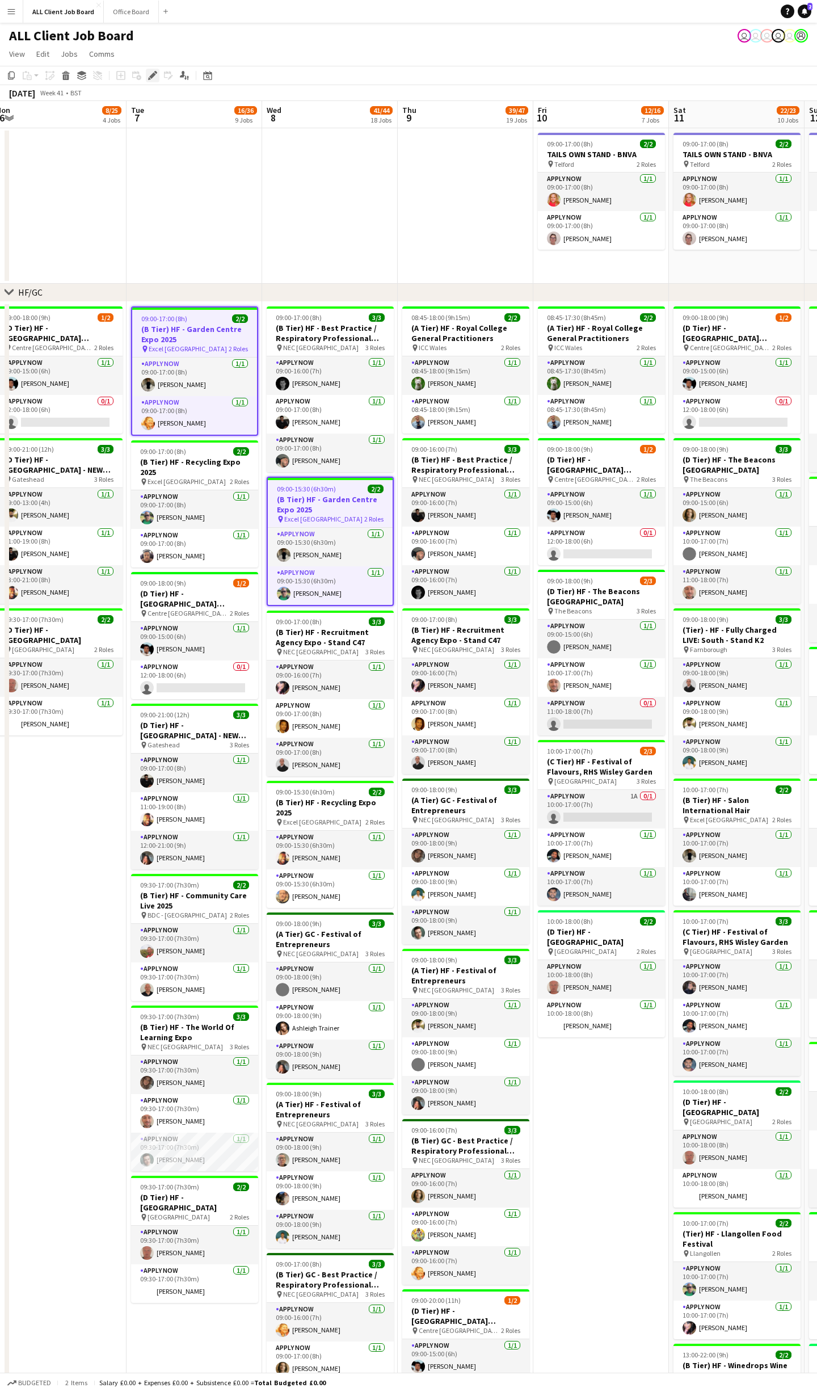
click at [157, 71] on icon "Edit" at bounding box center [152, 75] width 9 height 9
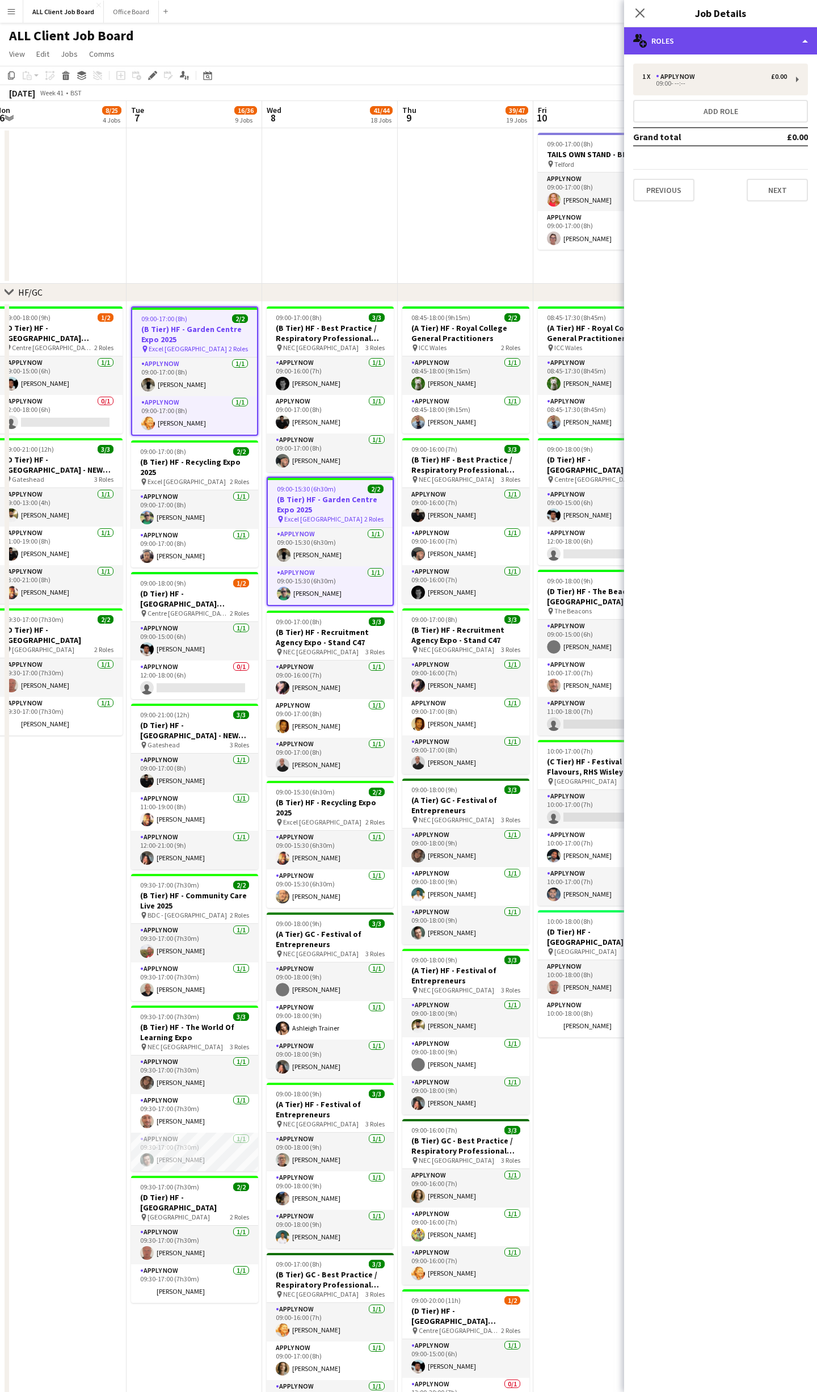
click at [774, 41] on div "multiple-users-add Roles" at bounding box center [720, 40] width 193 height 27
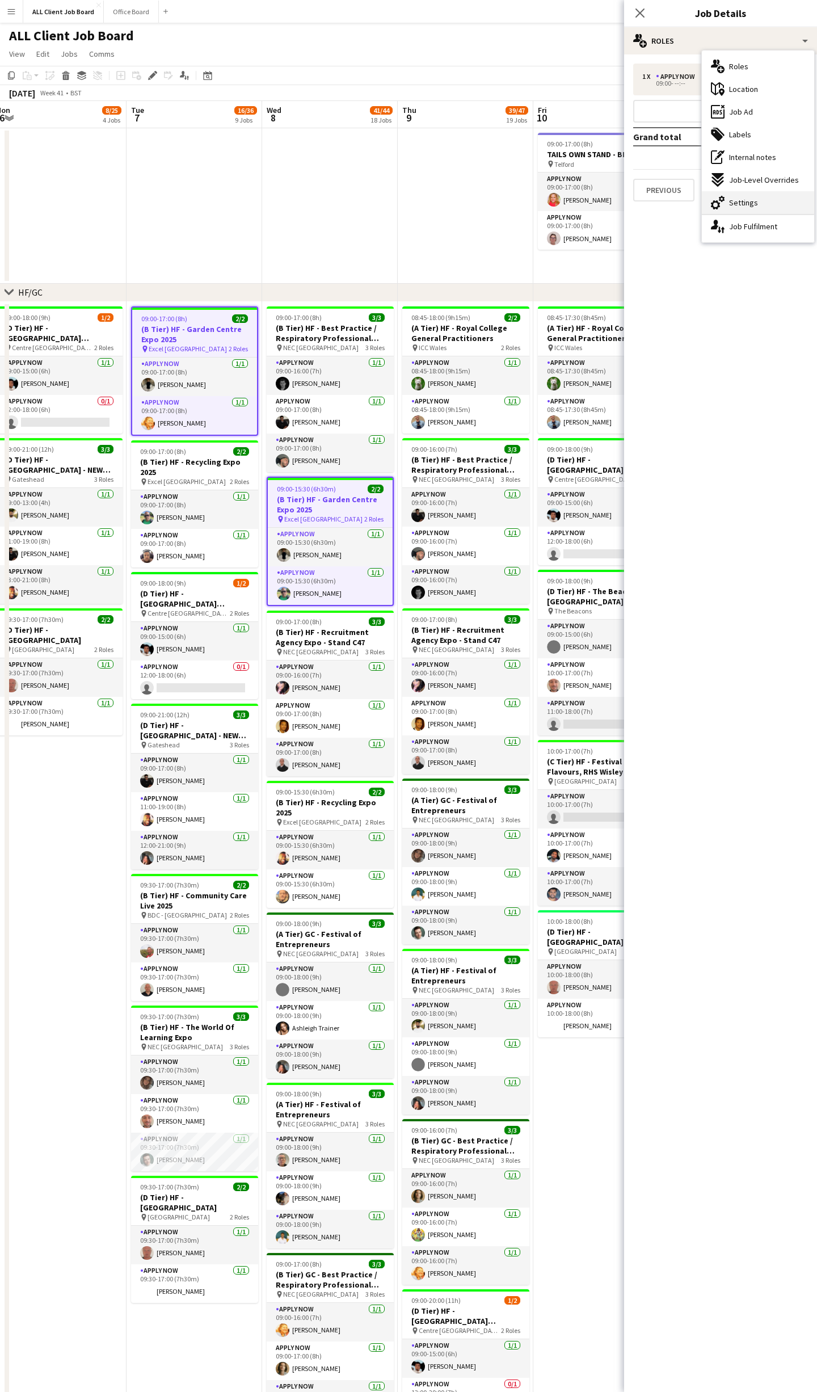
click at [759, 200] on div "cog-double-3 Settings" at bounding box center [758, 202] width 112 height 23
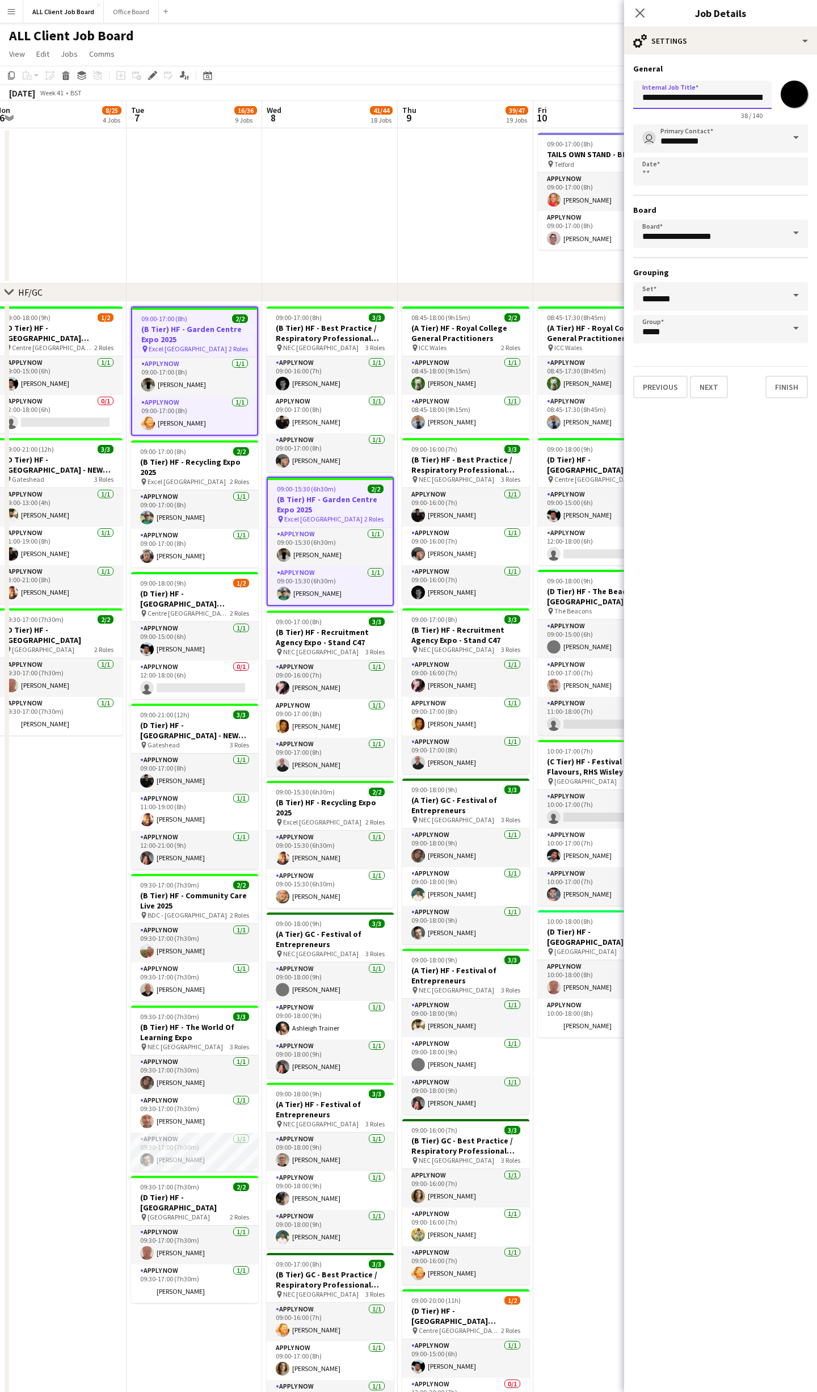
drag, startPoint x: 691, startPoint y: 94, endPoint x: 738, endPoint y: 98, distance: 46.7
click at [738, 98] on input "**********" at bounding box center [702, 95] width 138 height 28
type input "**********"
drag, startPoint x: 629, startPoint y: 7, endPoint x: 637, endPoint y: 10, distance: 7.7
click at [632, 8] on div "Close pop-in" at bounding box center [640, 13] width 32 height 26
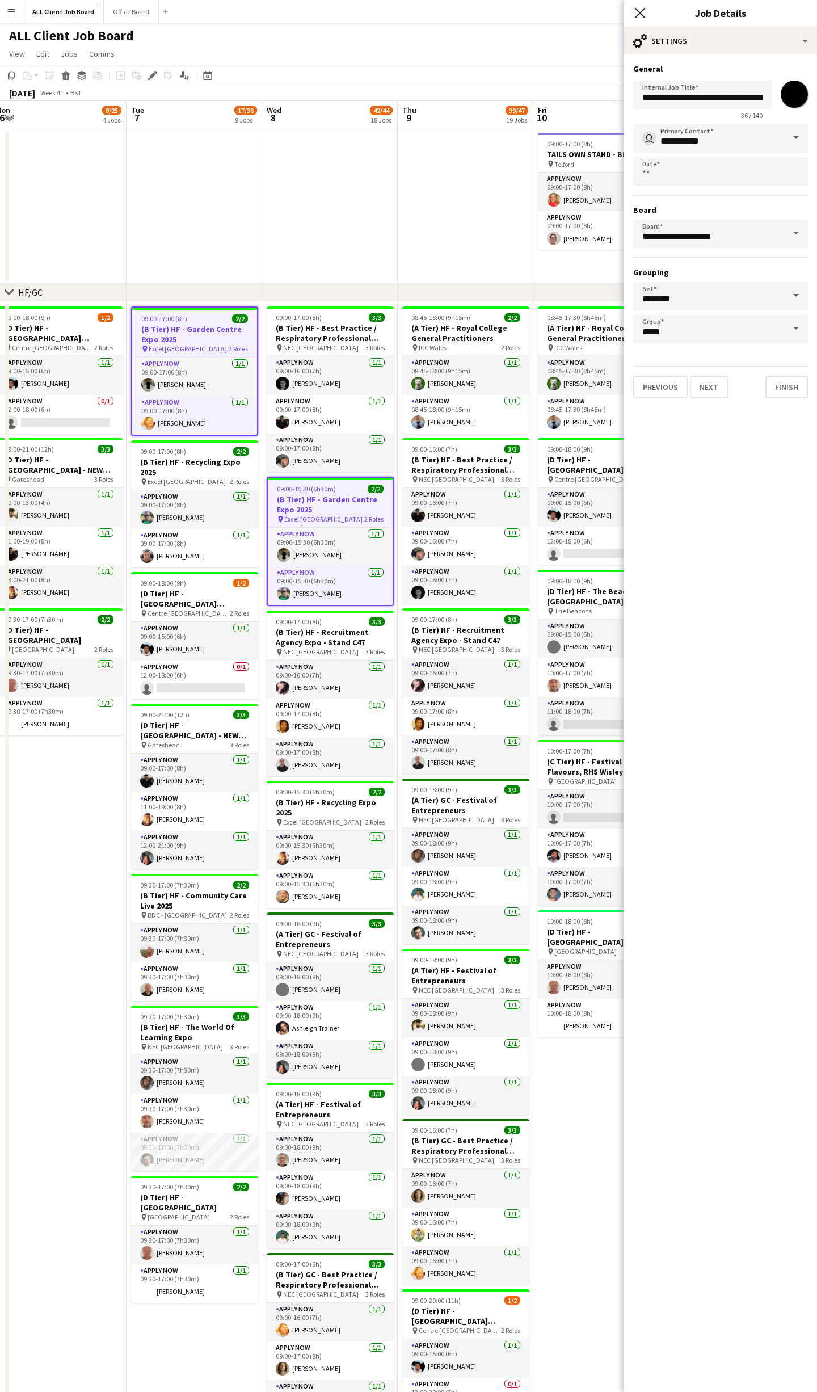
click at [638, 10] on icon "Close pop-in" at bounding box center [639, 12] width 11 height 11
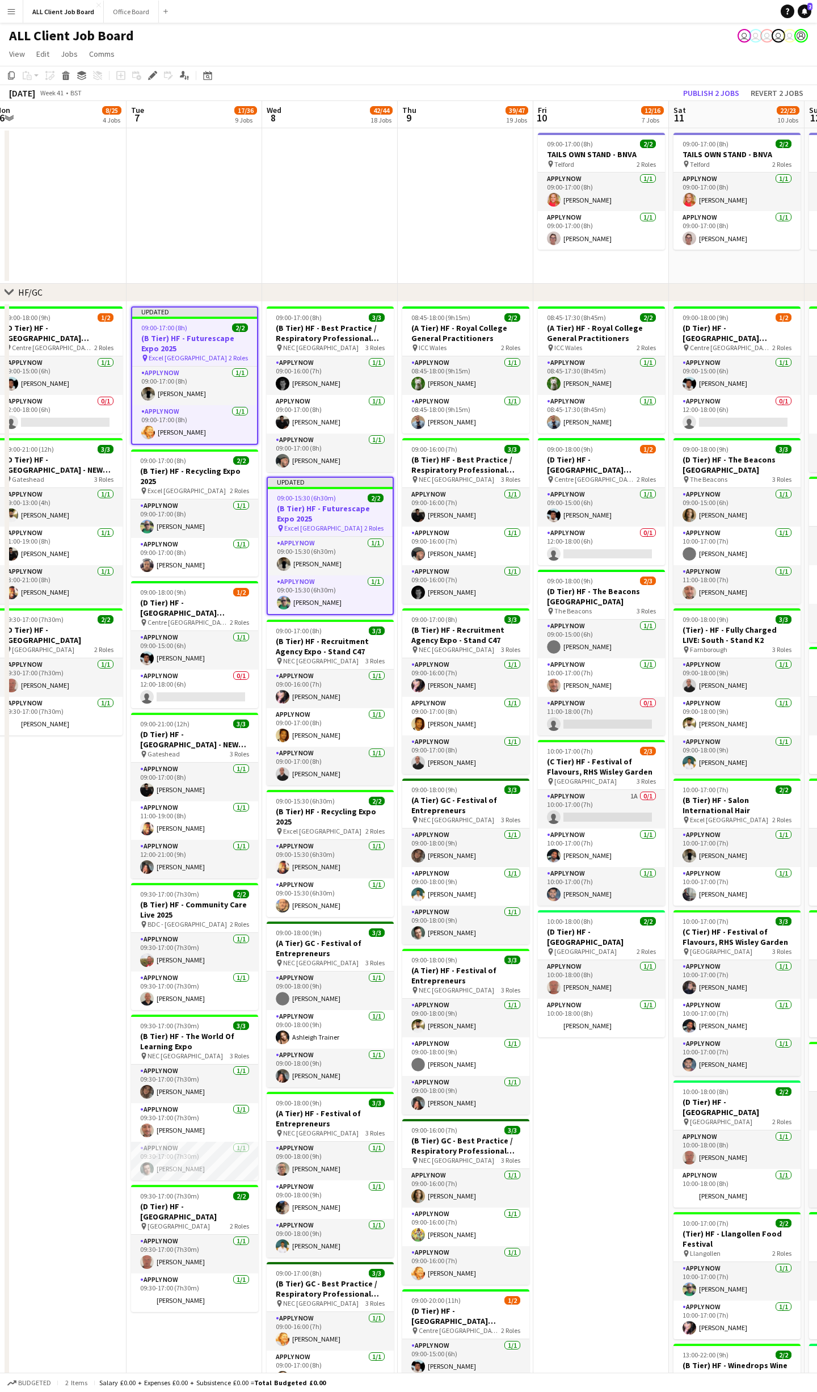
click at [732, 91] on button "Publish 2 jobs" at bounding box center [711, 93] width 65 height 15
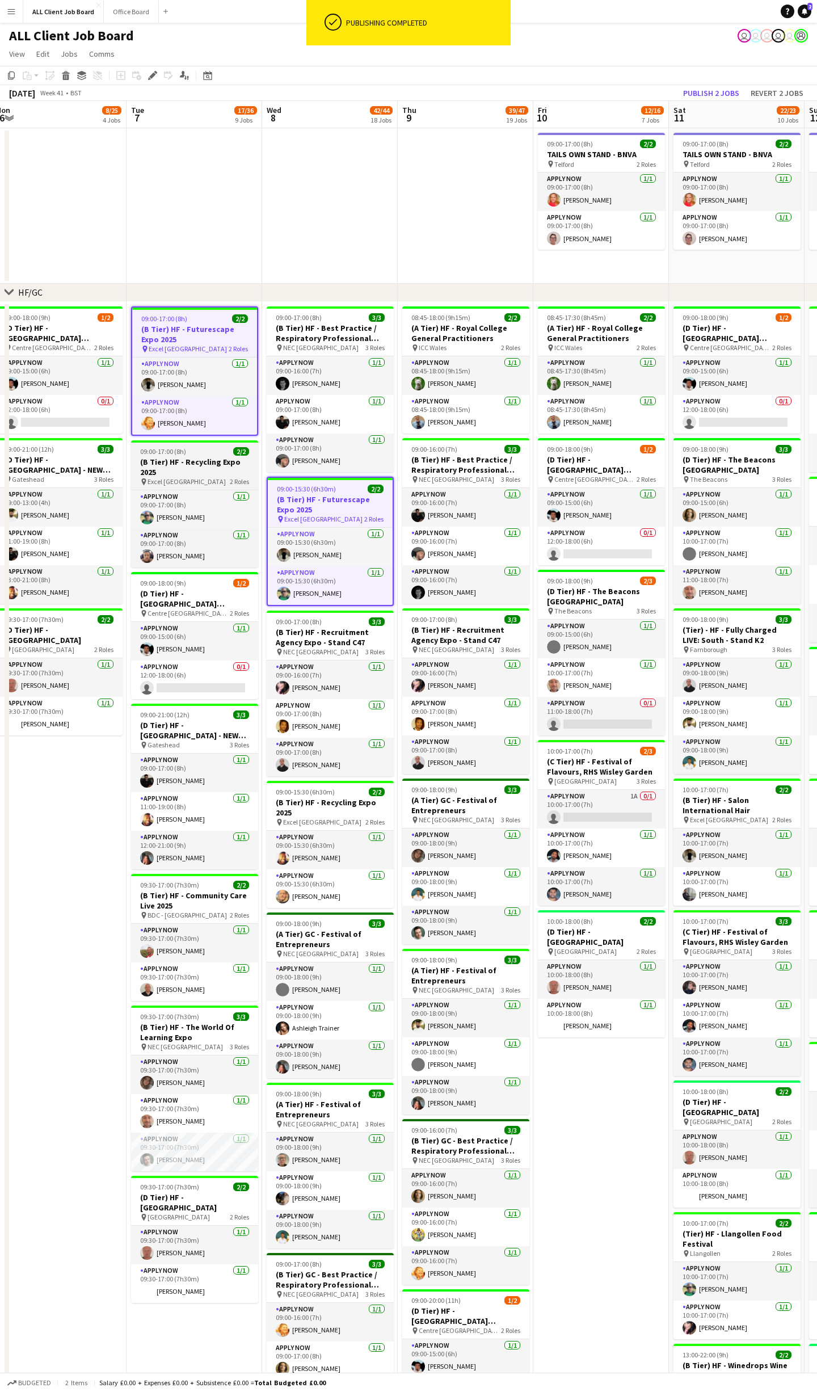
click at [212, 461] on h3 "(B Tier) HF - Recycling Expo 2025" at bounding box center [194, 467] width 127 height 20
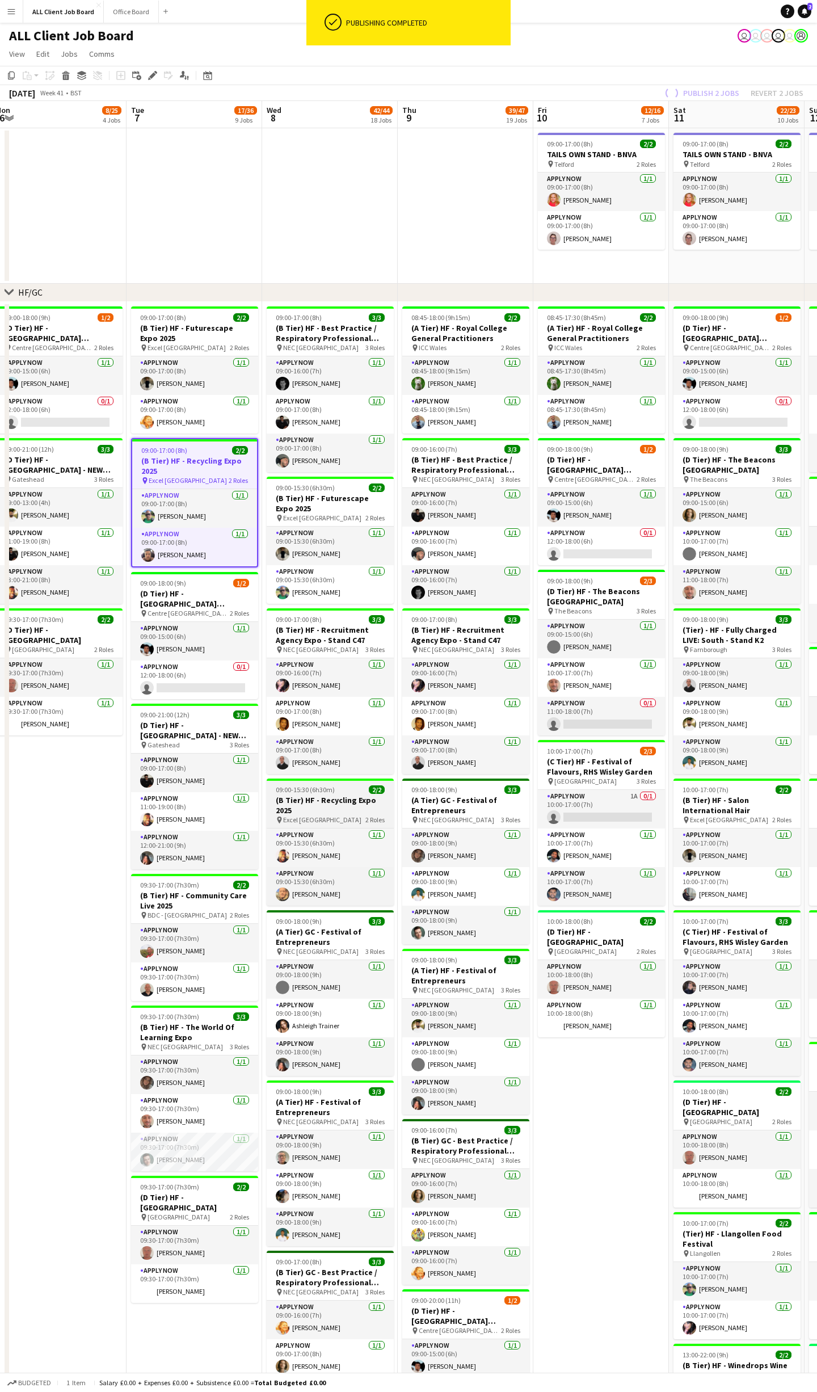
click at [341, 802] on h3 "(B Tier) HF - Recycling Expo 2025" at bounding box center [330, 805] width 127 height 20
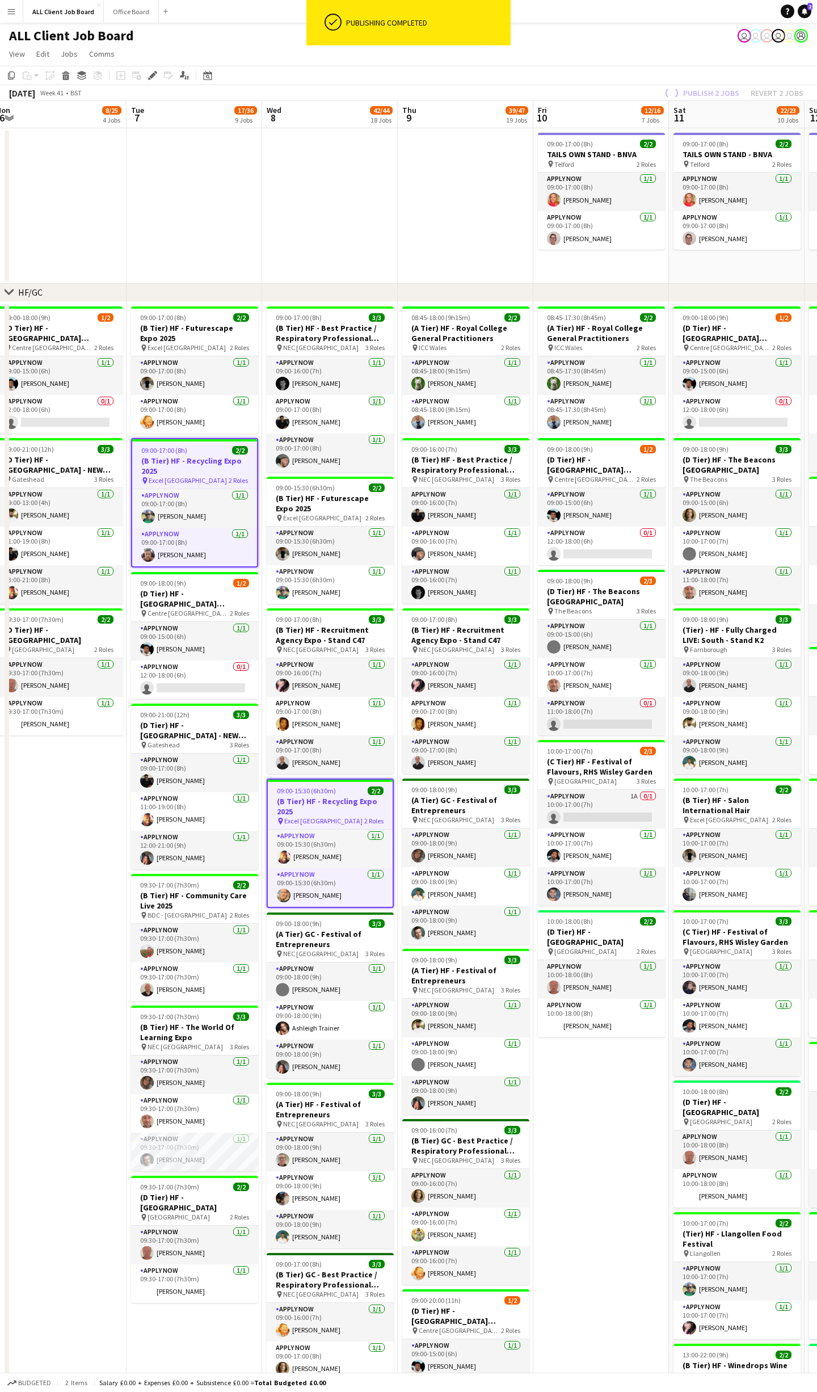
scroll to position [0, 553]
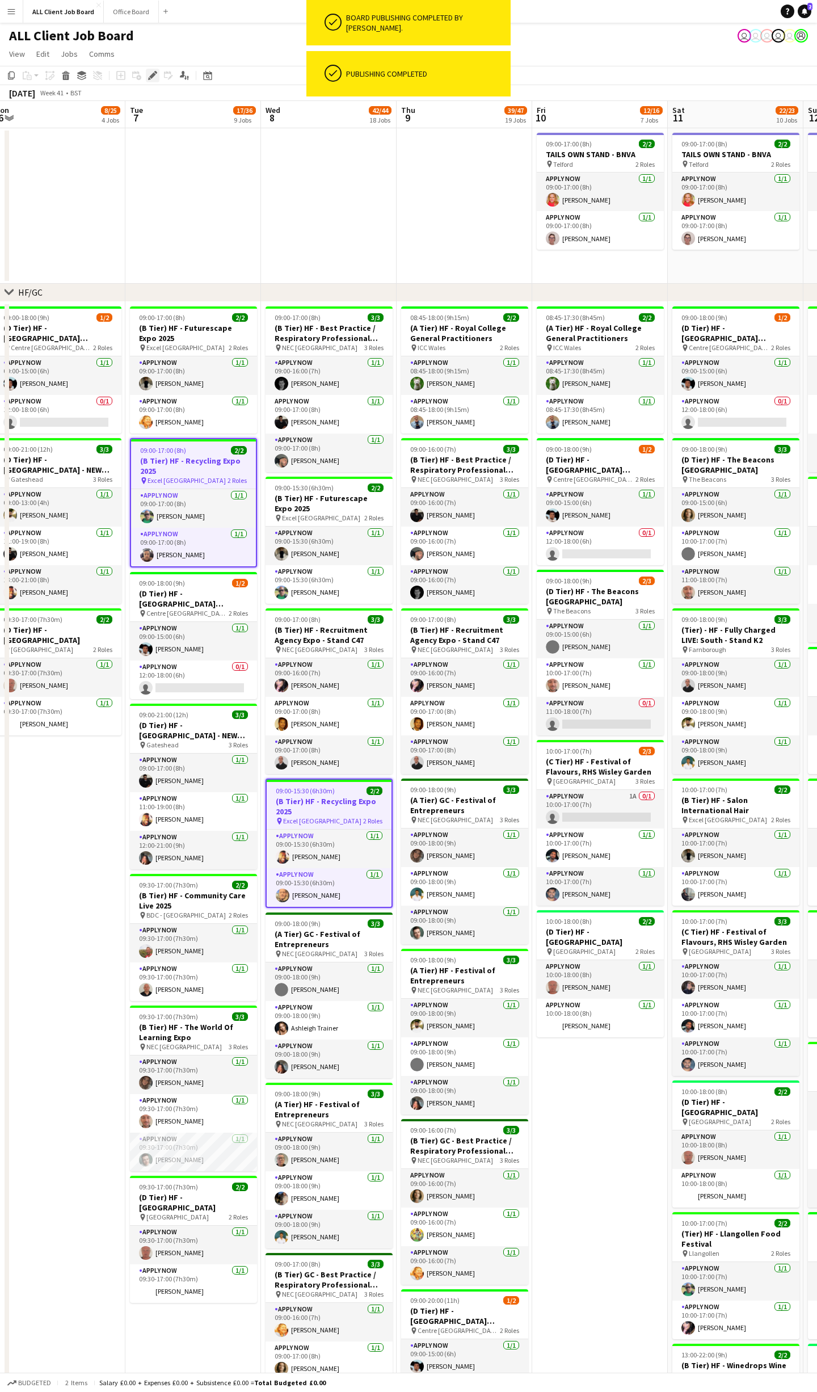
click at [153, 77] on icon "Edit" at bounding box center [152, 75] width 9 height 9
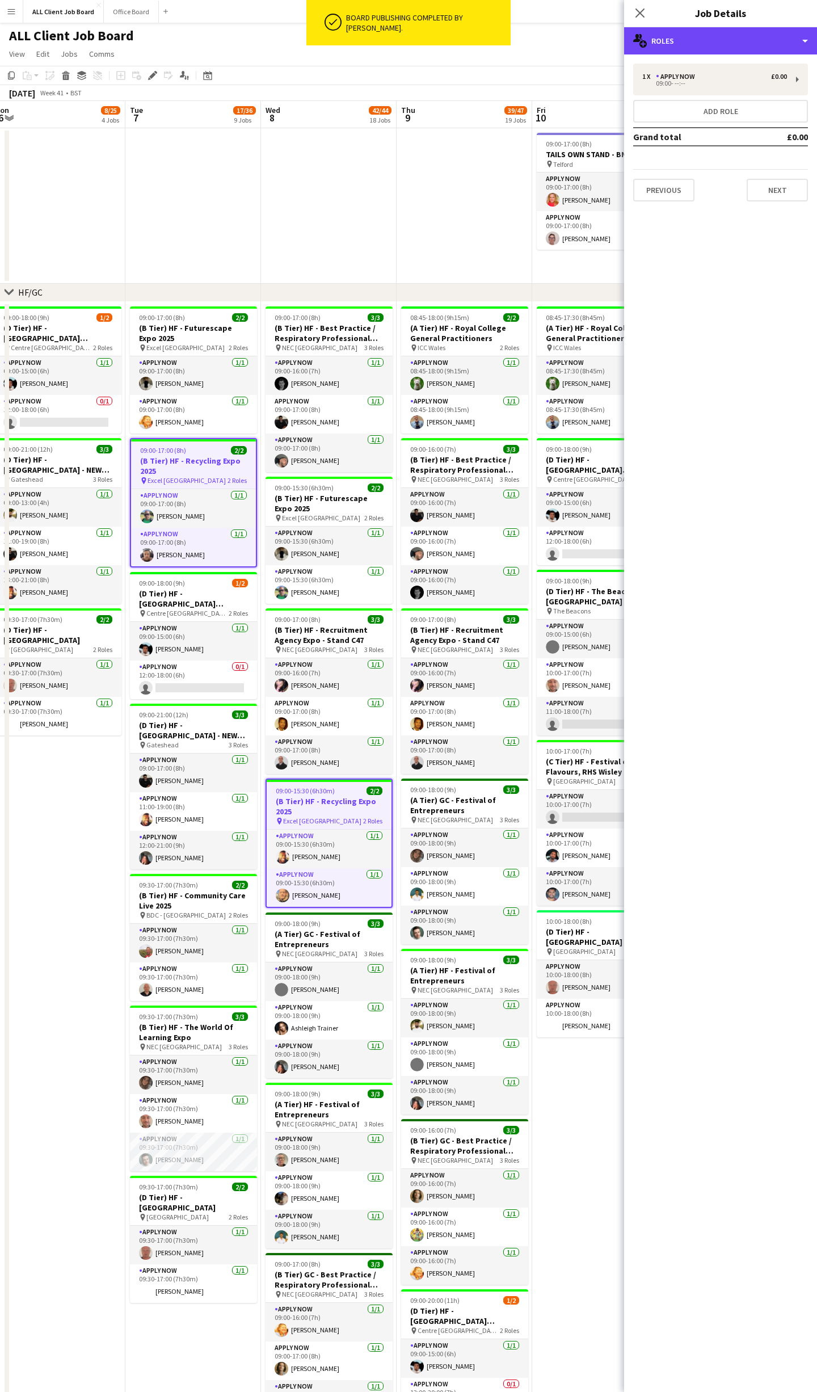
drag, startPoint x: 756, startPoint y: 44, endPoint x: 754, endPoint y: 78, distance: 34.7
click at [756, 44] on div "multiple-users-add Roles" at bounding box center [720, 40] width 193 height 27
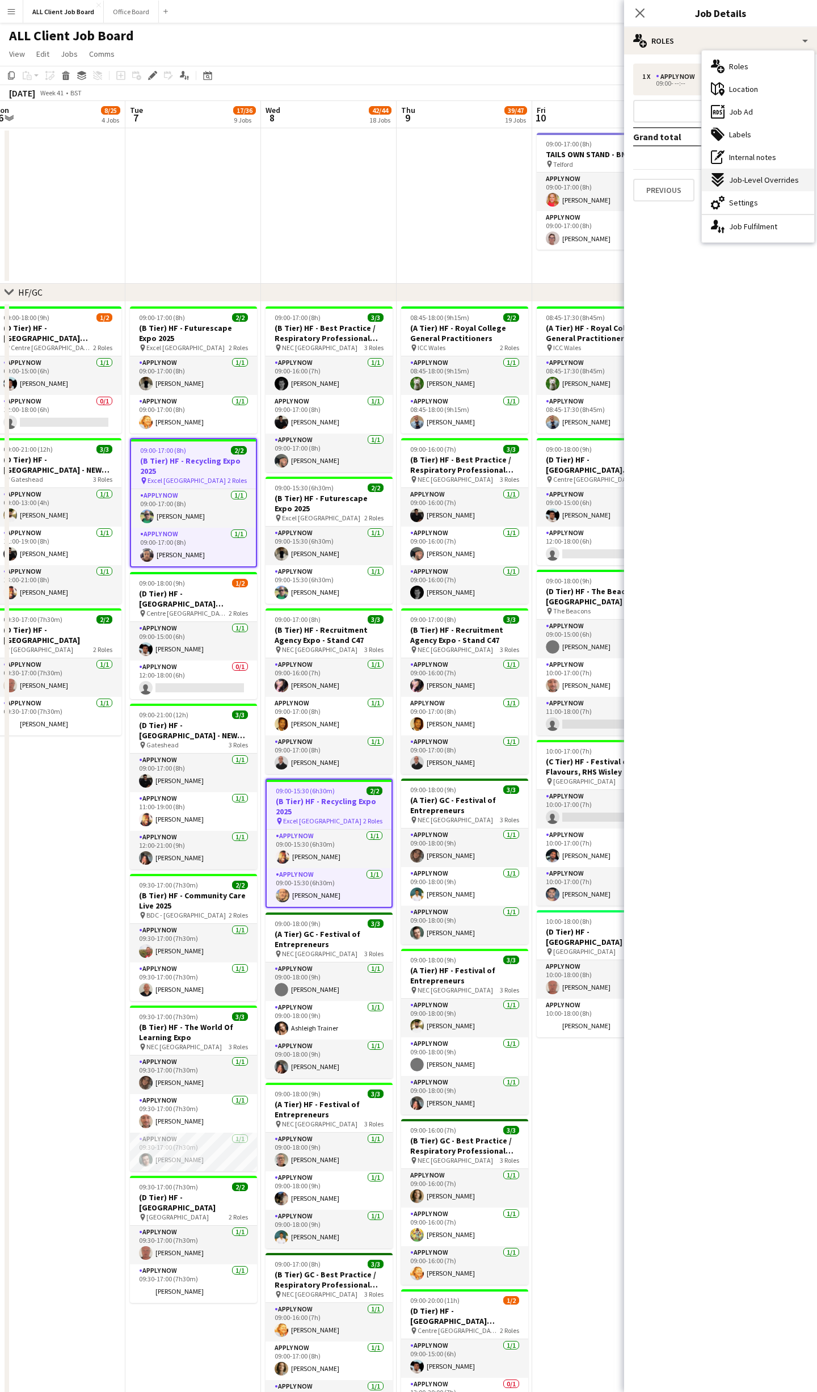
click at [751, 190] on div "expand-all-down Job-Level Overrides" at bounding box center [758, 180] width 112 height 23
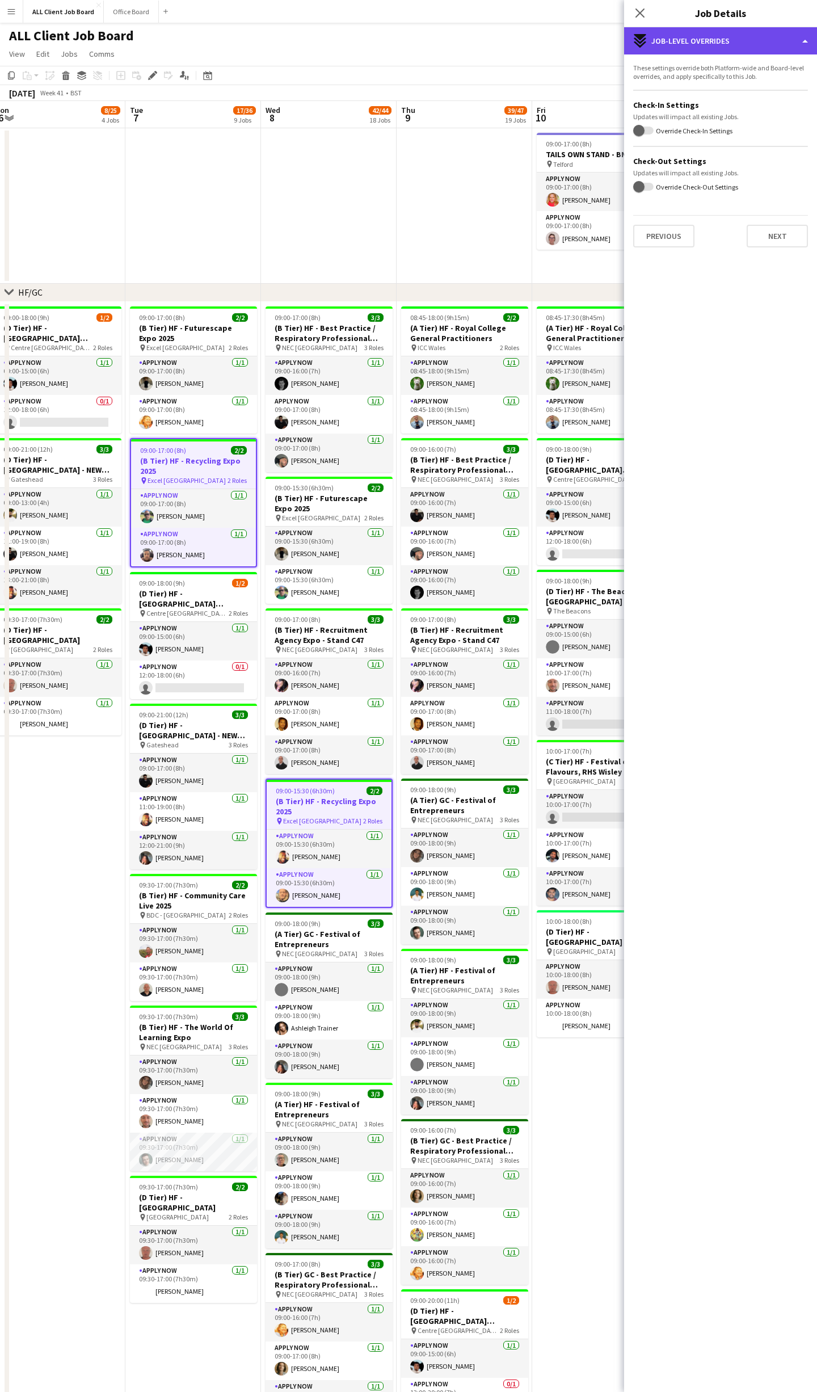
click at [747, 37] on div "expand-all-down Job-Level Overrides" at bounding box center [720, 40] width 193 height 27
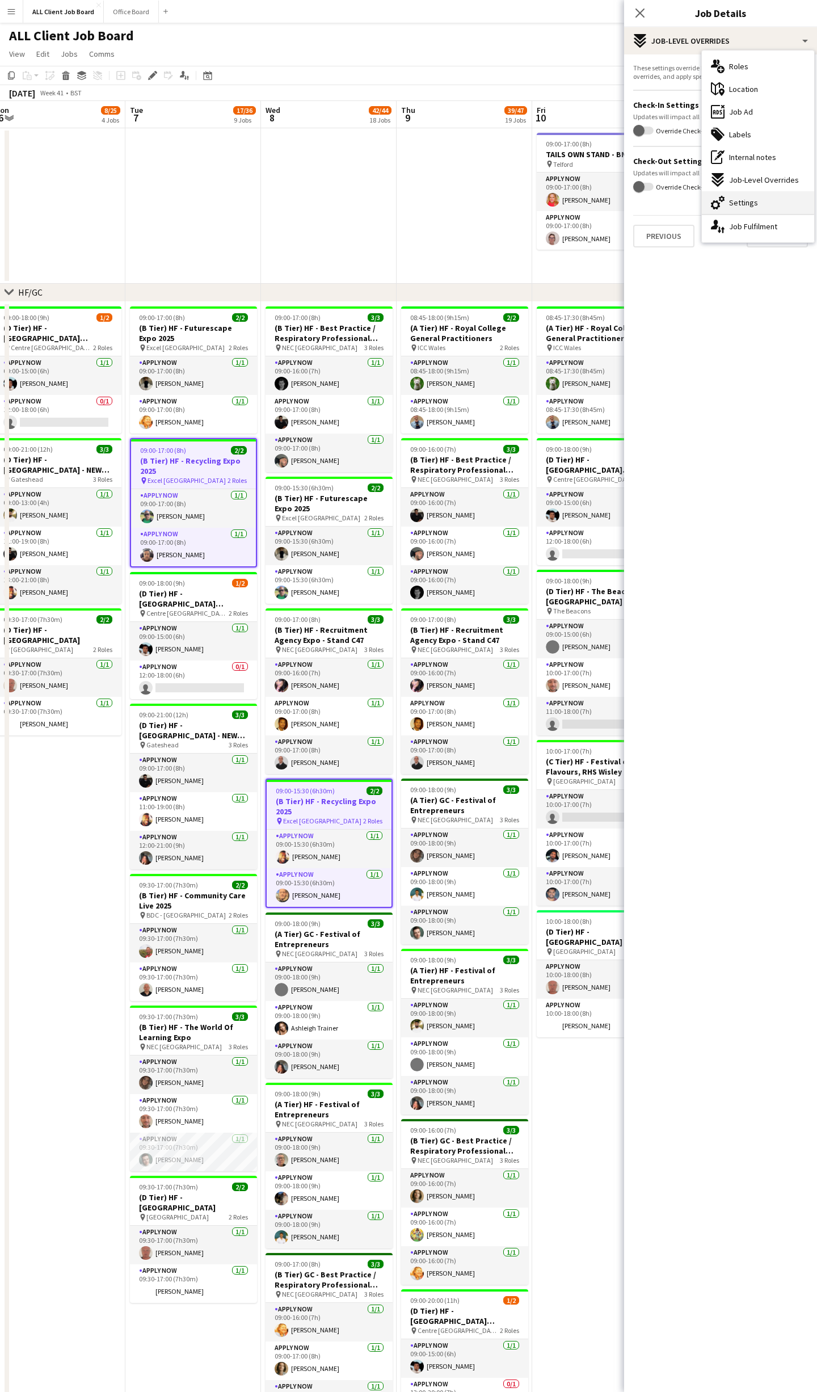
click at [735, 212] on div "cog-double-3 Settings" at bounding box center [758, 202] width 112 height 23
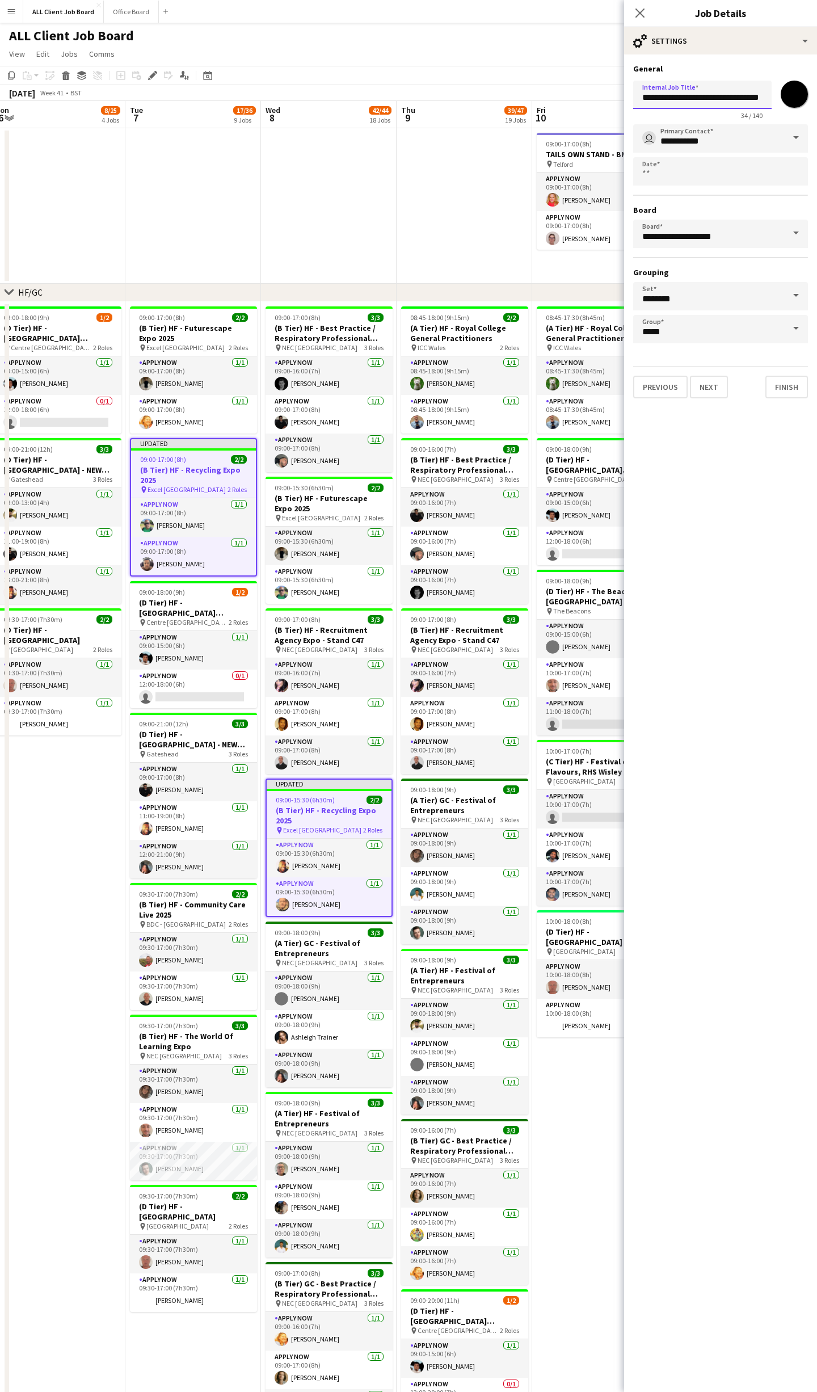
drag, startPoint x: 736, startPoint y: 91, endPoint x: 777, endPoint y: 98, distance: 42.0
click at [813, 94] on form "**********" at bounding box center [720, 231] width 193 height 335
click at [762, 96] on input "**********" at bounding box center [702, 95] width 138 height 28
type input "**********"
click at [644, 12] on icon "Close pop-in" at bounding box center [639, 12] width 11 height 11
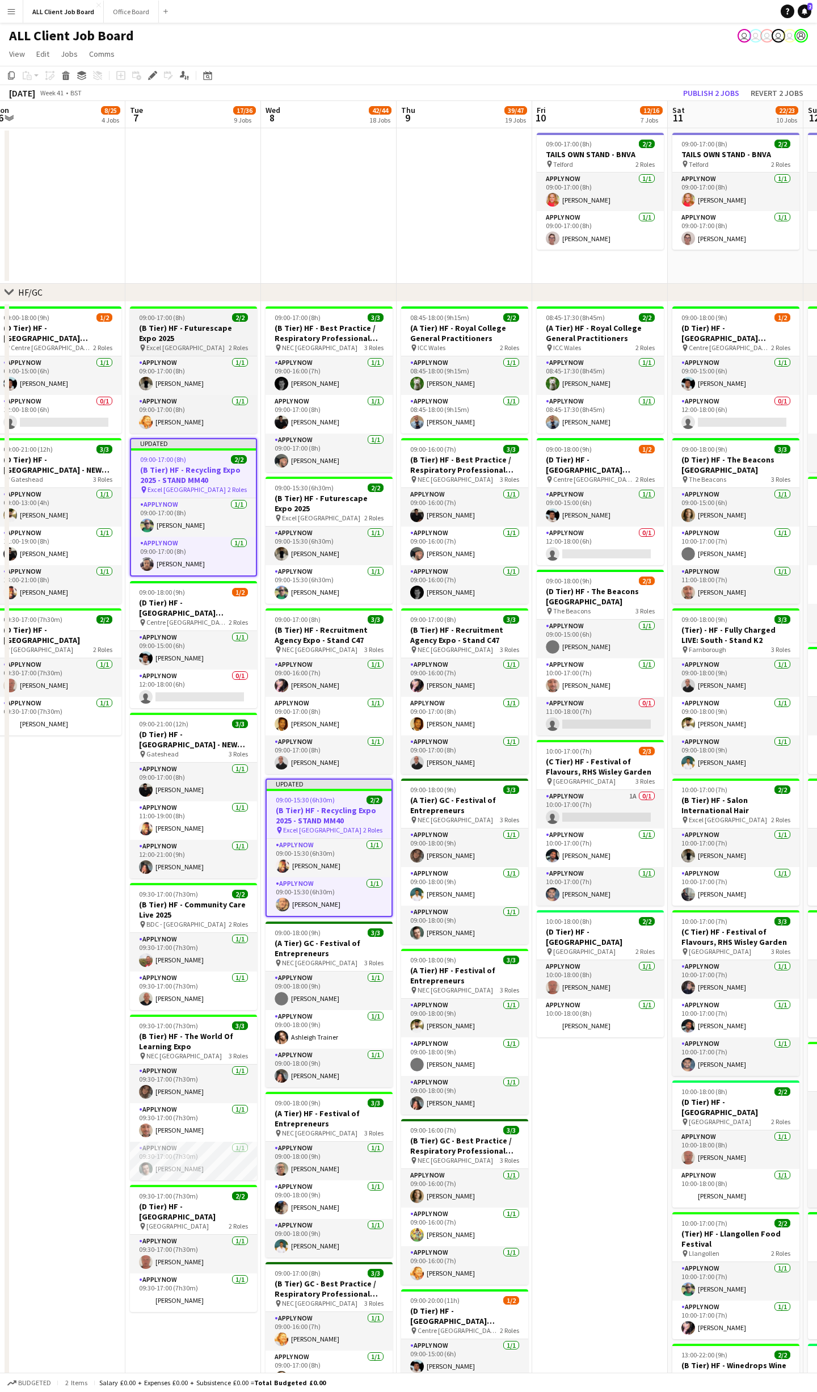
click at [199, 334] on h3 "(B Tier) HF - Futurescape Expo 2025" at bounding box center [193, 333] width 127 height 20
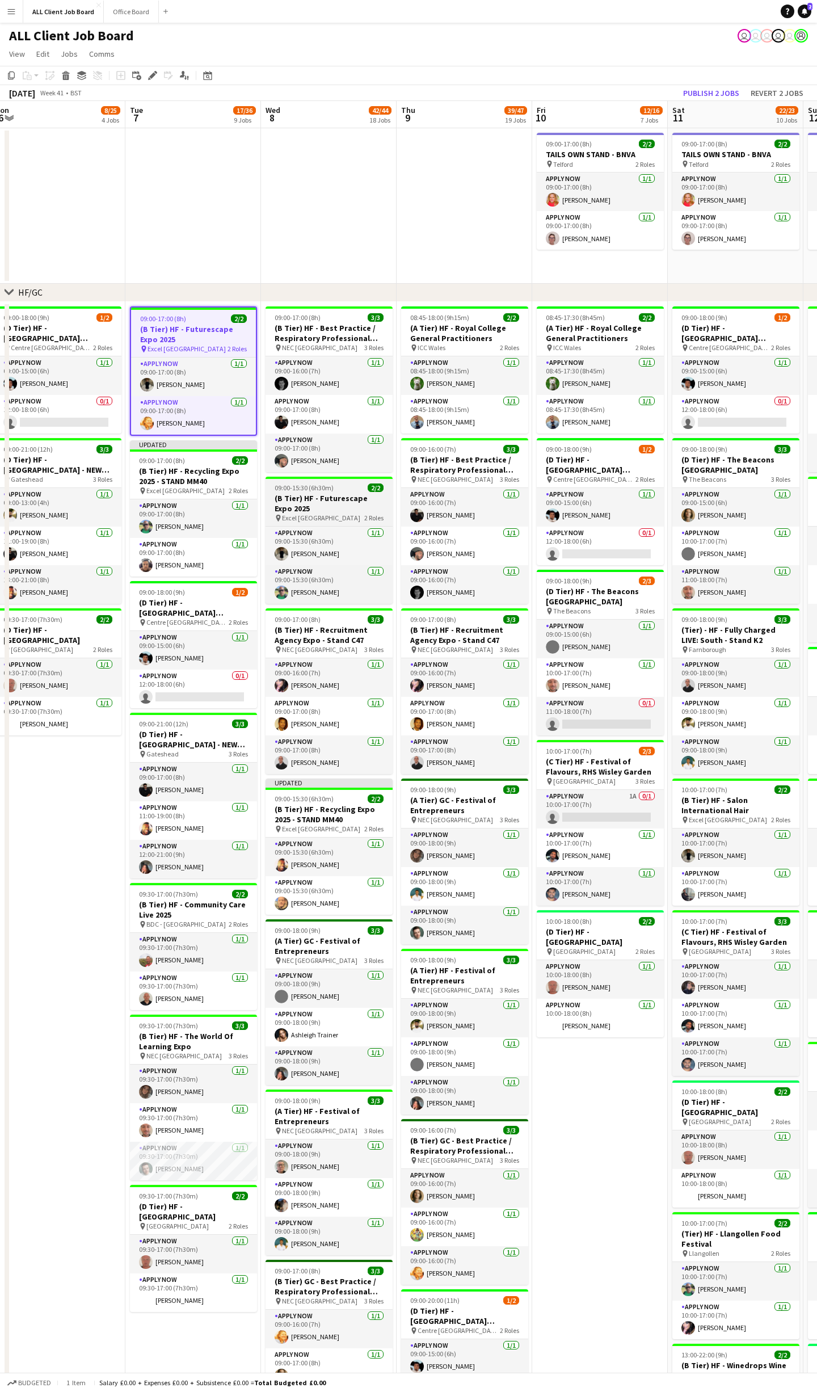
click at [330, 499] on h3 "(B Tier) HF - Futurescape Expo 2025" at bounding box center [329, 503] width 127 height 20
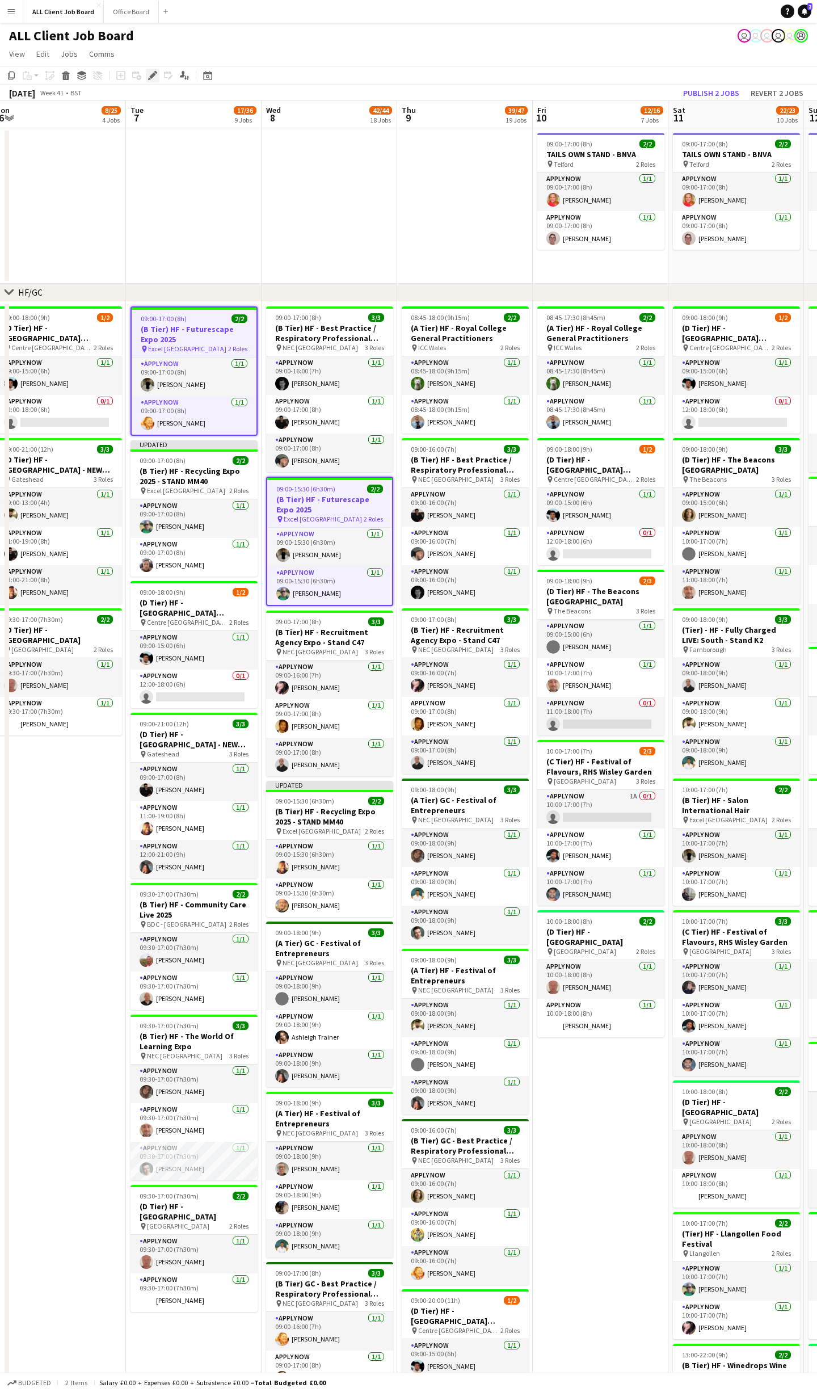
click at [152, 74] on icon at bounding box center [152, 76] width 6 height 6
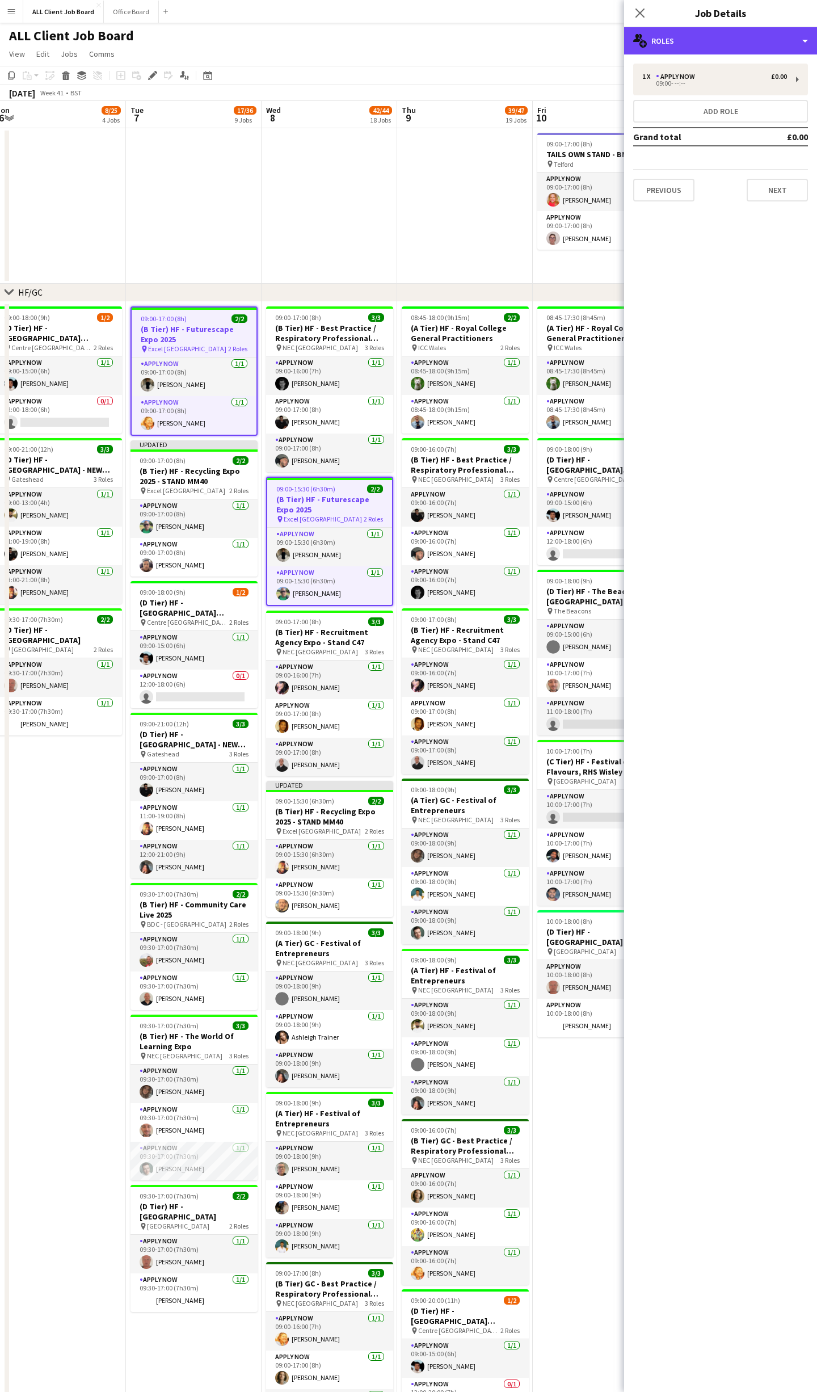
drag, startPoint x: 756, startPoint y: 45, endPoint x: 758, endPoint y: 104, distance: 59.1
click at [756, 46] on div "multiple-users-add Roles" at bounding box center [720, 40] width 193 height 27
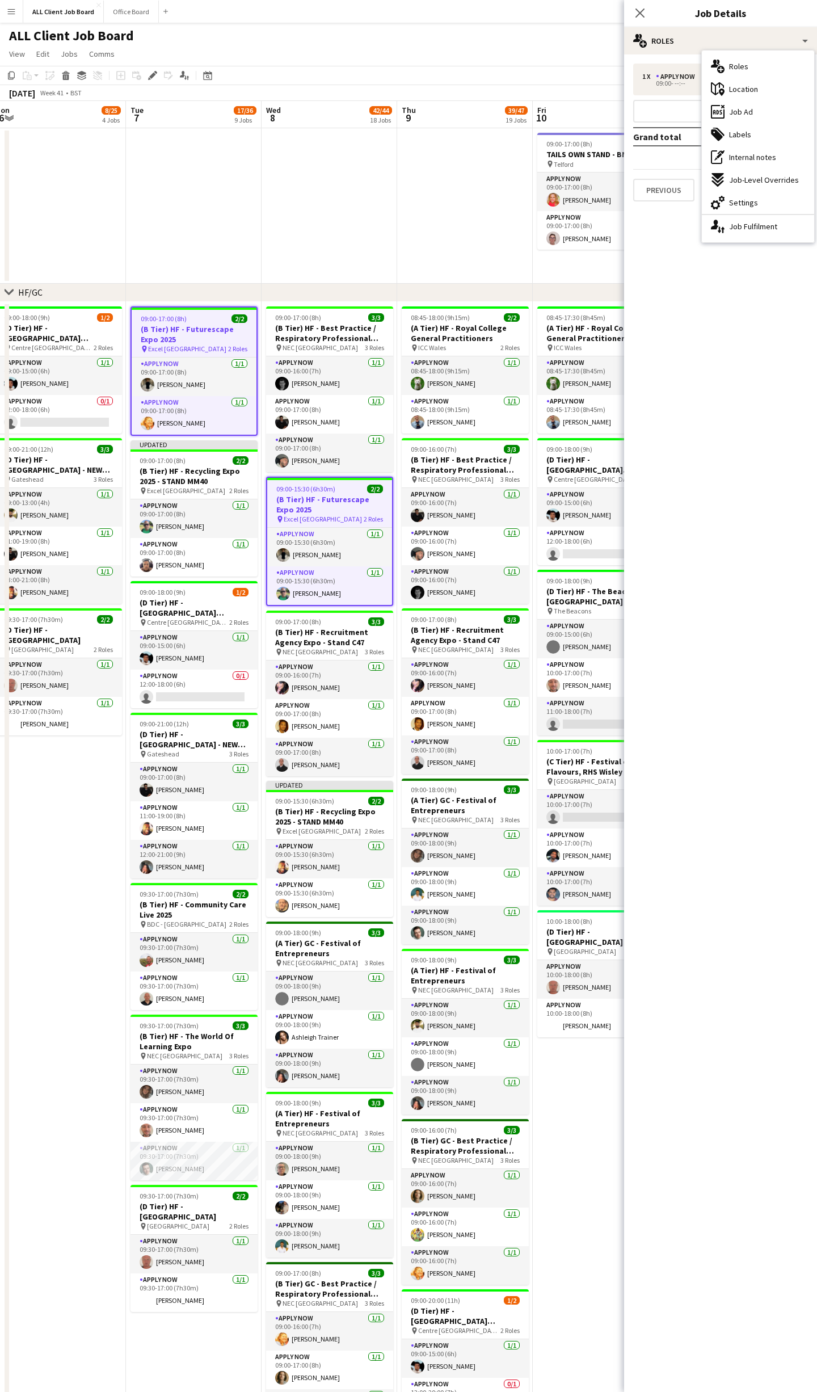
click at [759, 199] on div "cog-double-3 Settings" at bounding box center [758, 202] width 112 height 23
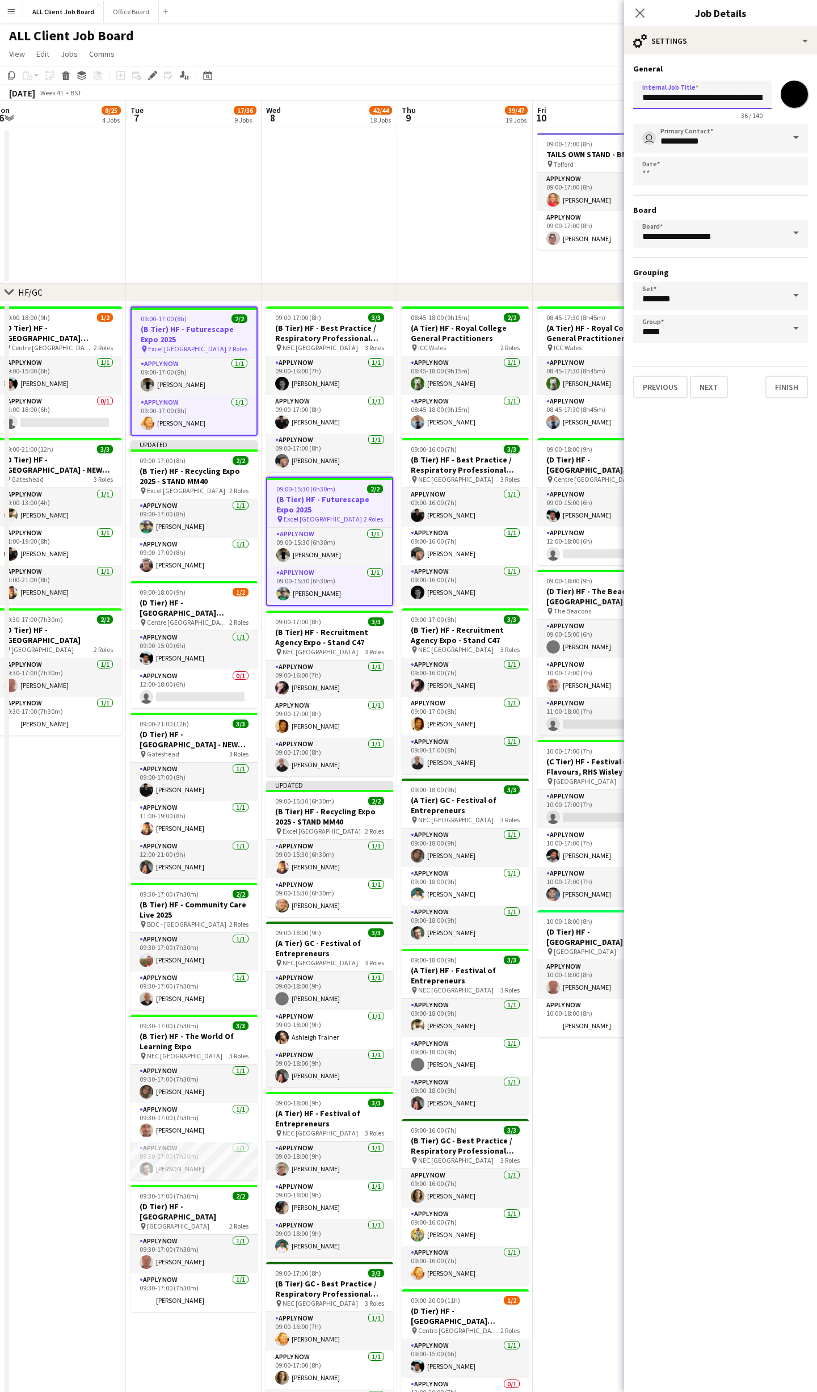
drag, startPoint x: 816, startPoint y: 98, endPoint x: 777, endPoint y: 98, distance: 39.2
click at [812, 96] on form "**********" at bounding box center [720, 231] width 193 height 335
click at [767, 94] on input "**********" at bounding box center [702, 95] width 138 height 28
type input "**********"
drag, startPoint x: 638, startPoint y: 14, endPoint x: 650, endPoint y: 26, distance: 17.7
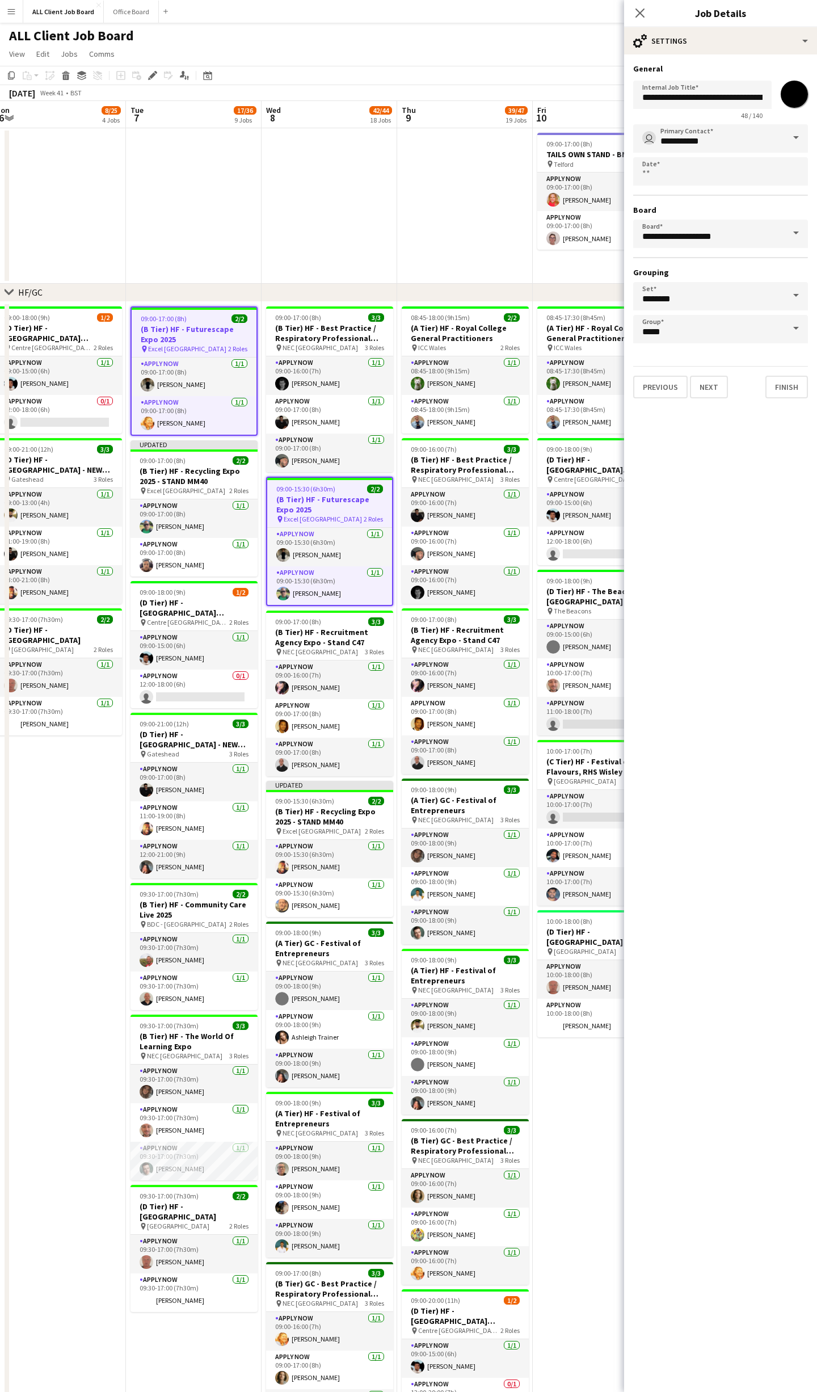
click at [638, 14] on icon "Close pop-in" at bounding box center [640, 13] width 9 height 9
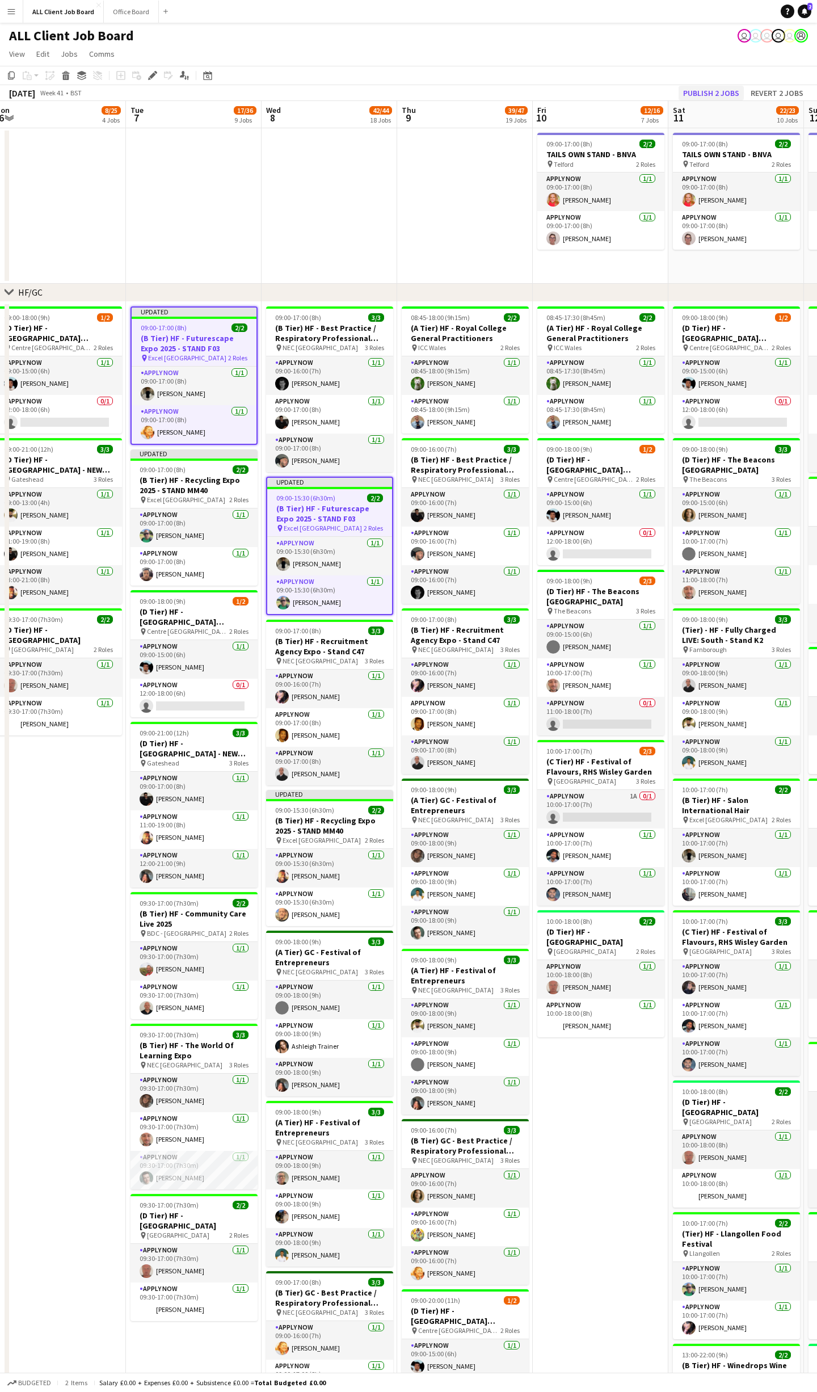
click at [729, 87] on button "Publish 2 jobs" at bounding box center [711, 93] width 65 height 15
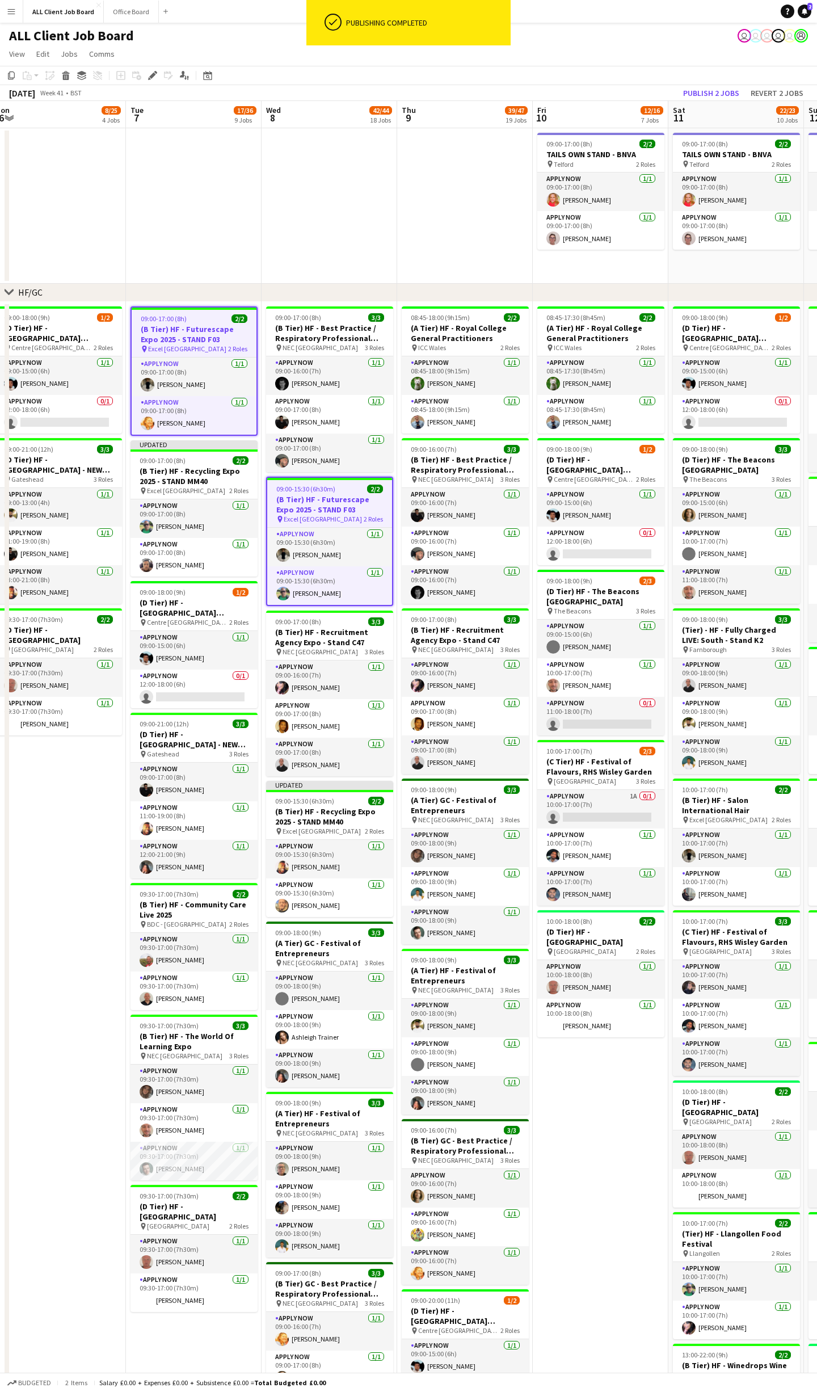
click at [714, 86] on button "Publish 2 jobs" at bounding box center [711, 93] width 65 height 15
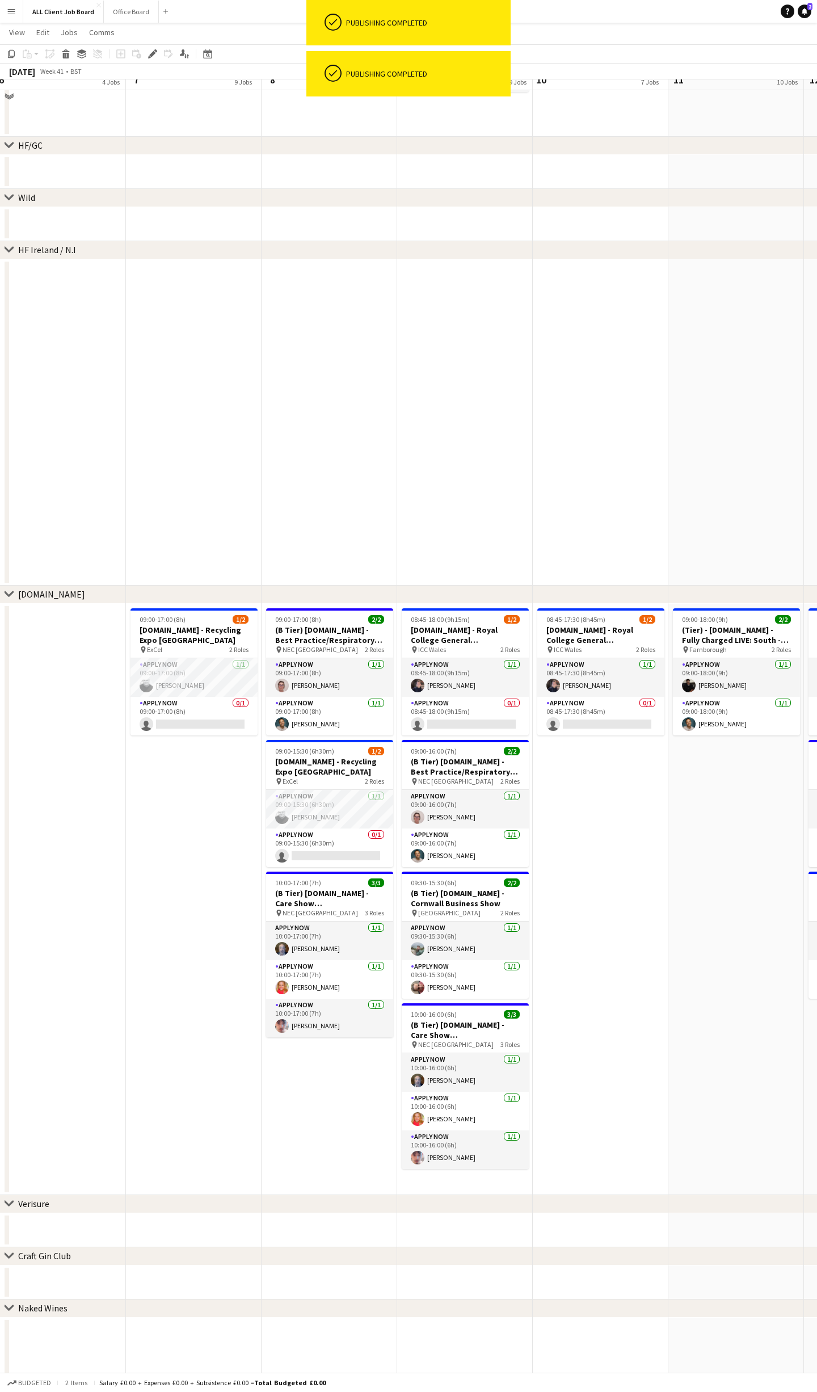
scroll to position [2435, 0]
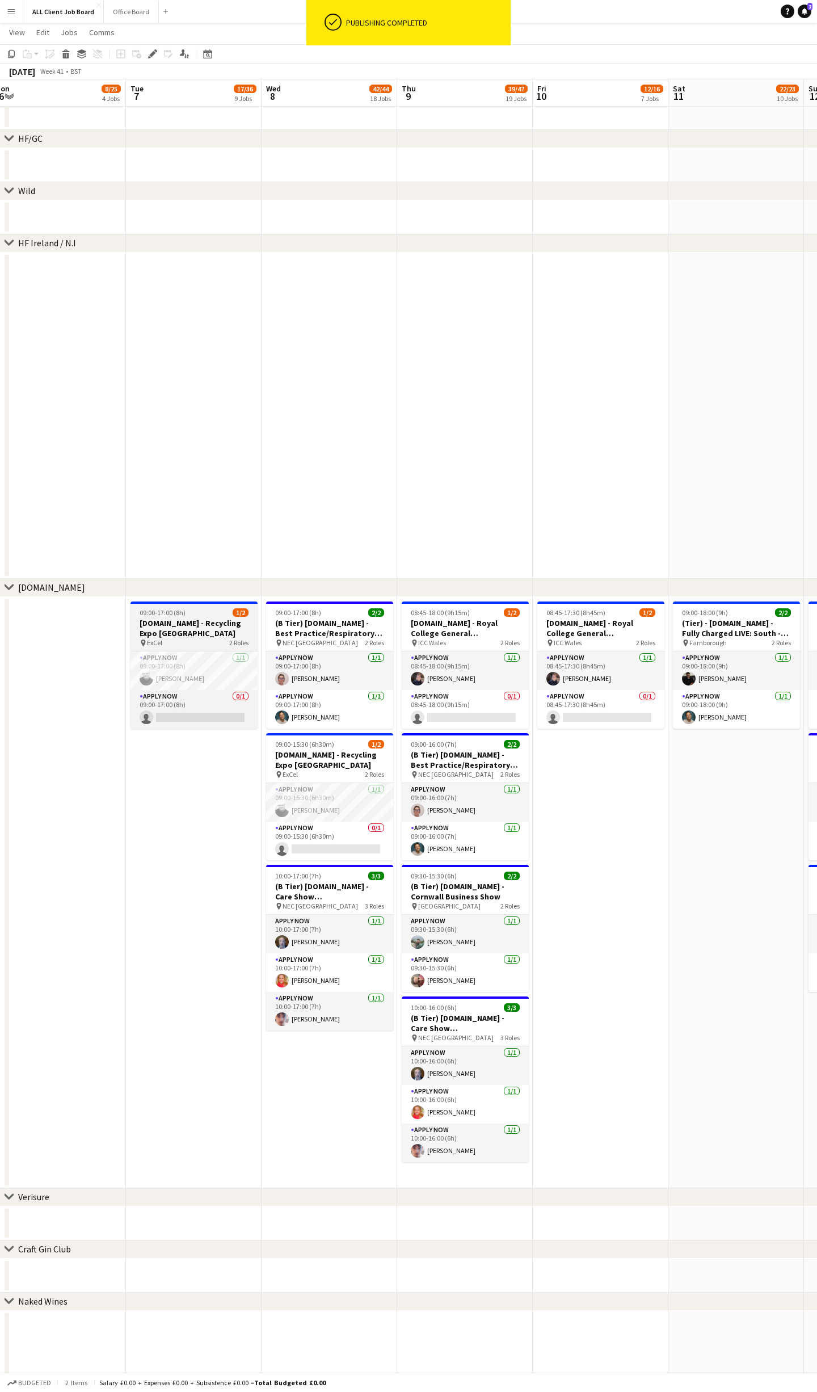
click at [203, 621] on h3 "[DOMAIN_NAME] - Recycling Expo [GEOGRAPHIC_DATA]" at bounding box center [194, 628] width 127 height 20
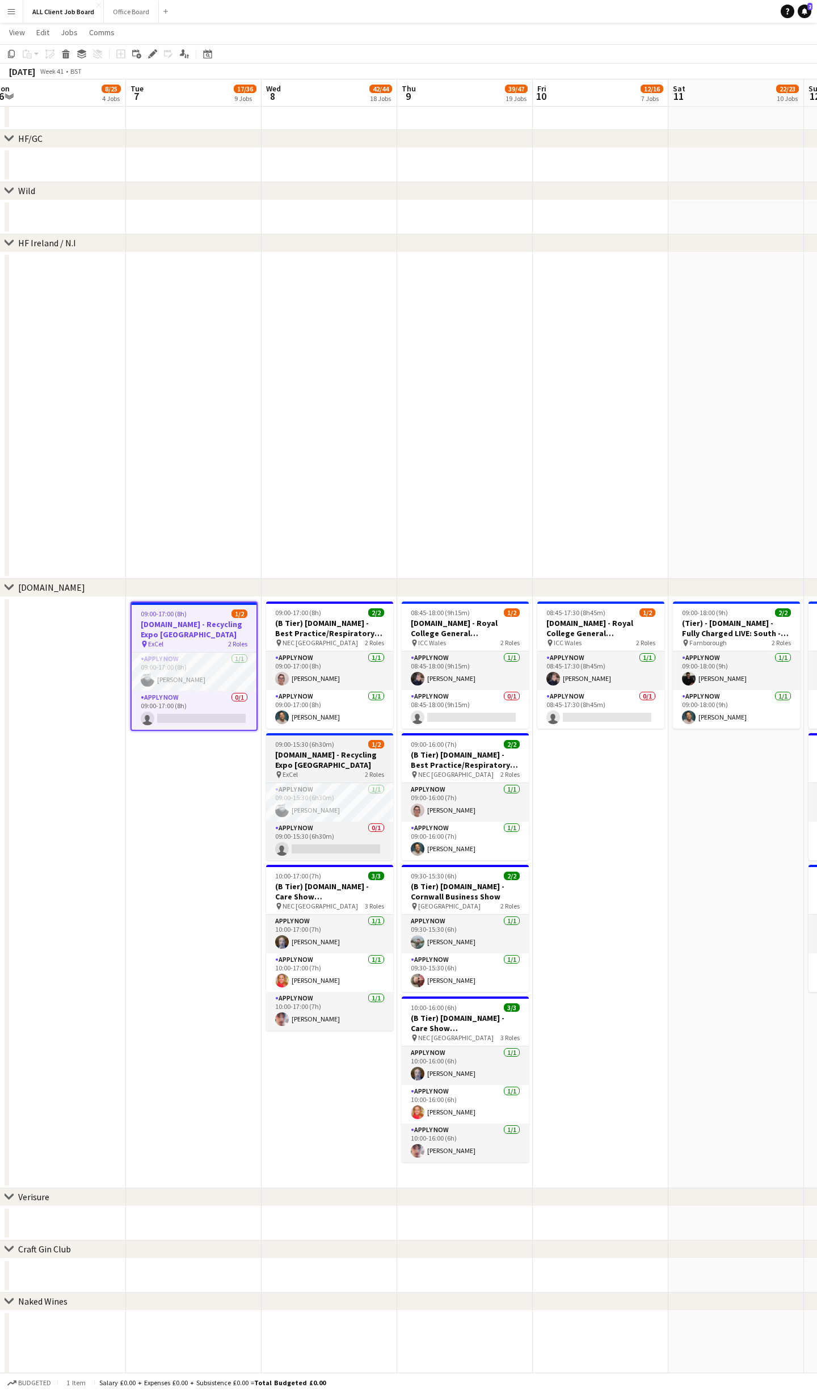
click at [319, 750] on h3 "[DOMAIN_NAME] - Recycling Expo [GEOGRAPHIC_DATA]" at bounding box center [329, 760] width 127 height 20
click at [155, 51] on icon "Edit" at bounding box center [152, 53] width 9 height 9
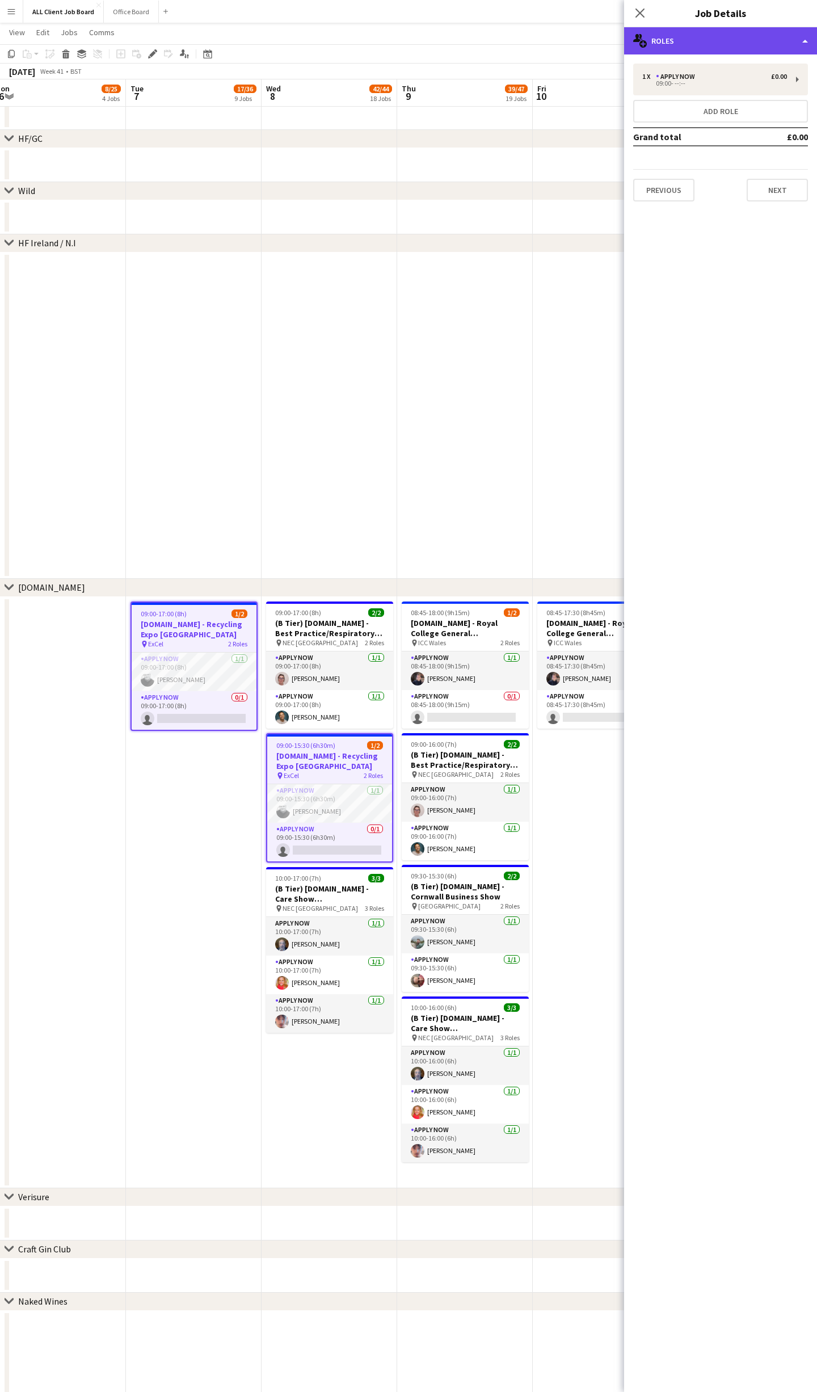
click at [768, 38] on div "multiple-users-add Roles" at bounding box center [720, 40] width 193 height 27
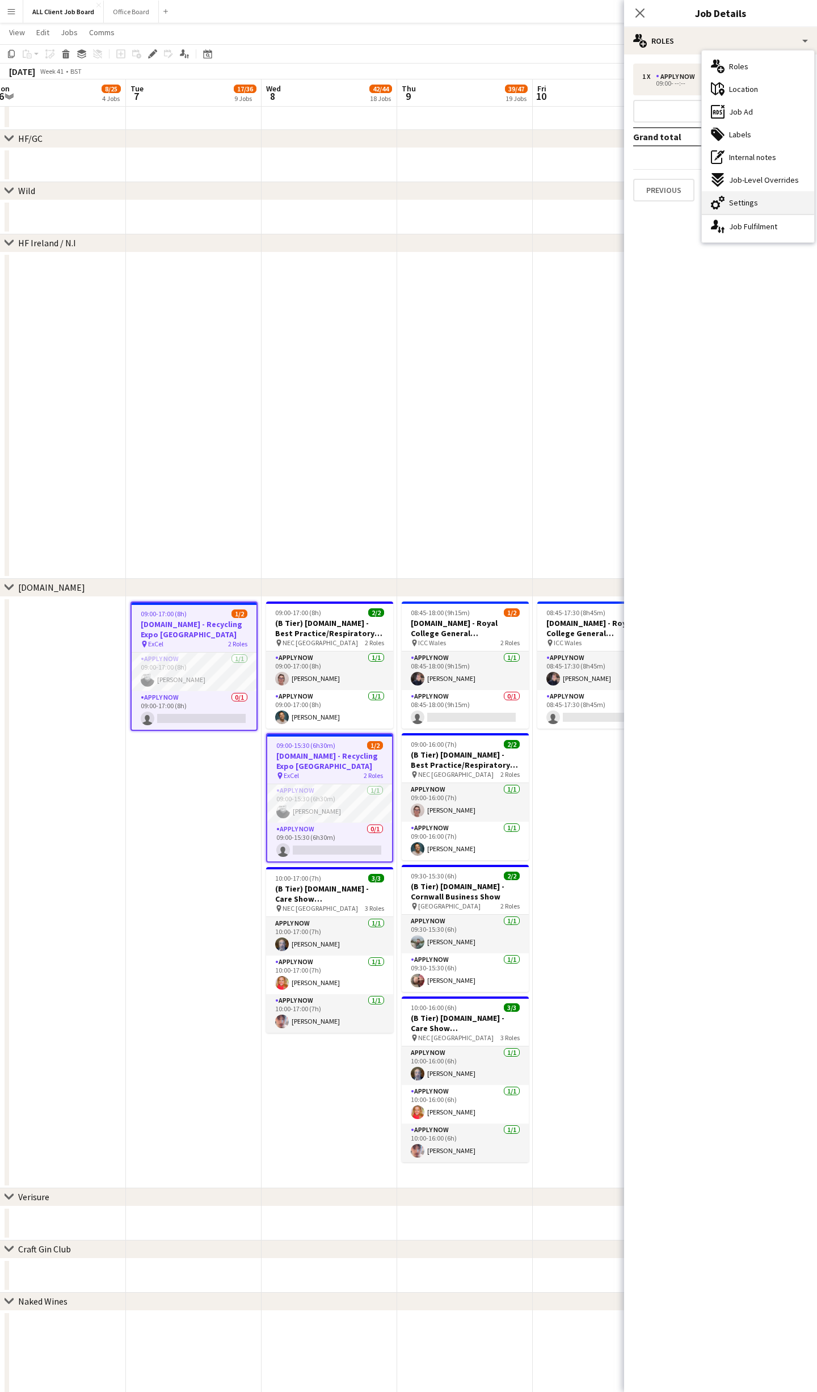
click at [758, 204] on div "cog-double-3 Settings" at bounding box center [758, 202] width 112 height 23
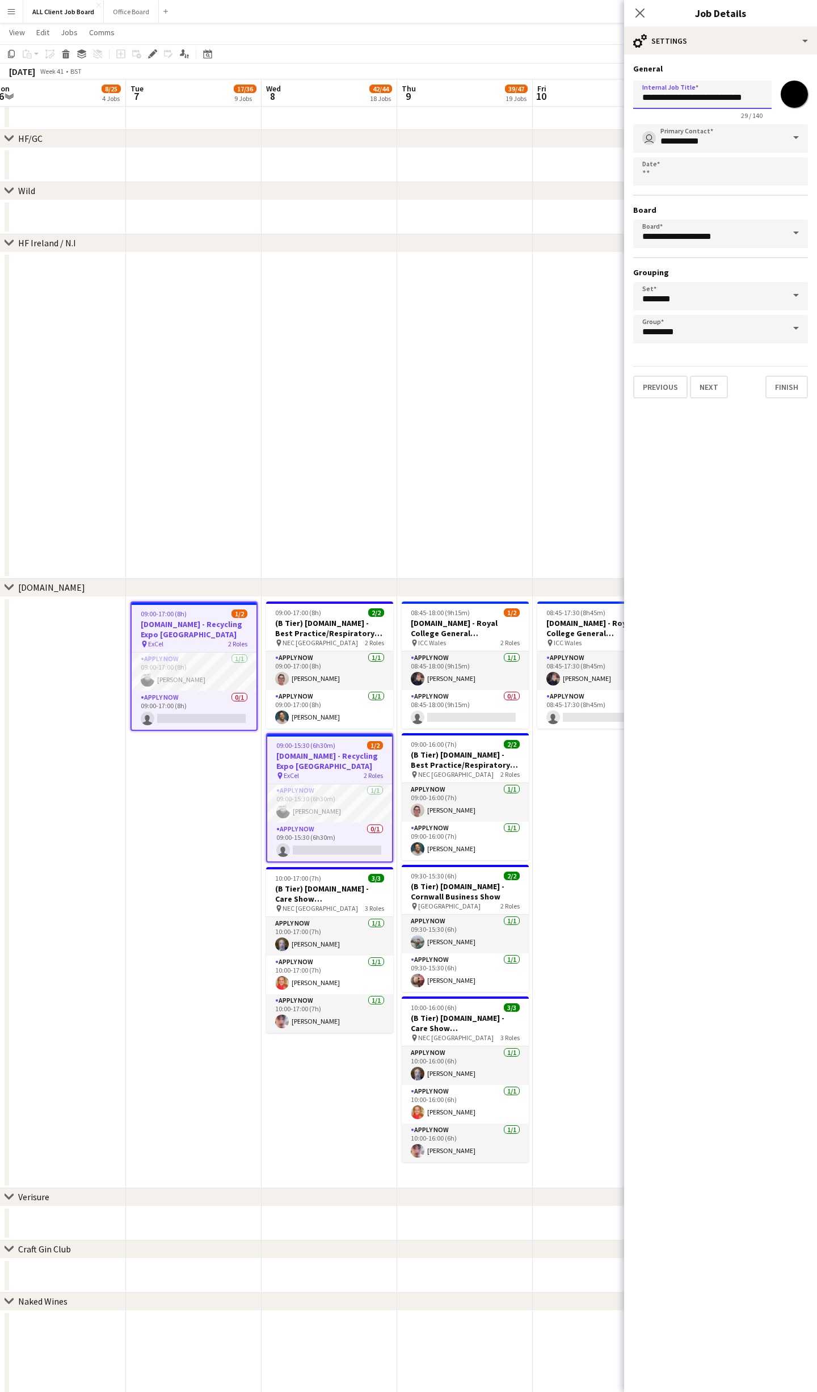
drag, startPoint x: 738, startPoint y: 95, endPoint x: 764, endPoint y: 94, distance: 25.5
click at [768, 94] on input "**********" at bounding box center [702, 95] width 138 height 28
click at [761, 94] on input "**********" at bounding box center [702, 95] width 138 height 28
type input "**********"
click at [639, 15] on icon "Close pop-in" at bounding box center [639, 12] width 11 height 11
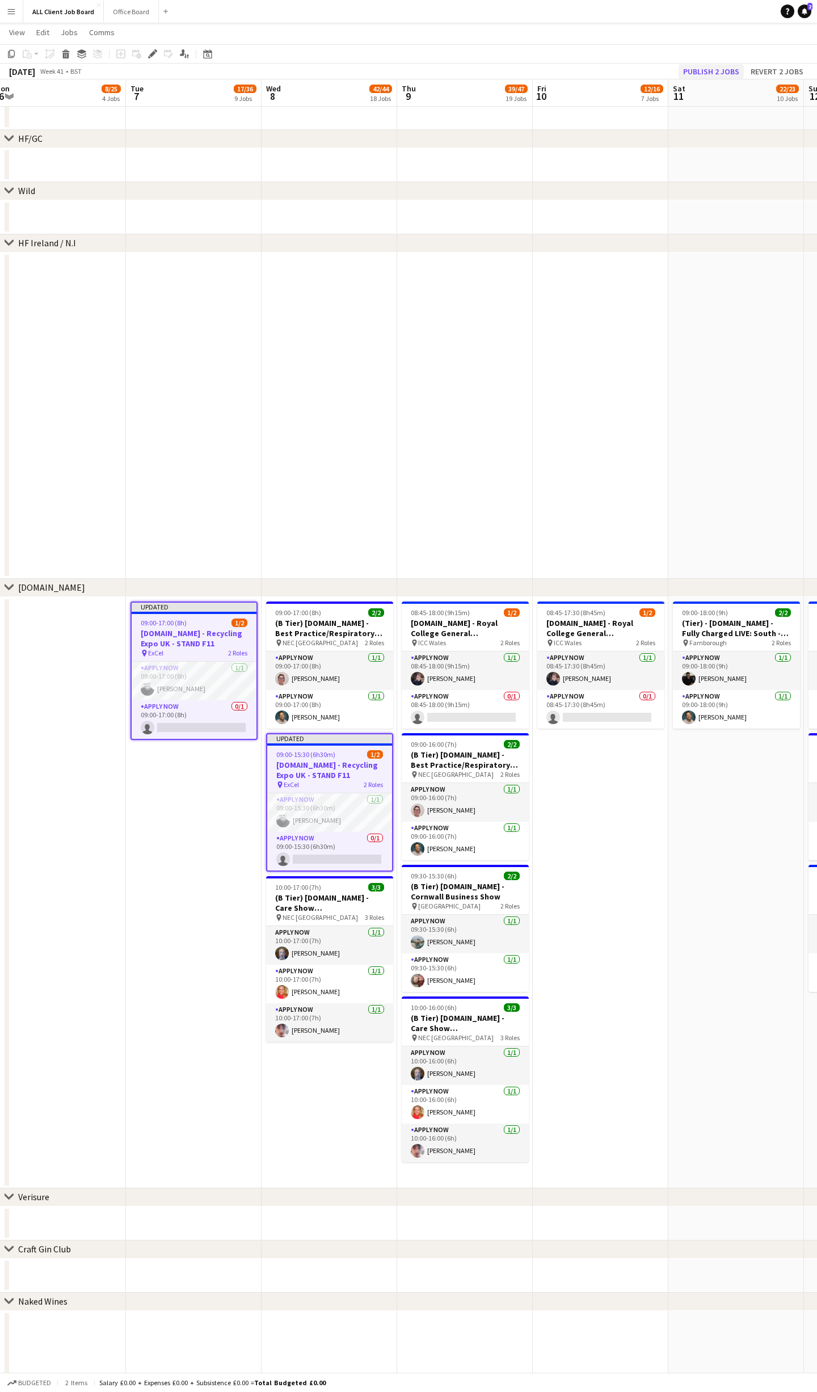
click at [722, 74] on button "Publish 2 jobs" at bounding box center [711, 71] width 65 height 15
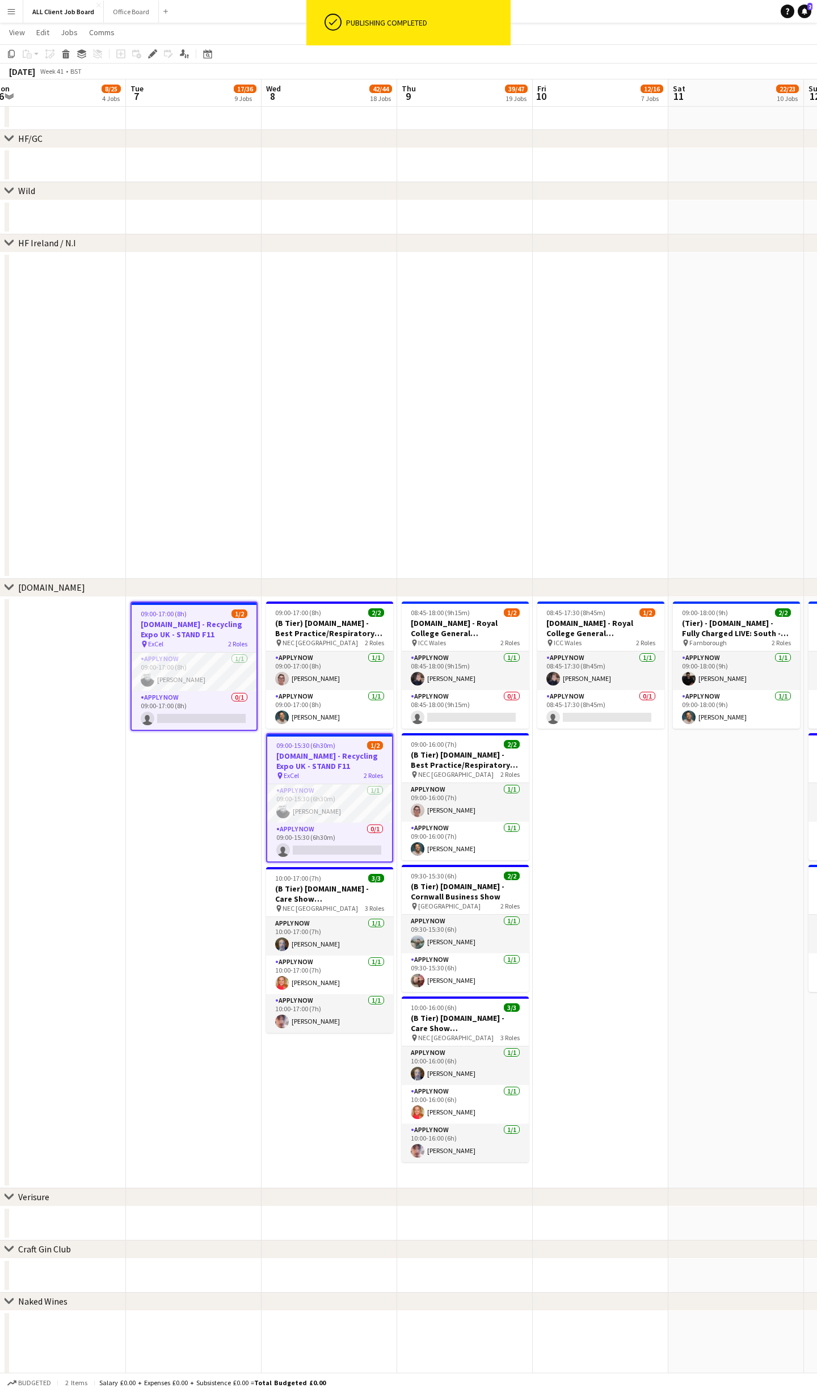
click at [651, 810] on app-date-cell "08:45-17:30 (8h45m) 1/2 [DOMAIN_NAME] - Royal College General Practitioners pin…" at bounding box center [601, 892] width 136 height 591
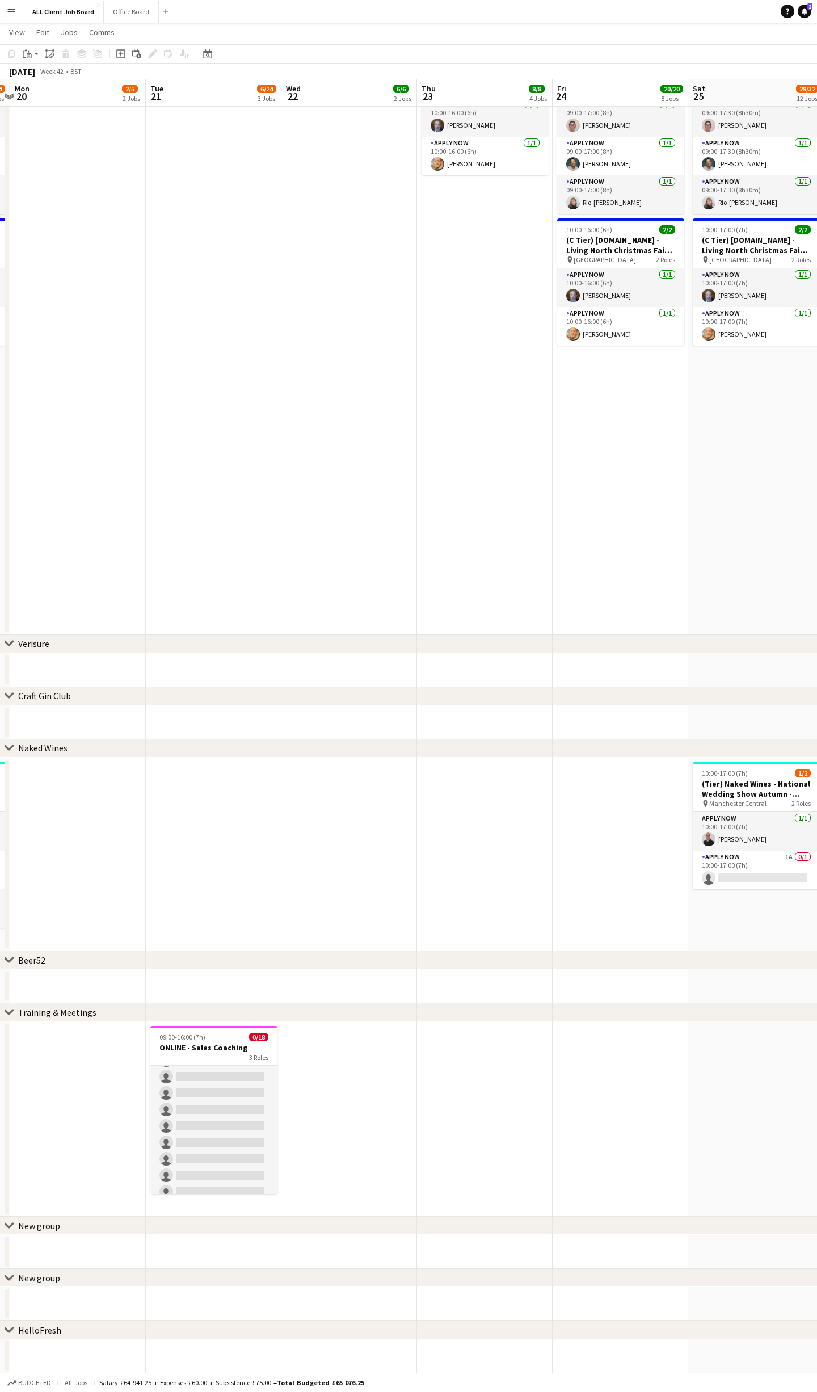
scroll to position [171, 0]
